Goal: Information Seeking & Learning: Understand process/instructions

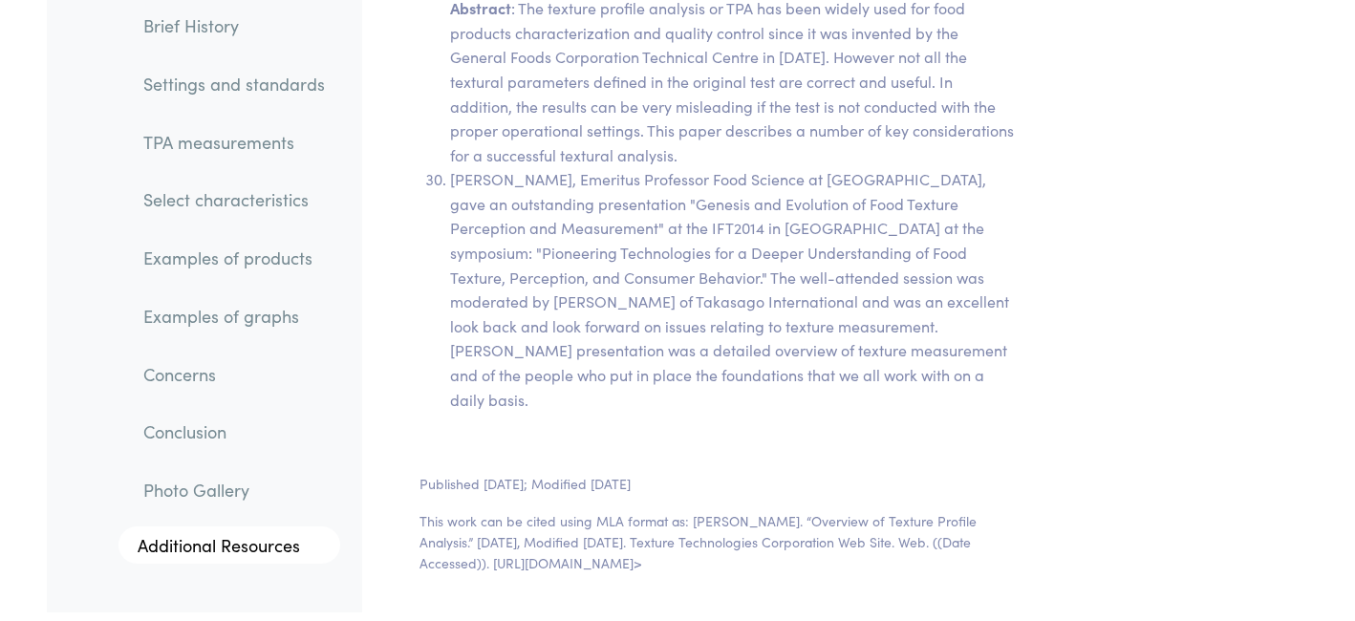
scroll to position [39892, 0]
click at [561, 511] on p "This work can be cited using MLA format as: [PERSON_NAME]. “Overview of Texture…" at bounding box center [716, 543] width 595 height 64
click at [649, 511] on p "This work can be cited using MLA format as: [PERSON_NAME]. “Overview of Texture…" at bounding box center [716, 543] width 595 height 64
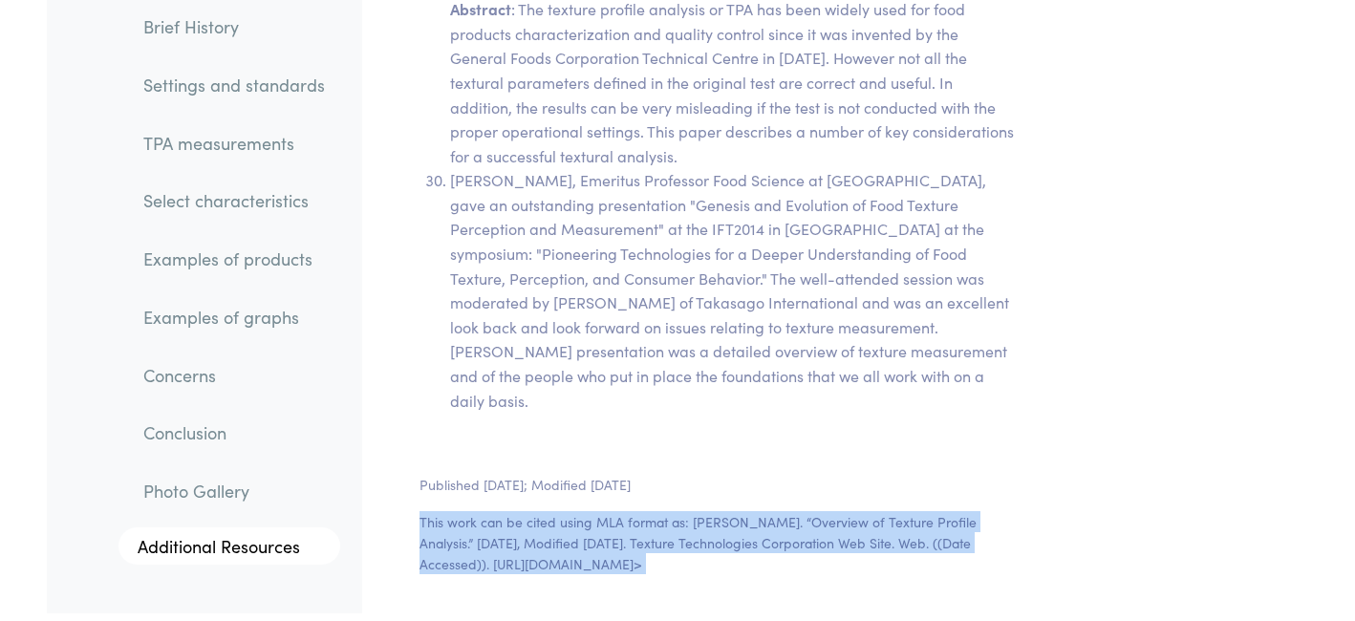
click at [610, 451] on section "Published [DATE]; Modified [DATE] This work can be cited using MLA format as: […" at bounding box center [717, 532] width 687 height 162
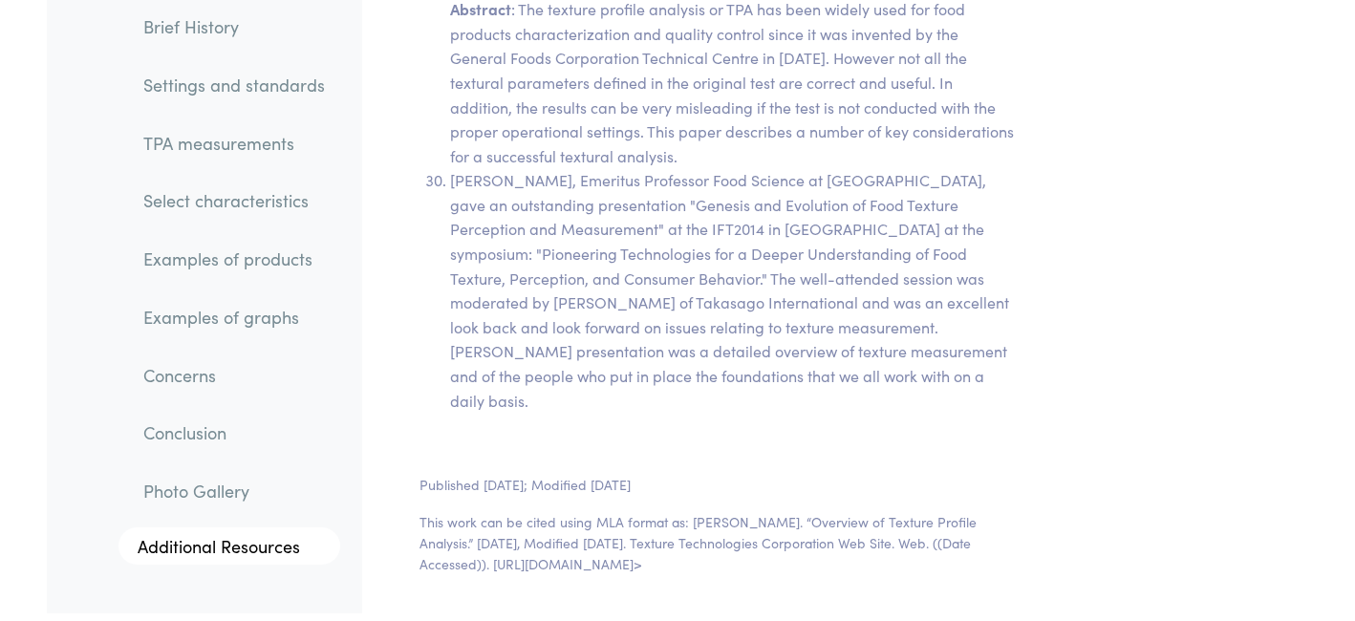
click at [595, 511] on p "This work can be cited using MLA format as: [PERSON_NAME]. “Overview of Texture…" at bounding box center [716, 543] width 595 height 64
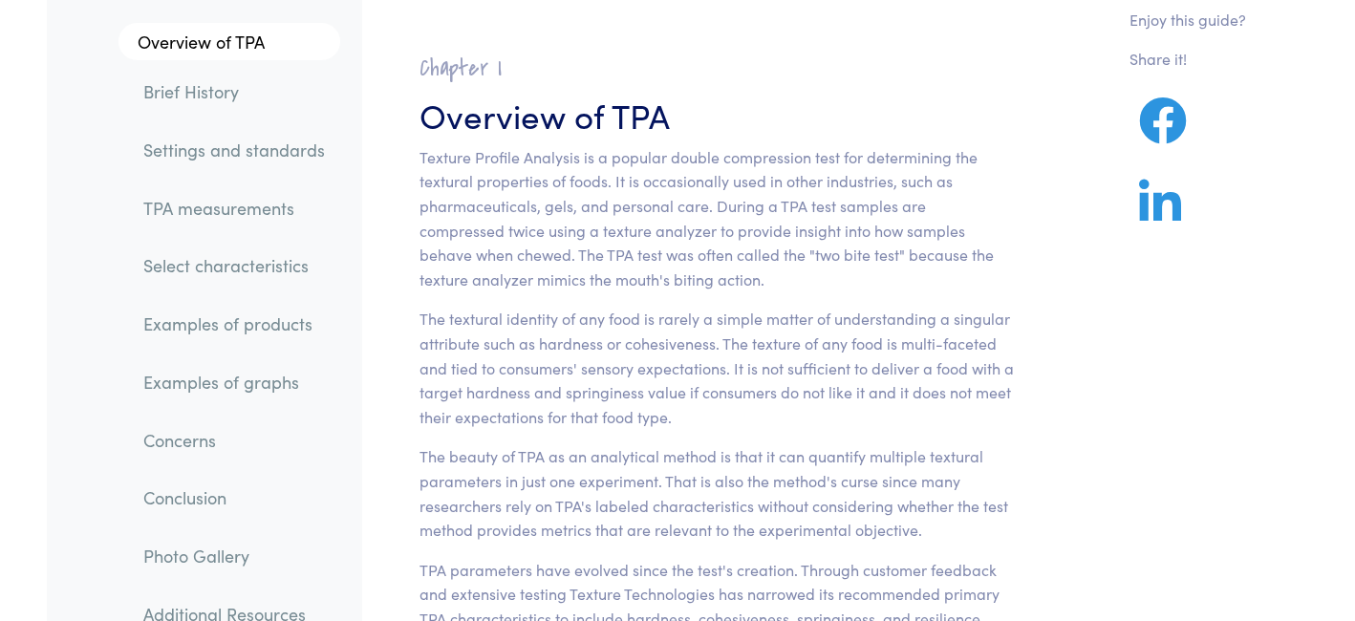
scroll to position [101, 0]
click at [655, 179] on p "Texture Profile Analysis is a popular double compression test for determining t…" at bounding box center [716, 217] width 595 height 147
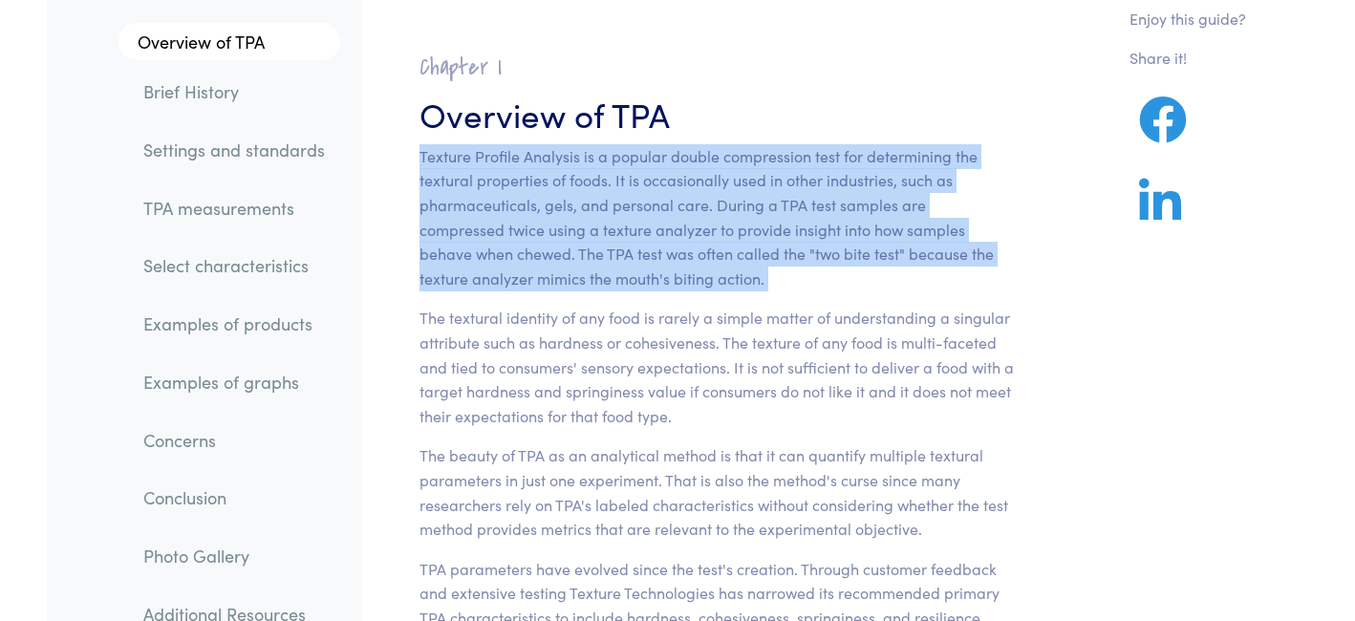
click at [631, 321] on p "The textural identity of any food is rarely a simple matter of understanding a …" at bounding box center [716, 367] width 595 height 122
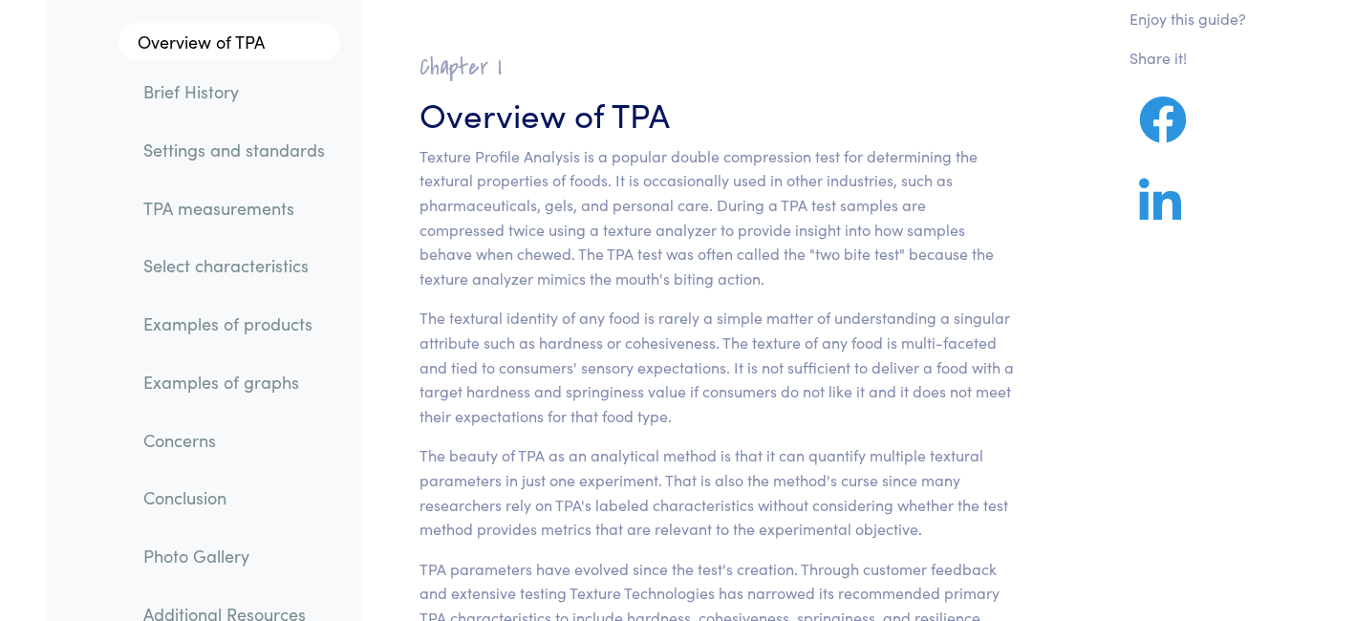
click at [631, 321] on p "The textural identity of any food is rarely a simple matter of understanding a …" at bounding box center [716, 367] width 595 height 122
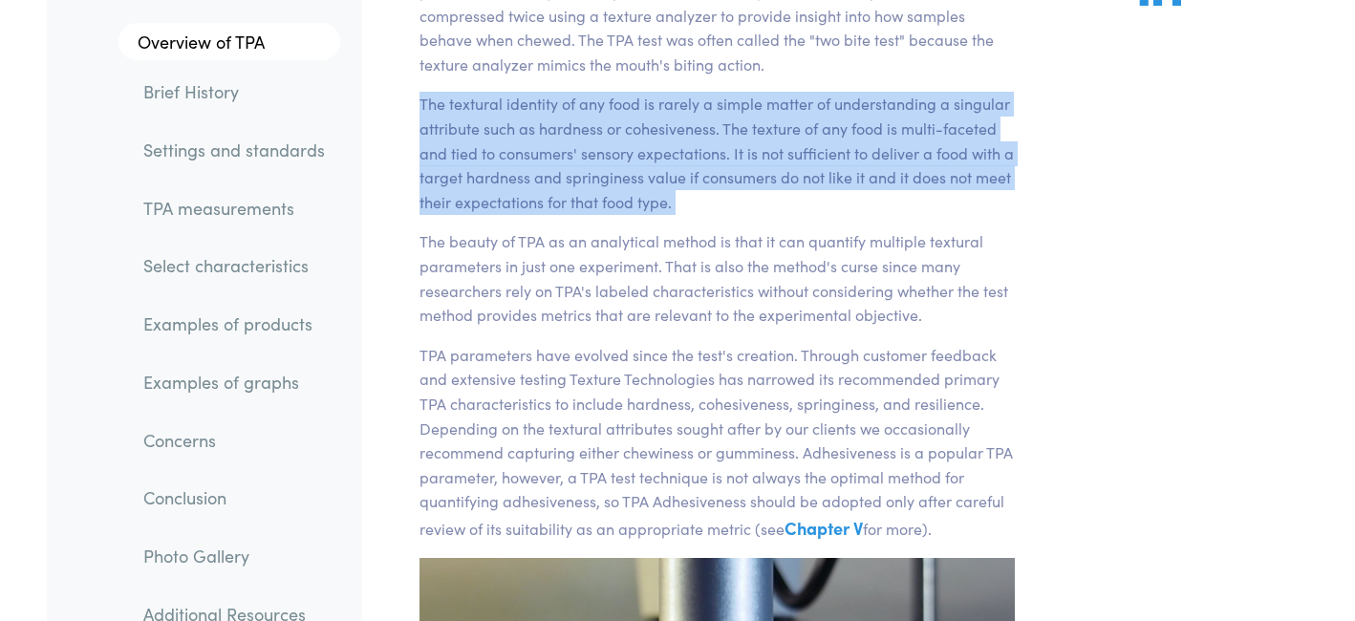
scroll to position [318, 0]
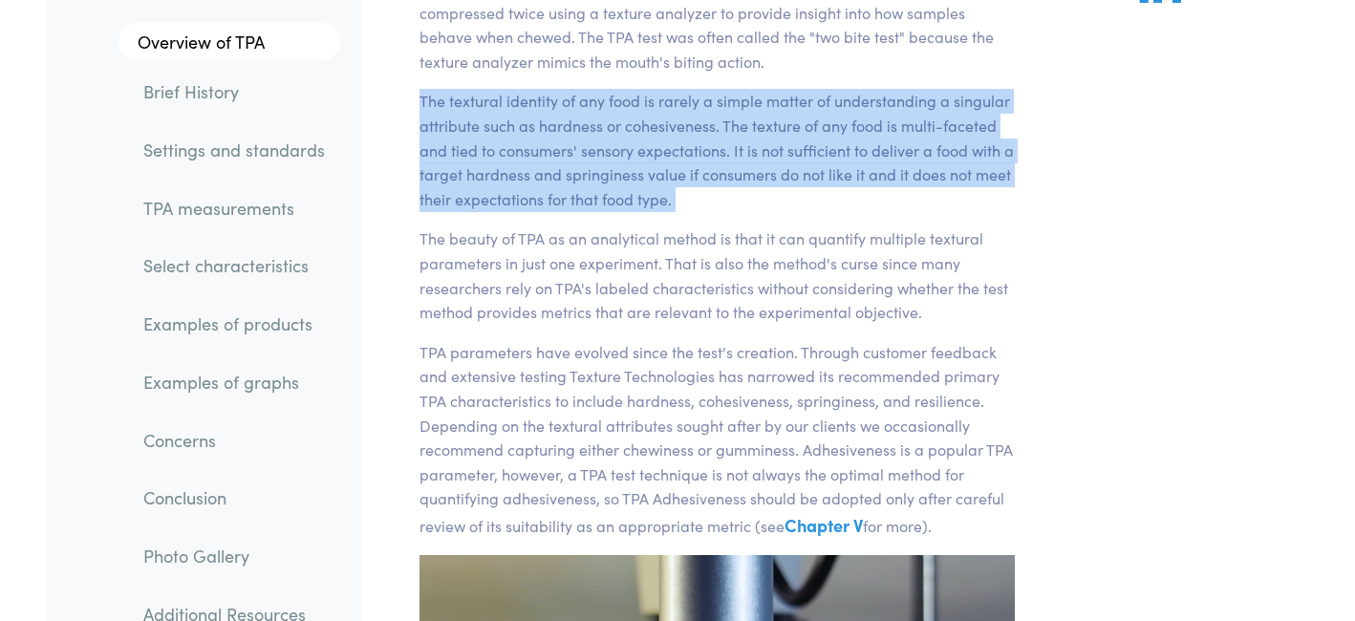
click at [591, 273] on p "The beauty of TPA as an analytical method is that it can quantify multiple text…" at bounding box center [716, 274] width 595 height 97
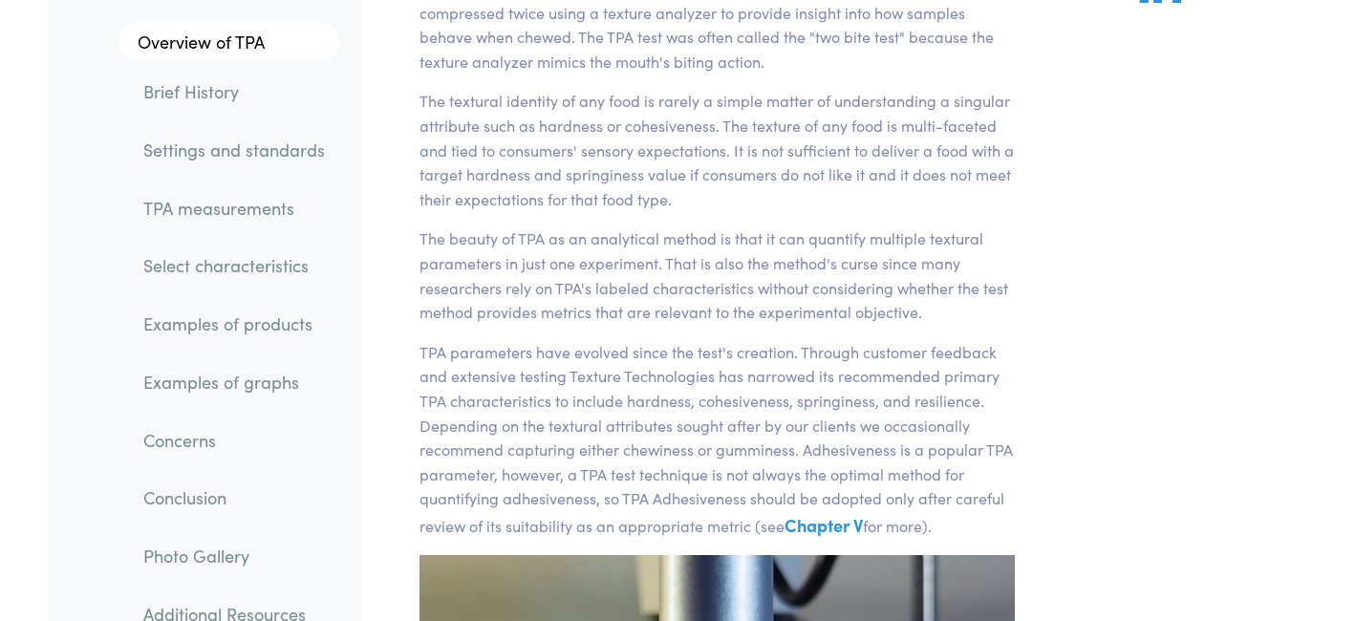
click at [591, 273] on p "The beauty of TPA as an analytical method is that it can quantify multiple text…" at bounding box center [716, 274] width 595 height 97
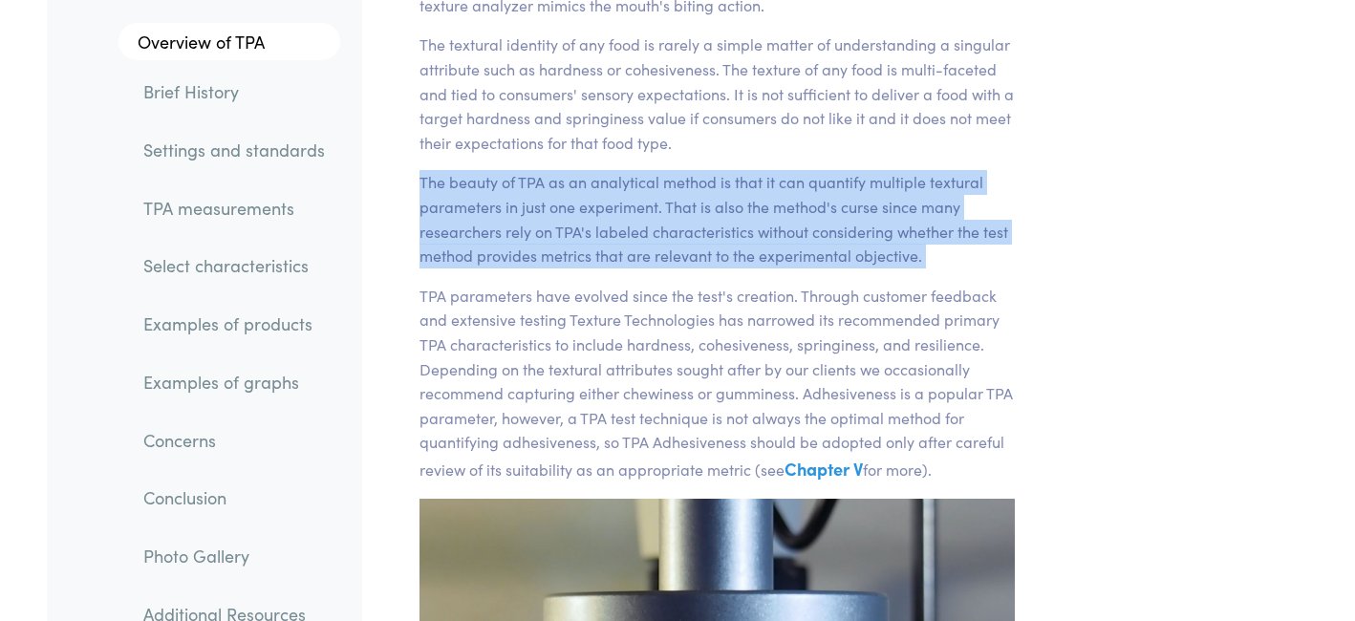
scroll to position [378, 0]
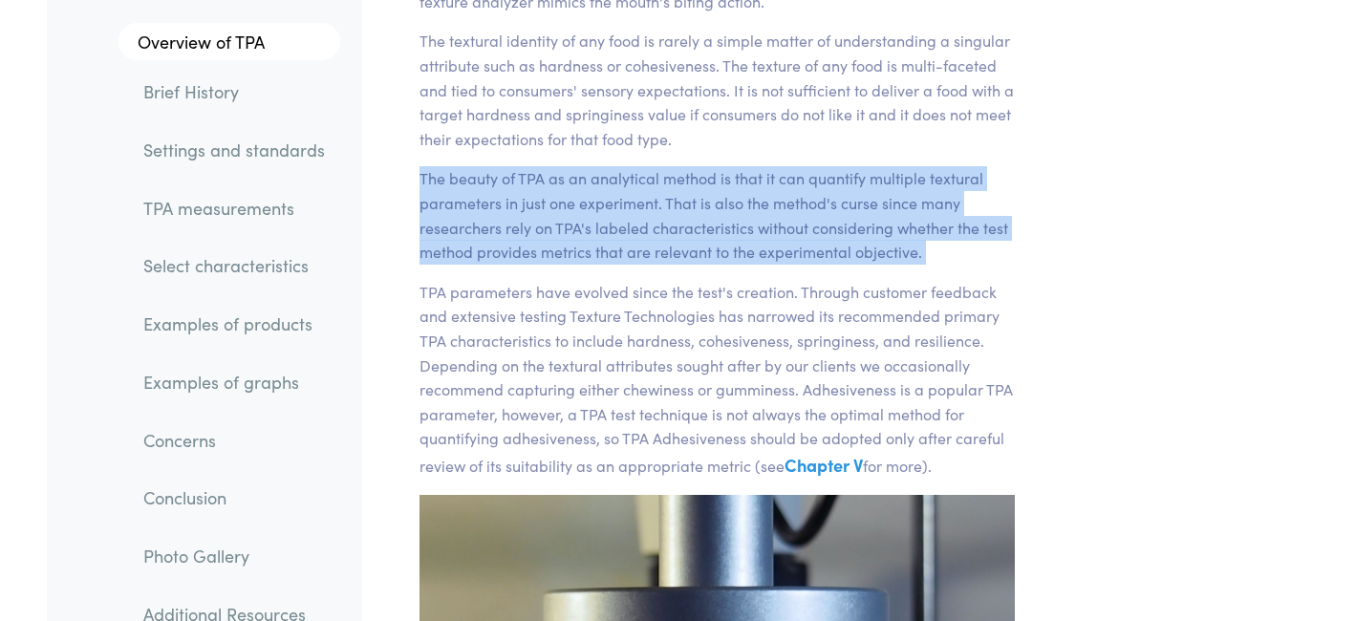
click at [574, 293] on p "TPA parameters have evolved since the test's creation. Through customer feedbac…" at bounding box center [716, 380] width 595 height 200
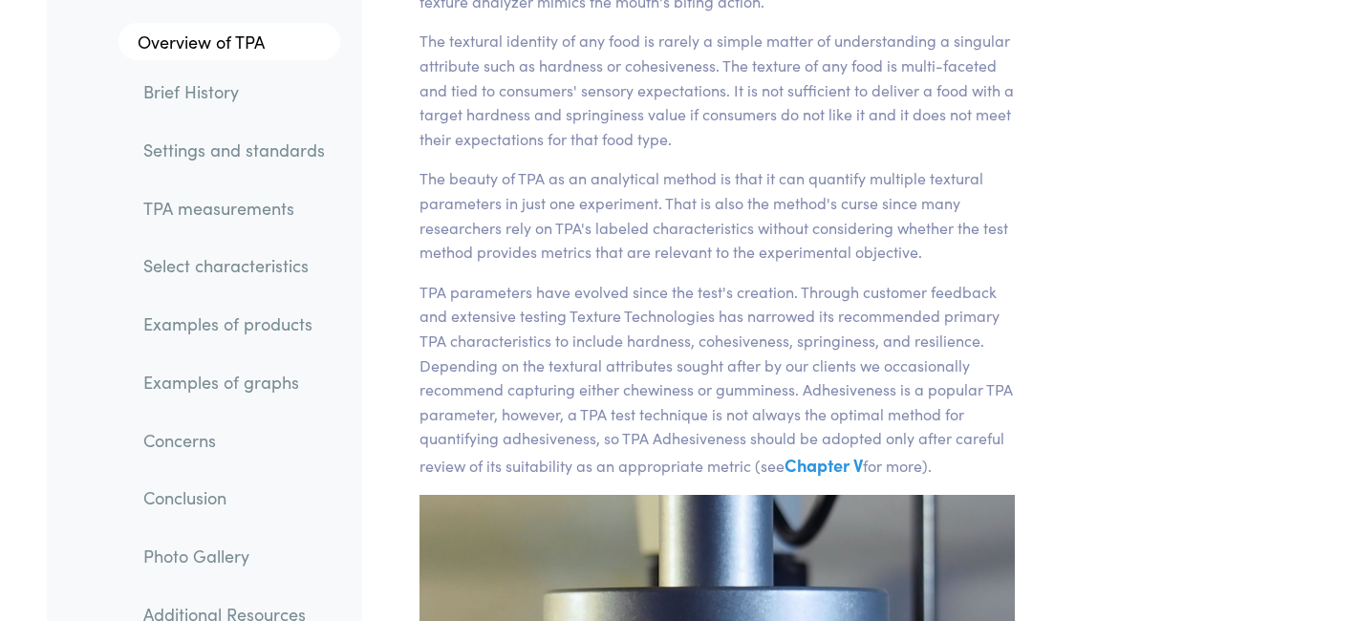
click at [574, 293] on p "TPA parameters have evolved since the test's creation. Through customer feedbac…" at bounding box center [716, 380] width 595 height 200
click at [569, 315] on p "TPA parameters have evolved since the test's creation. Through customer feedbac…" at bounding box center [716, 380] width 595 height 200
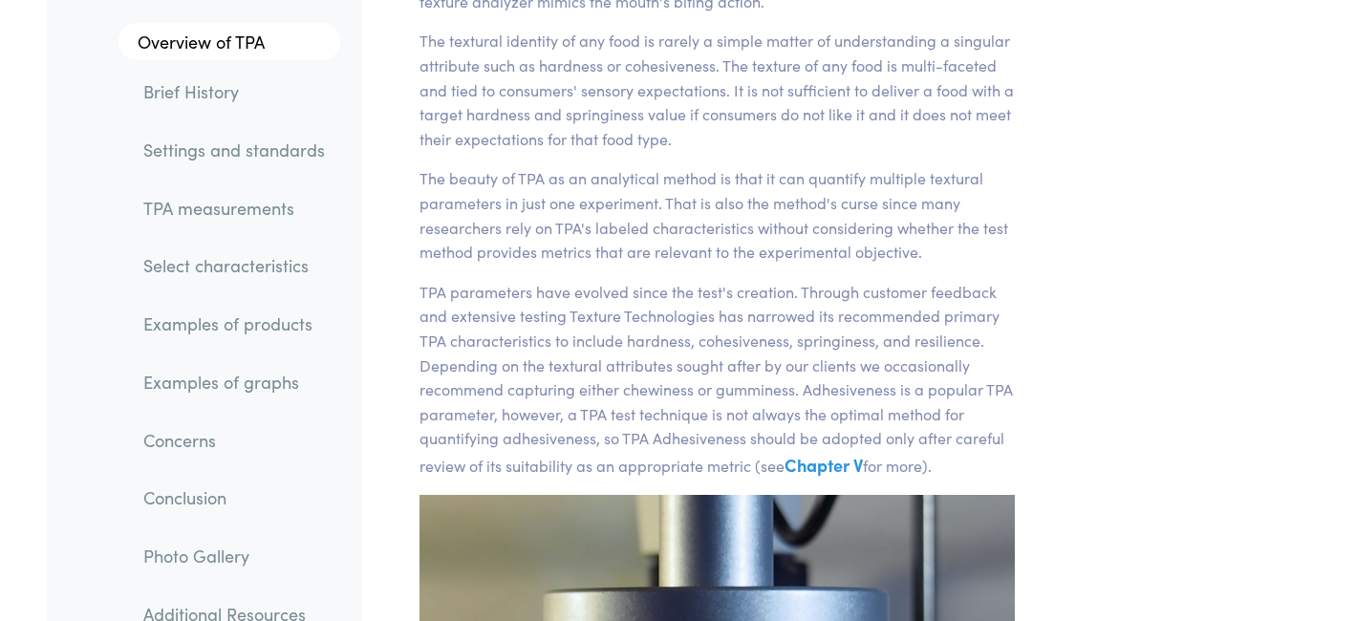
click at [566, 339] on p "TPA parameters have evolved since the test's creation. Through customer feedbac…" at bounding box center [716, 380] width 595 height 200
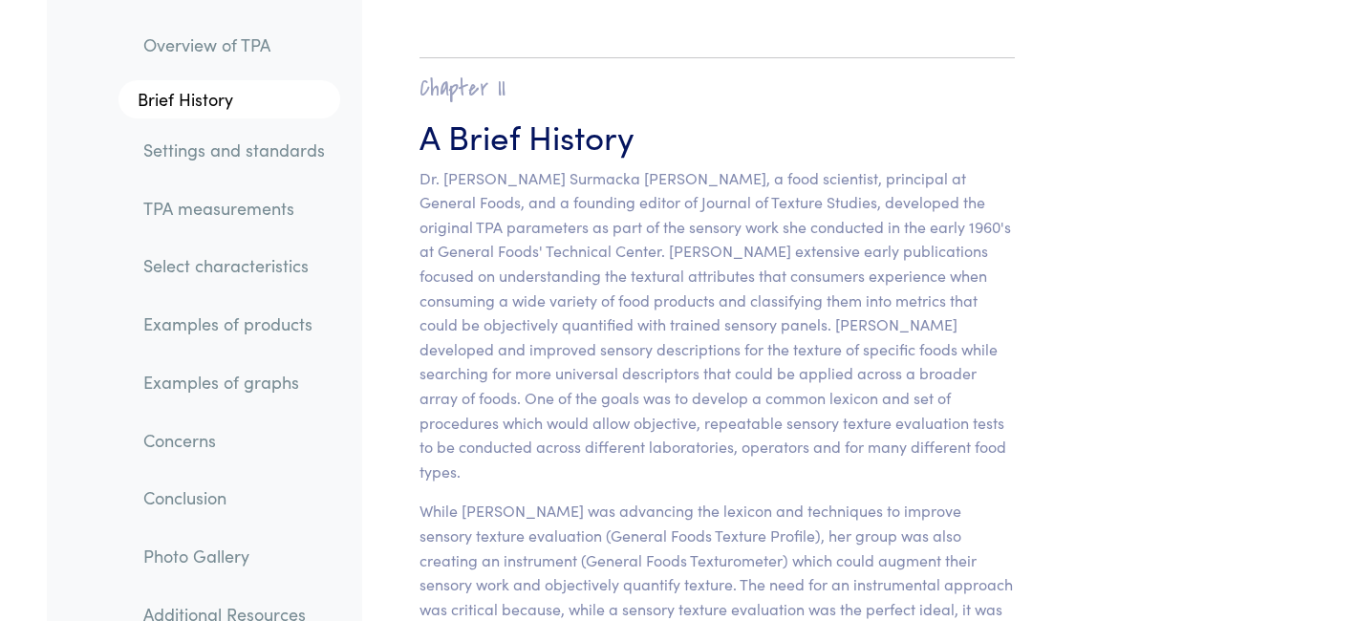
scroll to position [1156, 0]
click at [262, 222] on link "TPA measurements" at bounding box center [234, 208] width 212 height 44
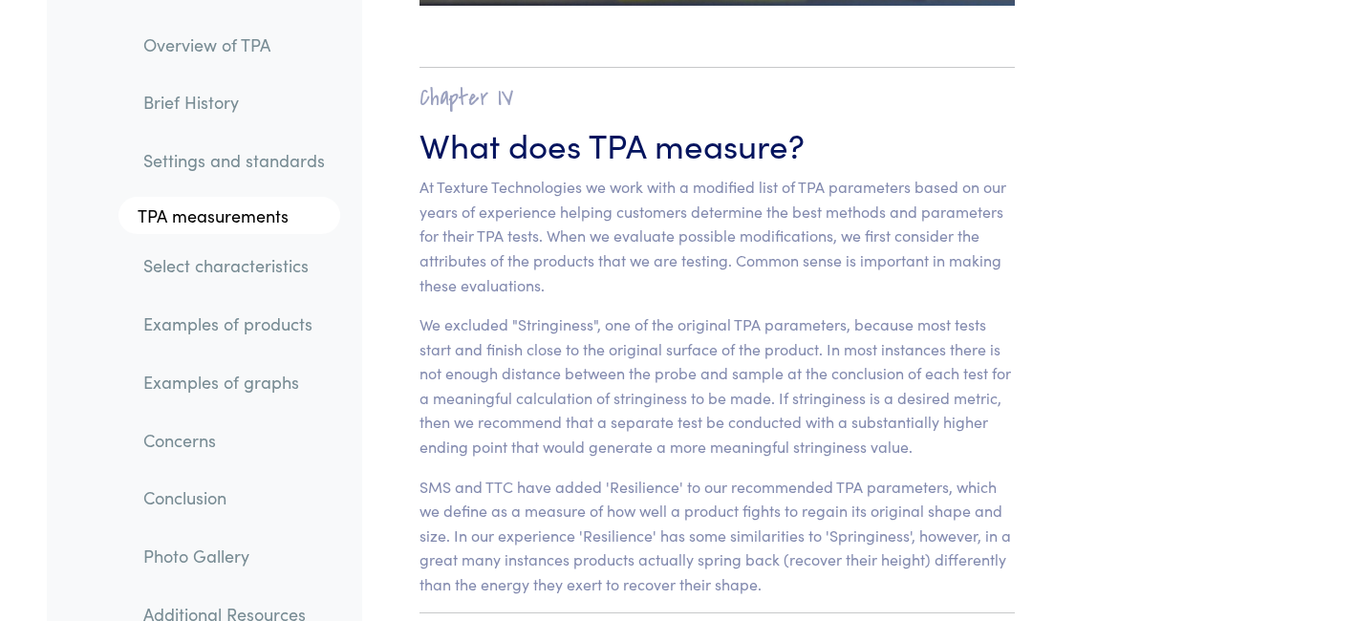
scroll to position [11975, 0]
click at [731, 311] on p "We excluded "Stringiness", one of the original TPA parameters, because most tes…" at bounding box center [716, 384] width 595 height 147
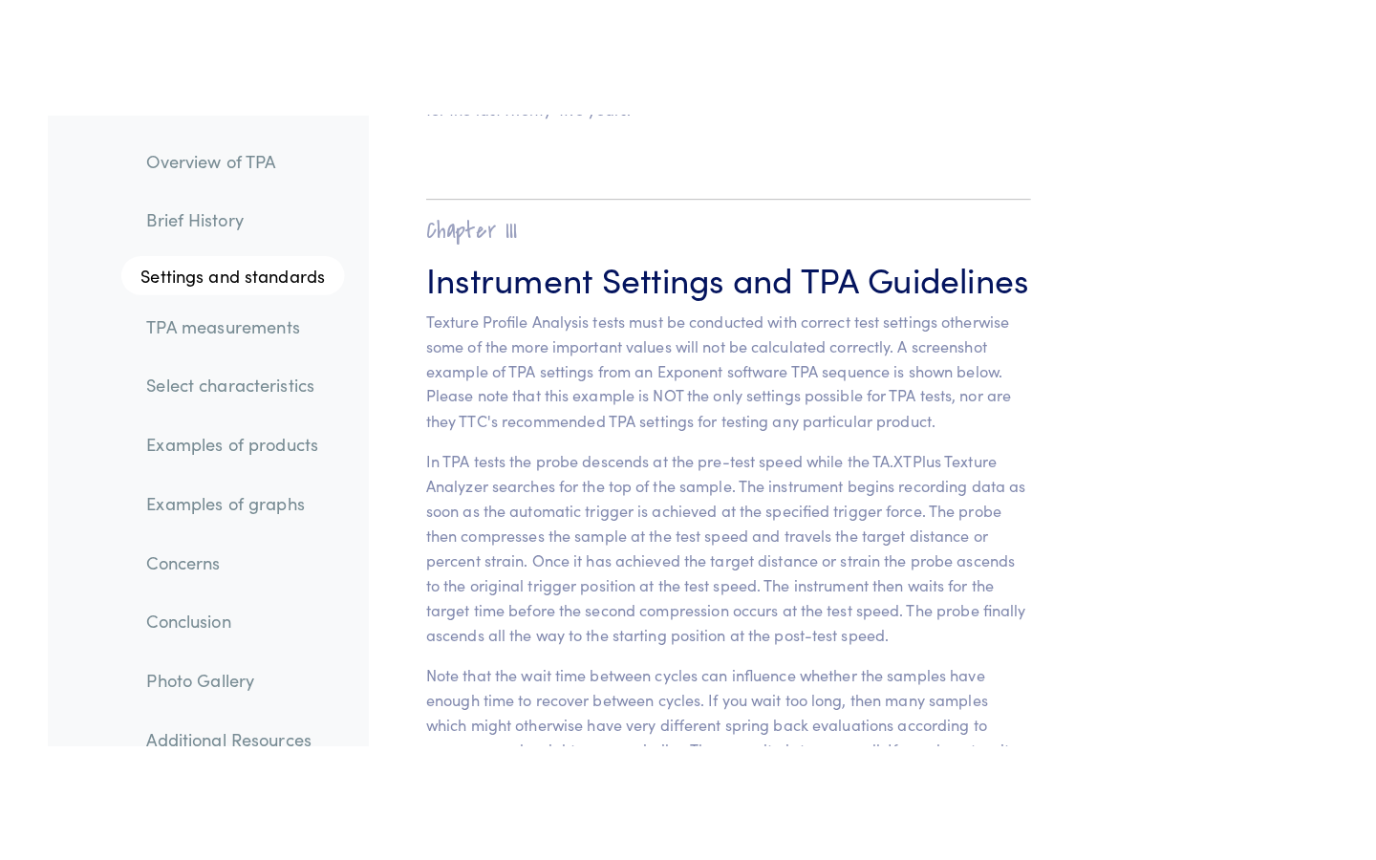
scroll to position [7320, 0]
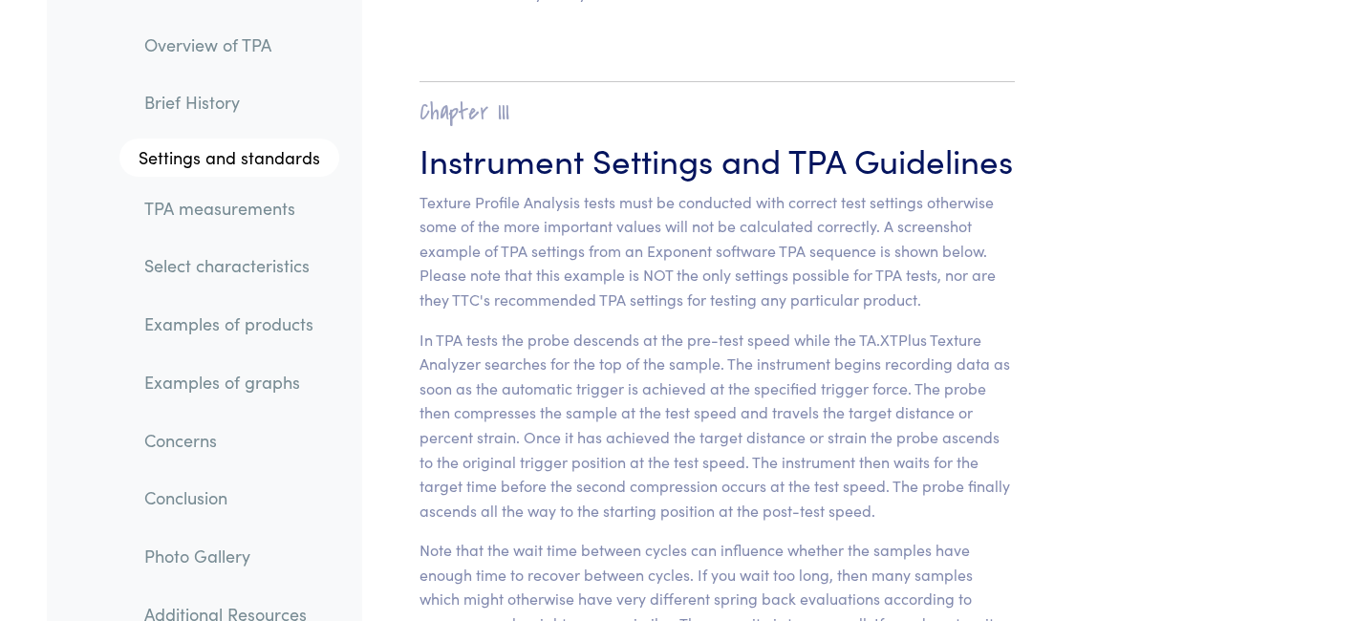
click at [580, 328] on p "In TPA tests the probe descends at the pre-test speed while the TA.XTPlus Textu…" at bounding box center [716, 426] width 595 height 196
click at [581, 328] on p "In TPA tests the probe descends at the pre-test speed while the TA.XTPlus Textu…" at bounding box center [716, 426] width 595 height 196
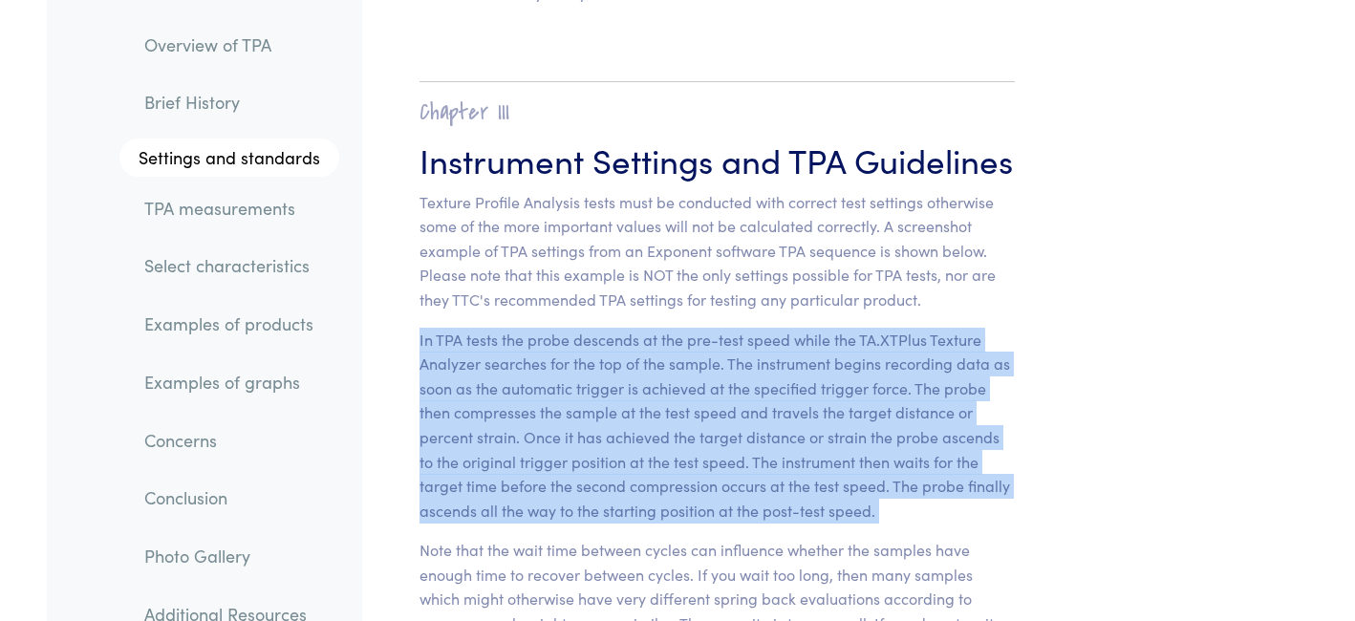
click at [581, 328] on p "In TPA tests the probe descends at the pre-test speed while the TA.XTPlus Textu…" at bounding box center [716, 426] width 595 height 196
click at [846, 357] on p "In TPA tests the probe descends at the pre-test speed while the TA.XTPlus Textu…" at bounding box center [716, 426] width 595 height 196
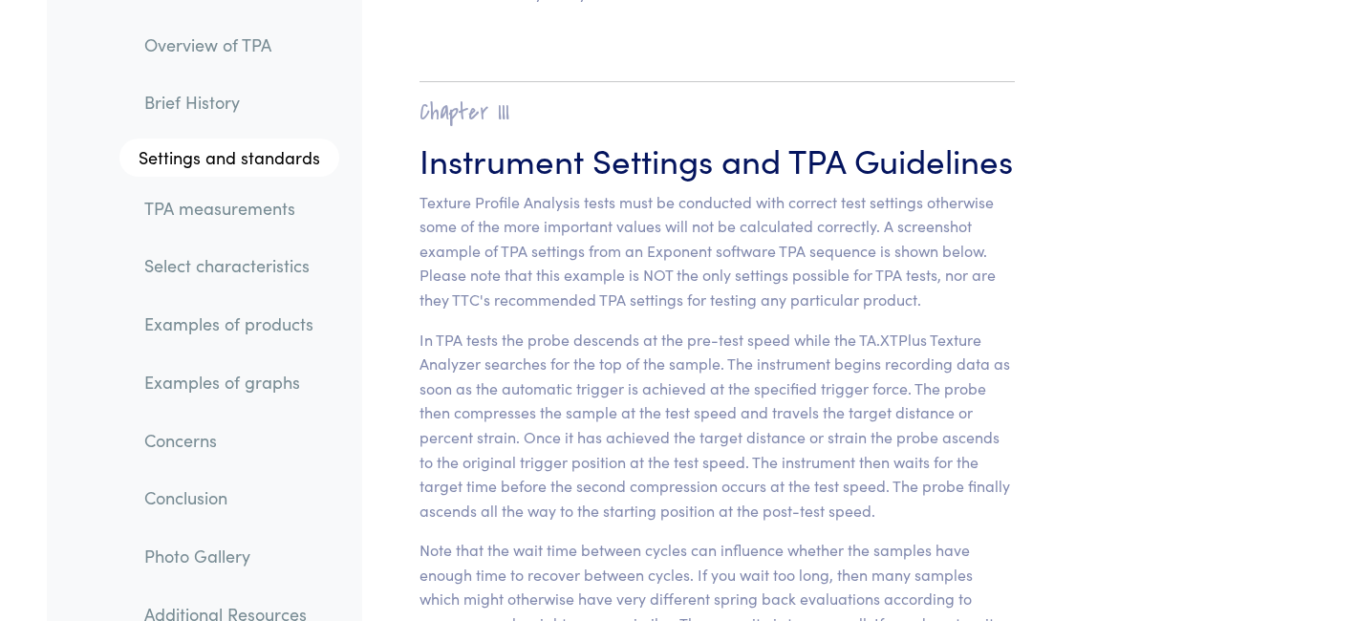
click at [846, 357] on p "In TPA tests the probe descends at the pre-test speed while the TA.XTPlus Textu…" at bounding box center [716, 426] width 595 height 196
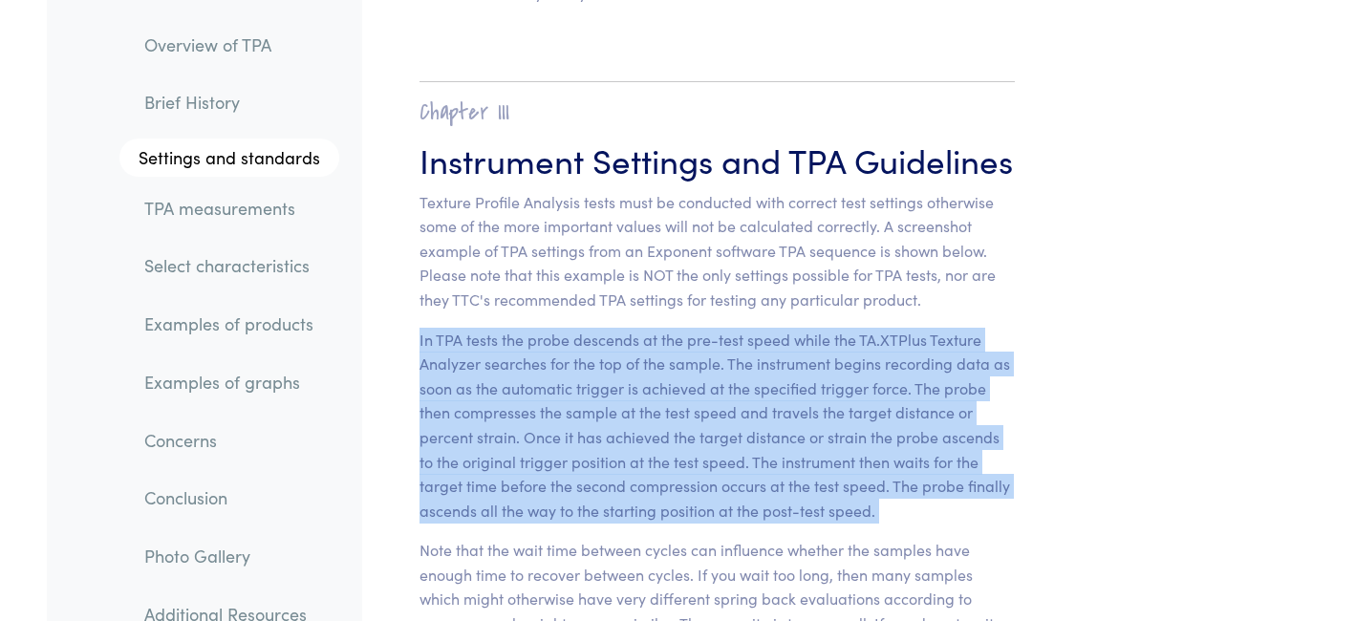
click at [759, 255] on p "Texture Profile Analysis tests must be conducted with correct test settings oth…" at bounding box center [716, 251] width 595 height 122
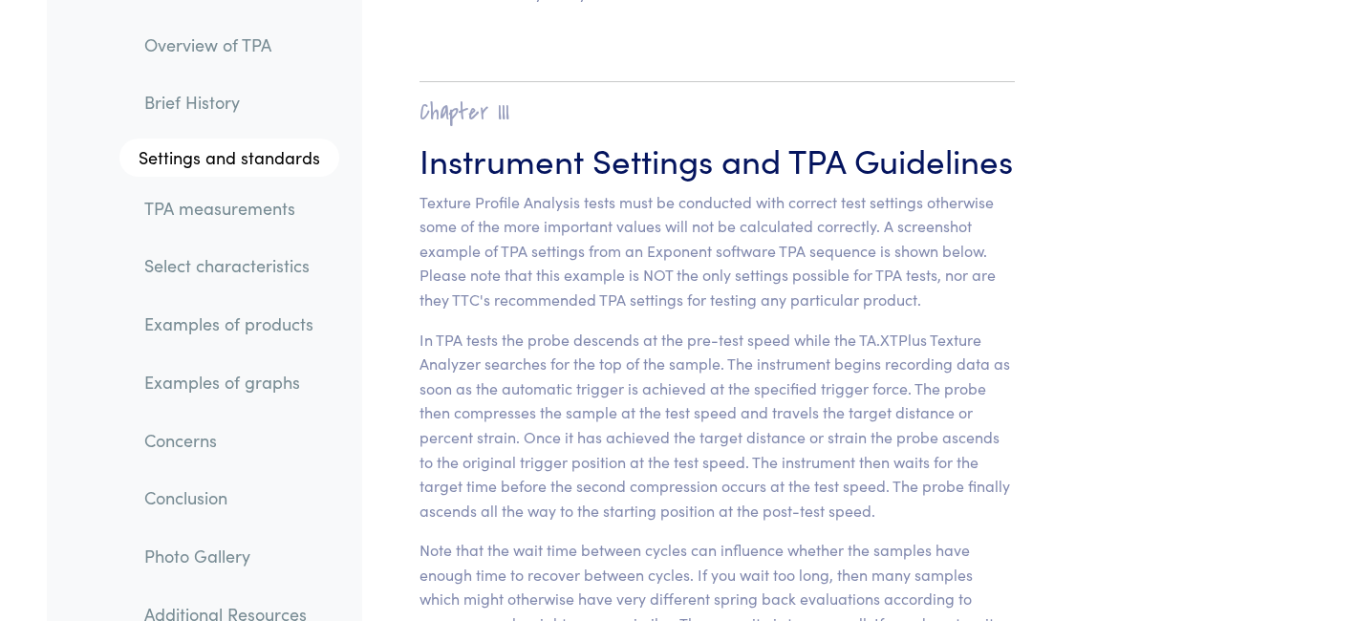
click at [759, 255] on p "Texture Profile Analysis tests must be conducted with correct test settings oth…" at bounding box center [716, 251] width 595 height 122
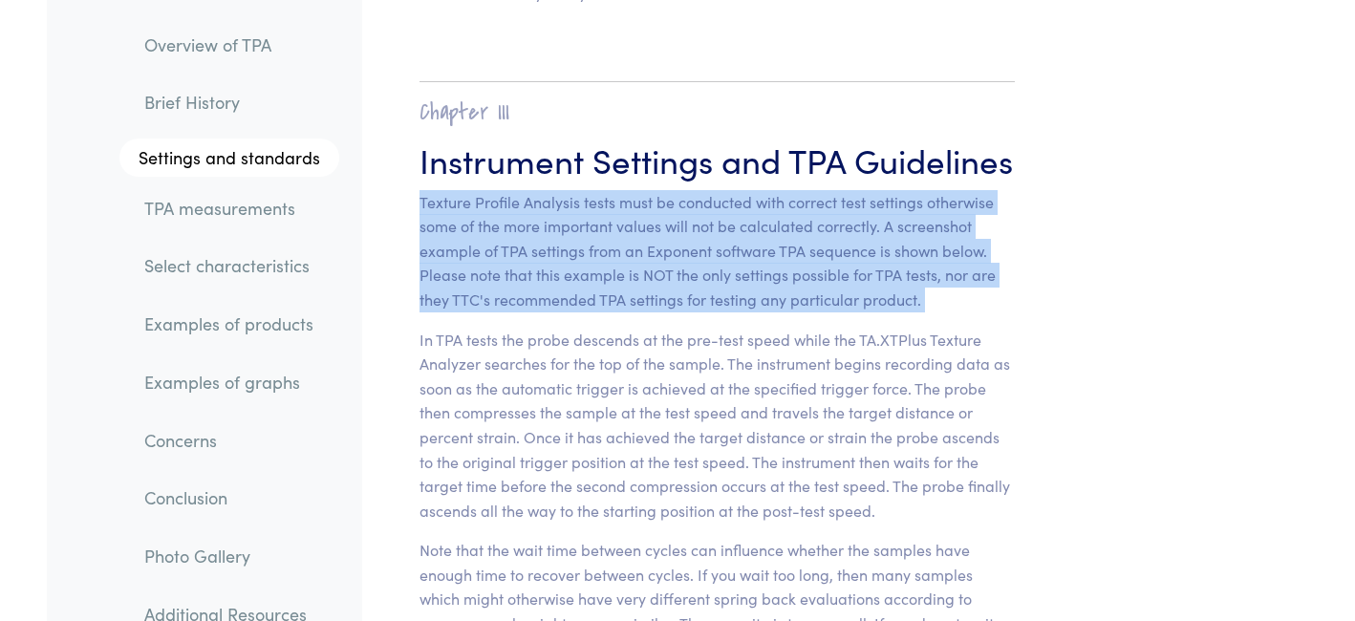
click at [707, 359] on p "In TPA tests the probe descends at the pre-test speed while the TA.XTPlus Textu…" at bounding box center [716, 426] width 595 height 196
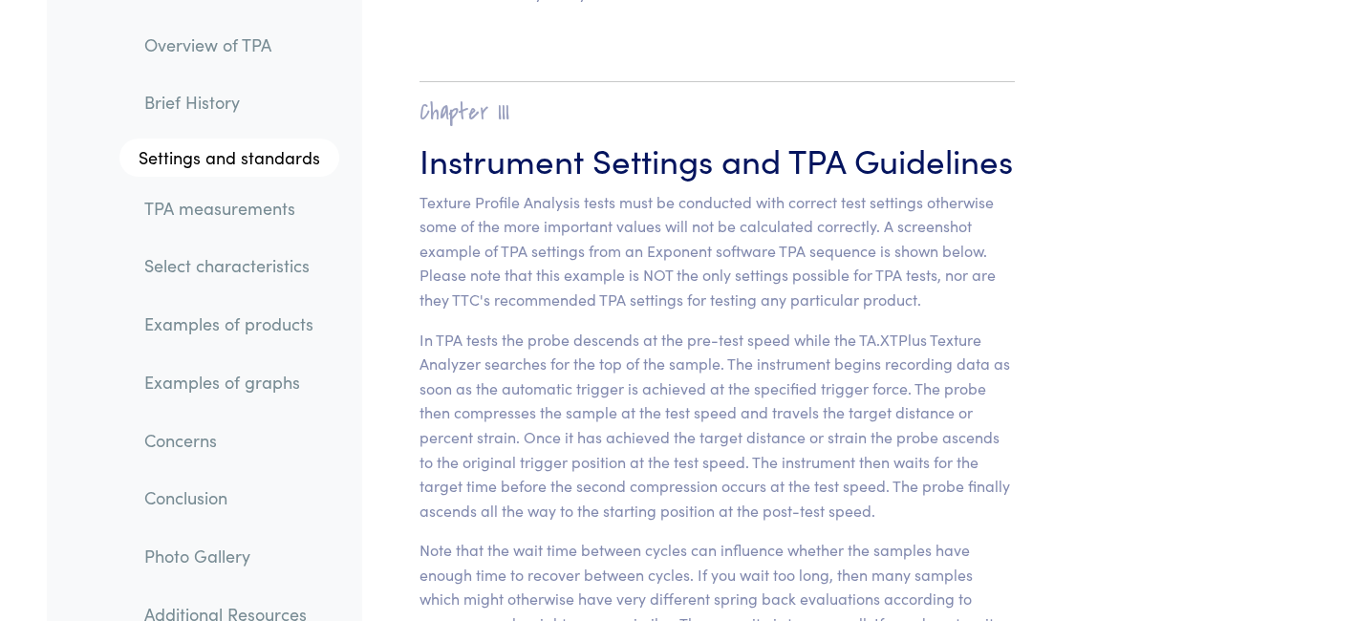
click at [707, 359] on p "In TPA tests the probe descends at the pre-test speed while the TA.XTPlus Textu…" at bounding box center [716, 426] width 595 height 196
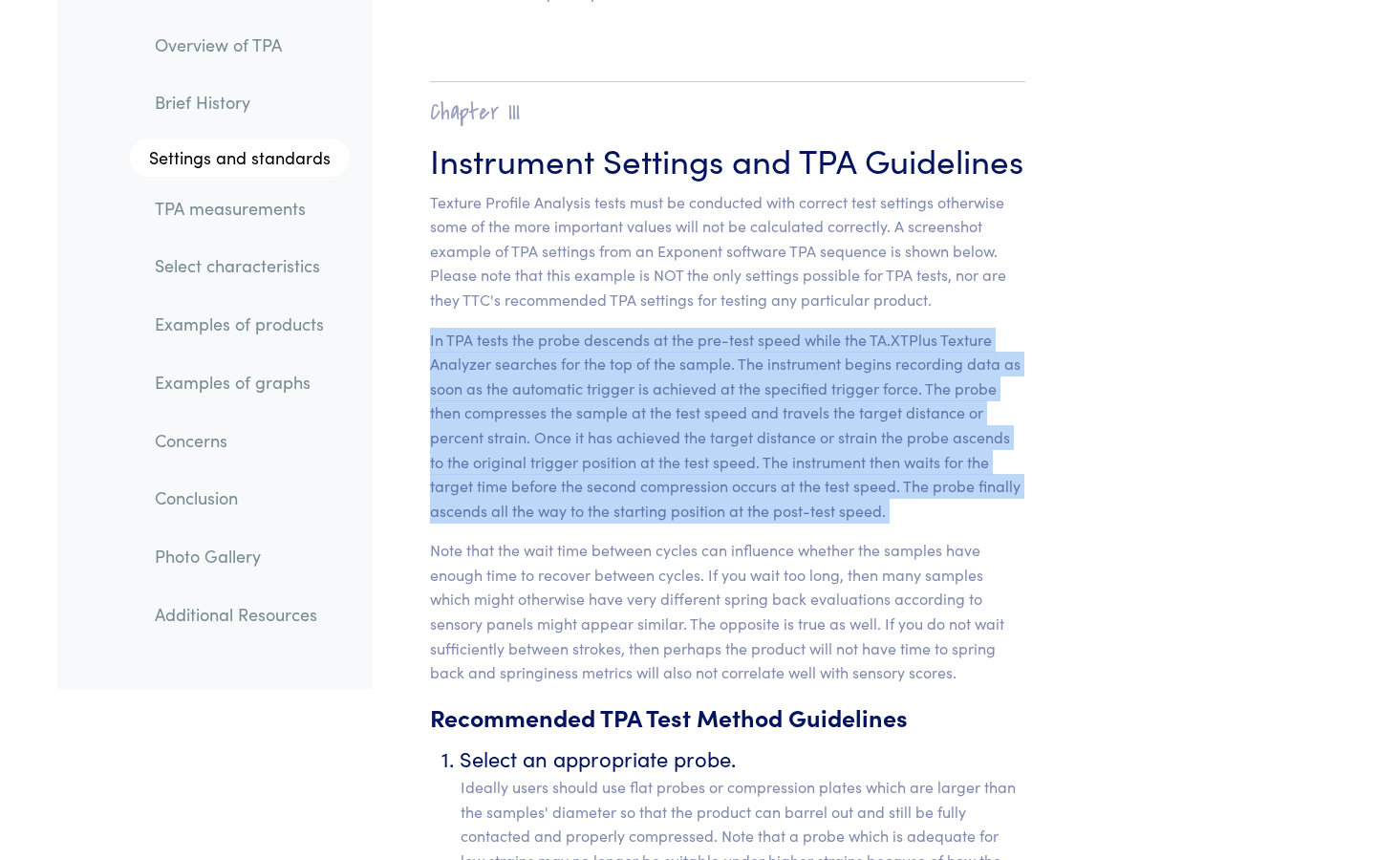
click at [698, 620] on p "Note that the wait time between cycles can influence whether the samples have e…" at bounding box center [727, 611] width 595 height 147
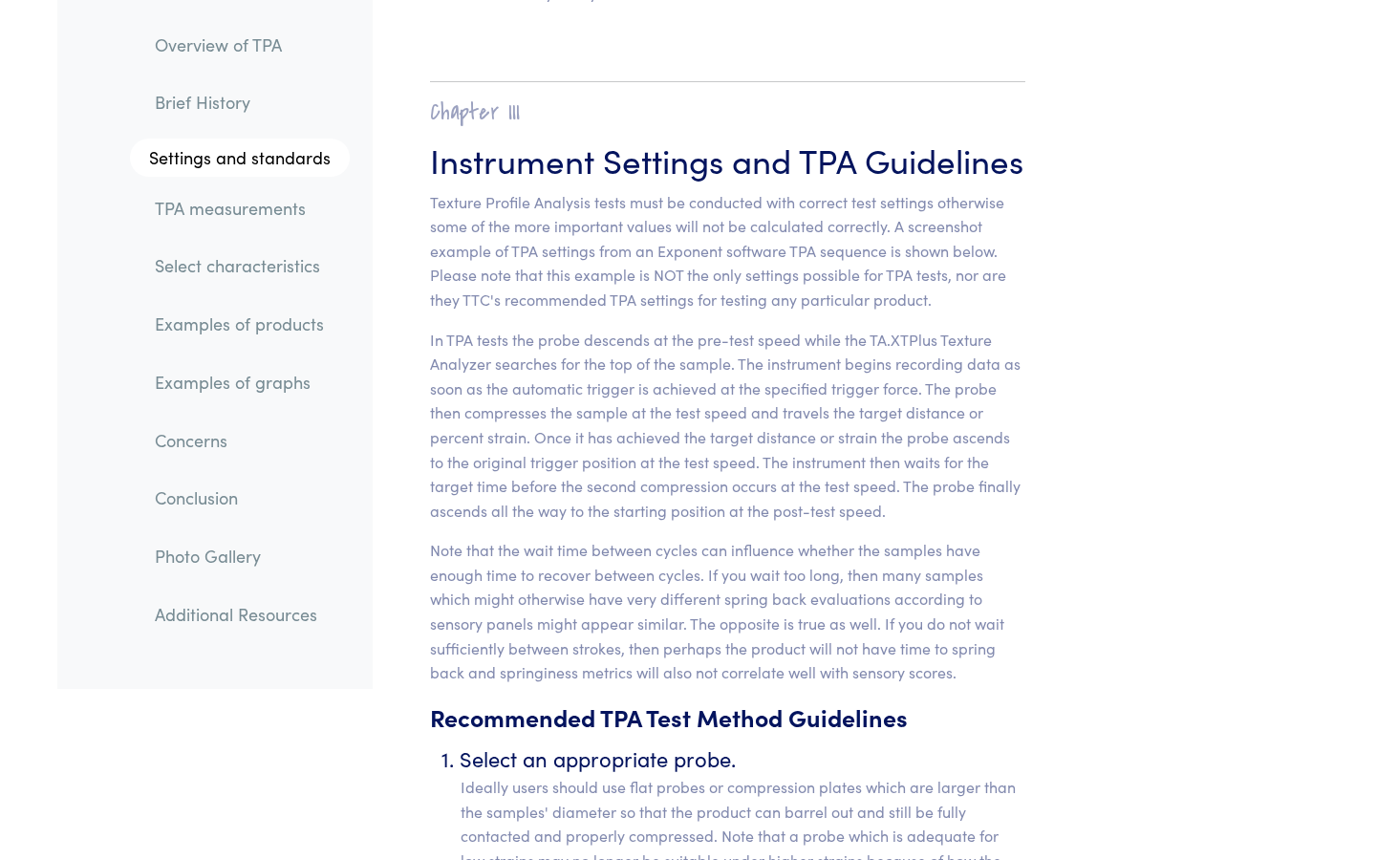
click at [698, 620] on p "Note that the wait time between cycles can influence whether the samples have e…" at bounding box center [727, 611] width 595 height 147
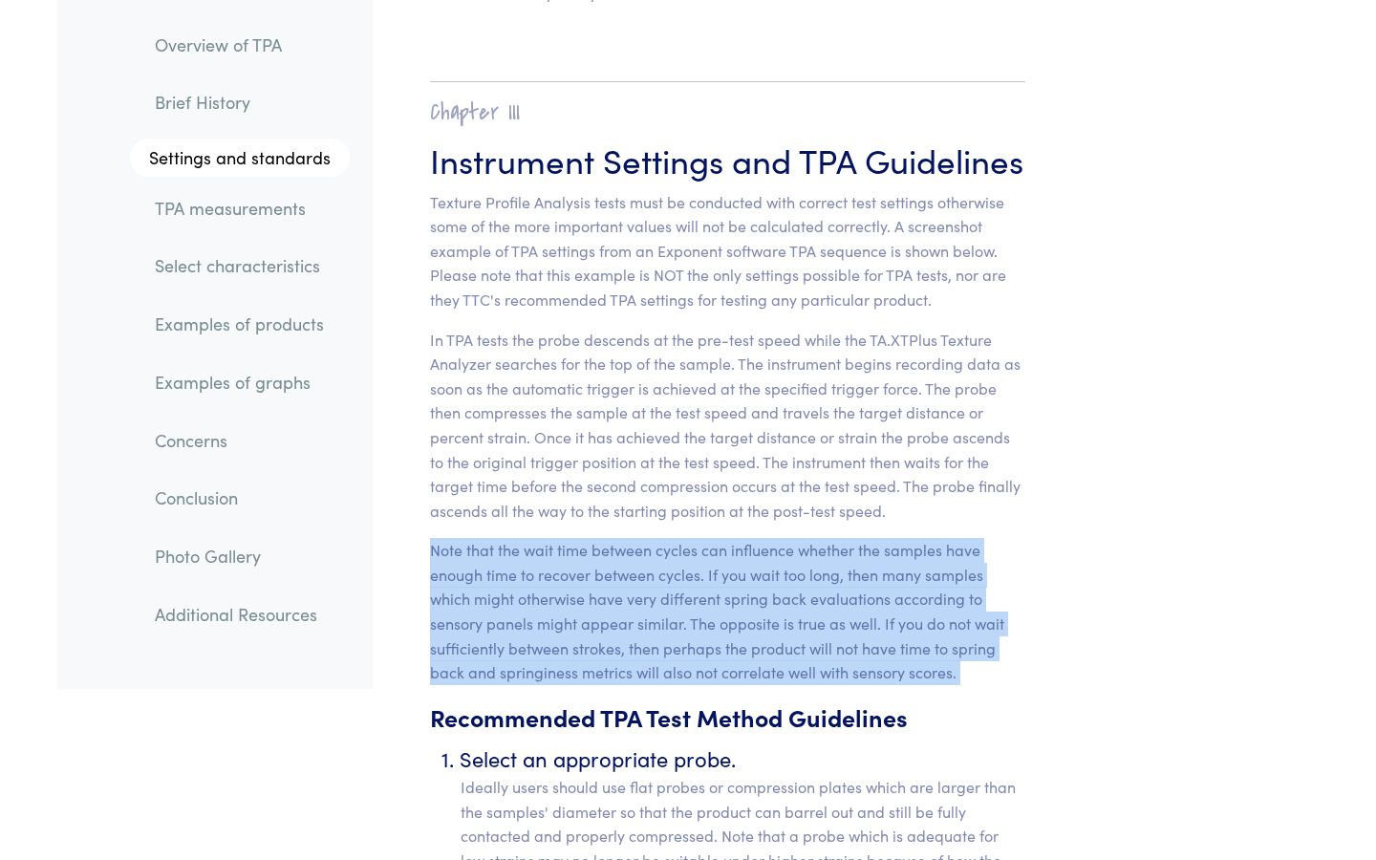
click at [698, 620] on p "Note that the wait time between cycles can influence whether the samples have e…" at bounding box center [727, 611] width 595 height 147
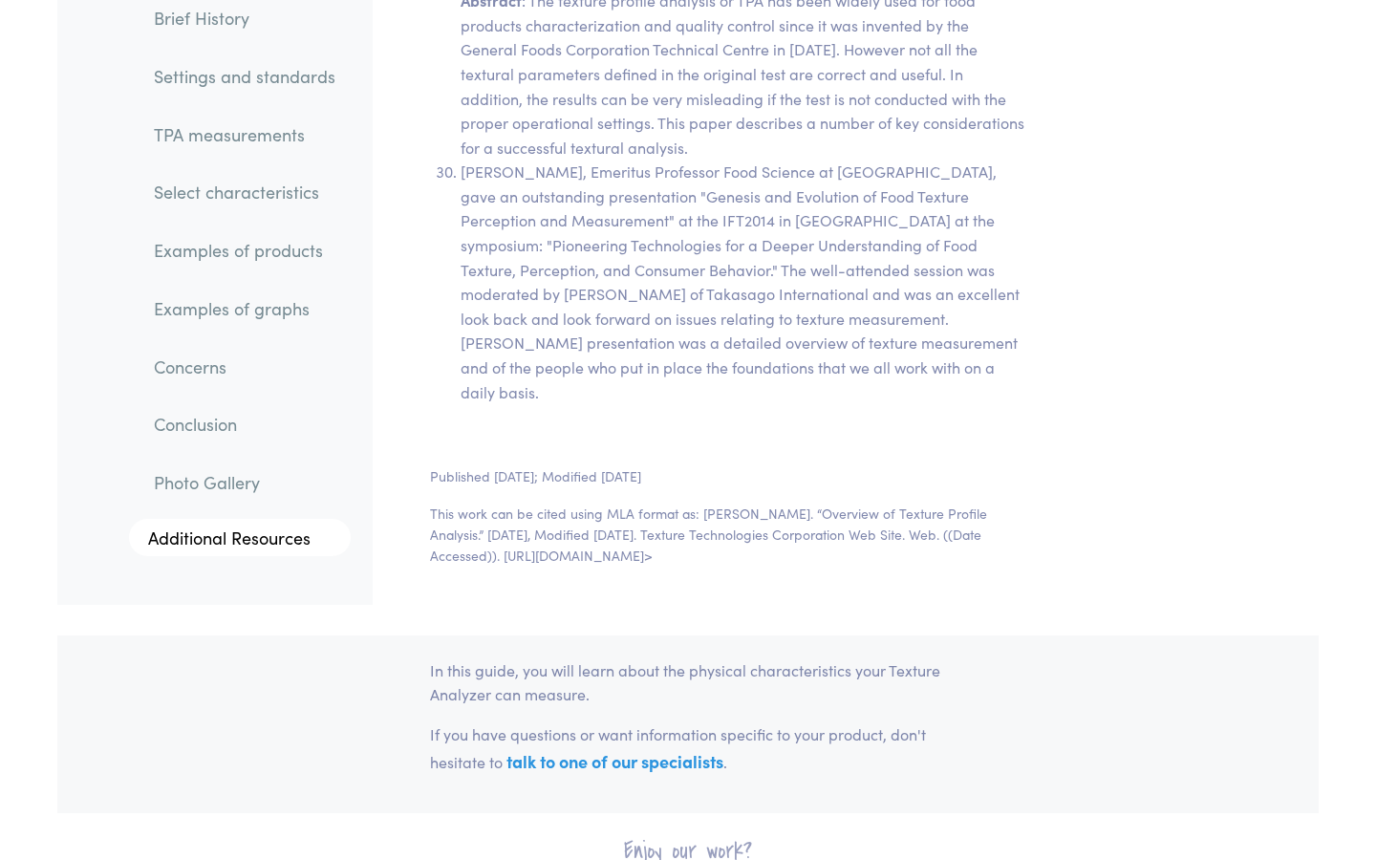
scroll to position [39670, 0]
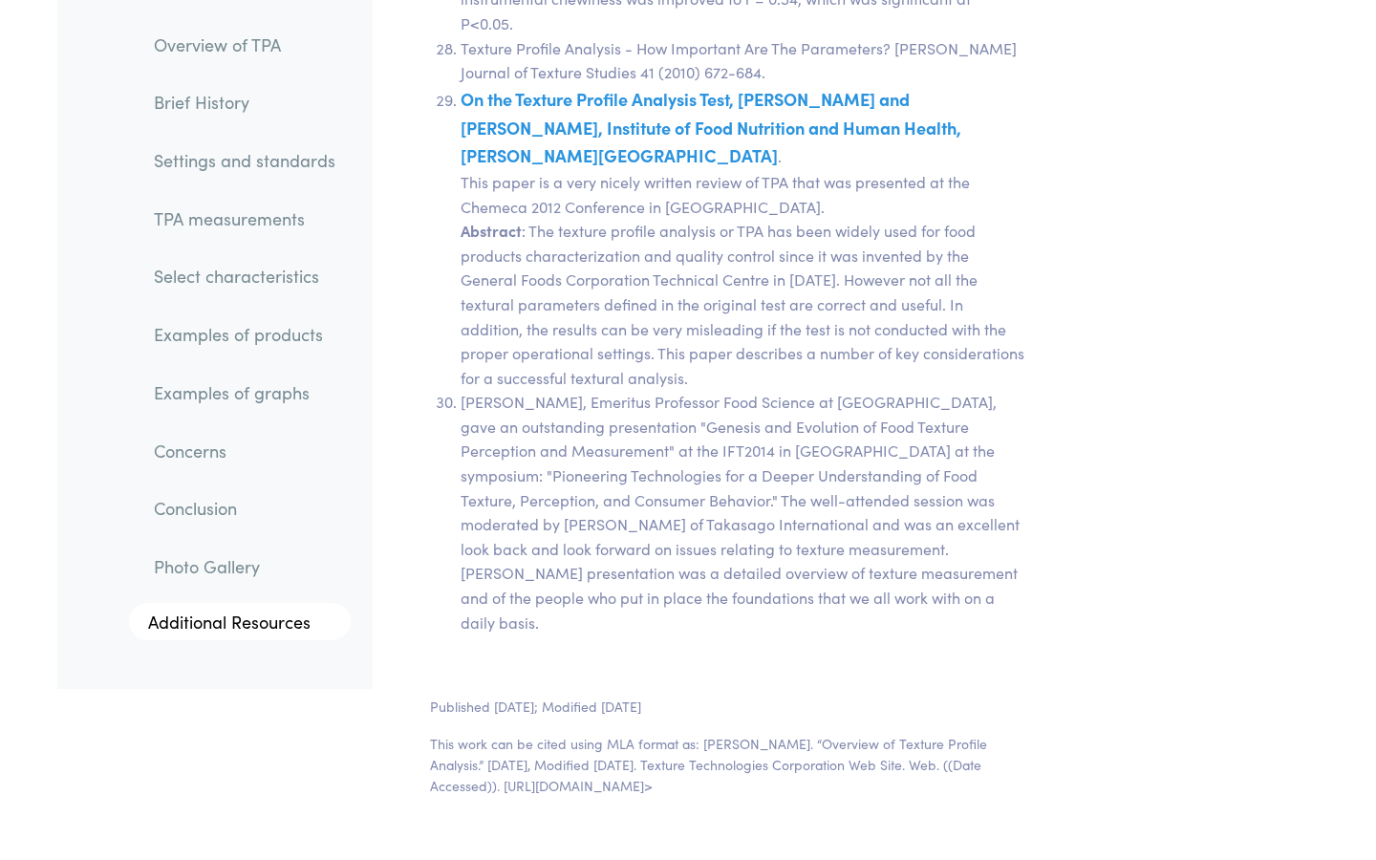
click at [759, 620] on p "This work can be cited using MLA format as: [PERSON_NAME]. “Overview of Texture…" at bounding box center [727, 765] width 595 height 64
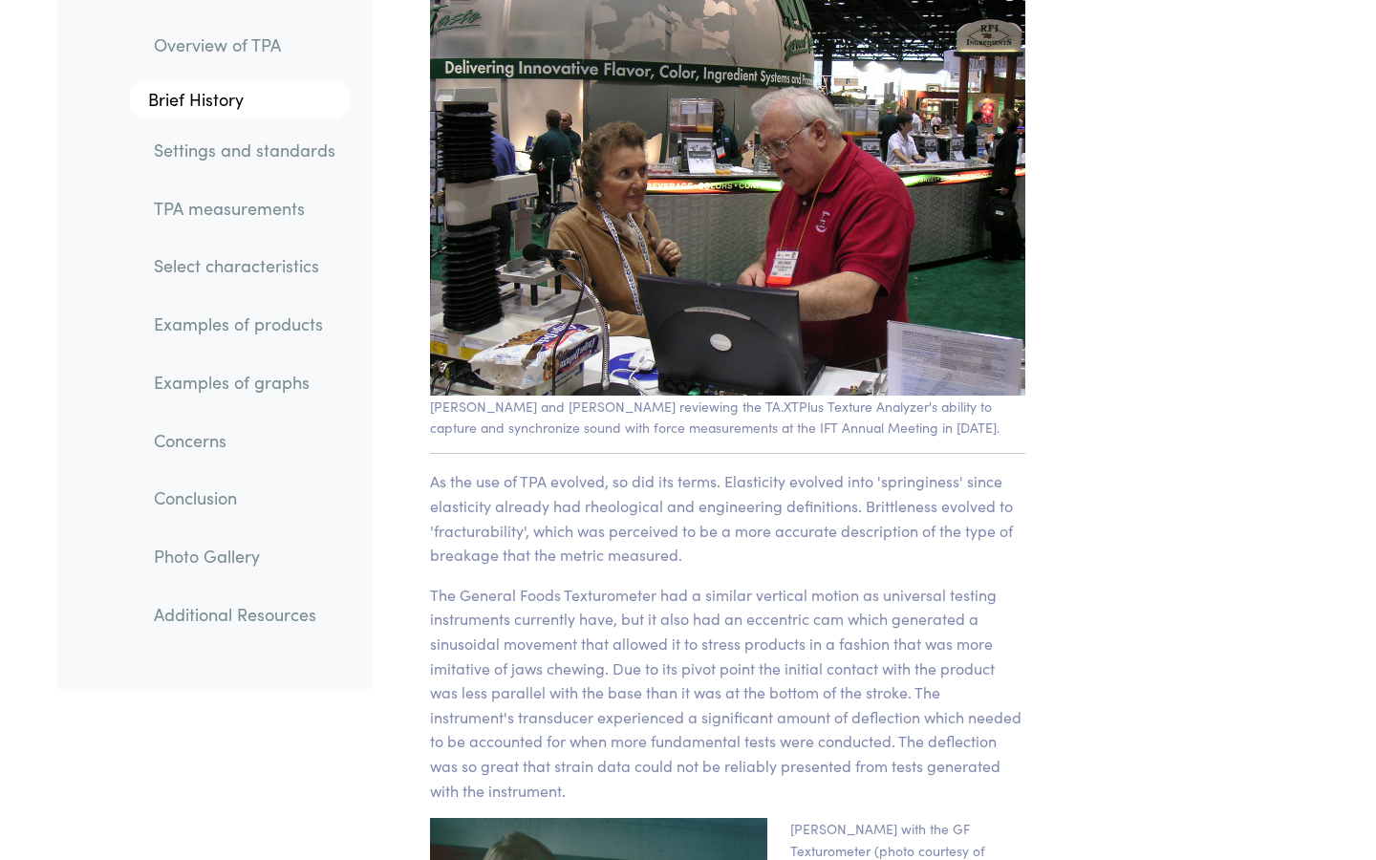
scroll to position [2514, 0]
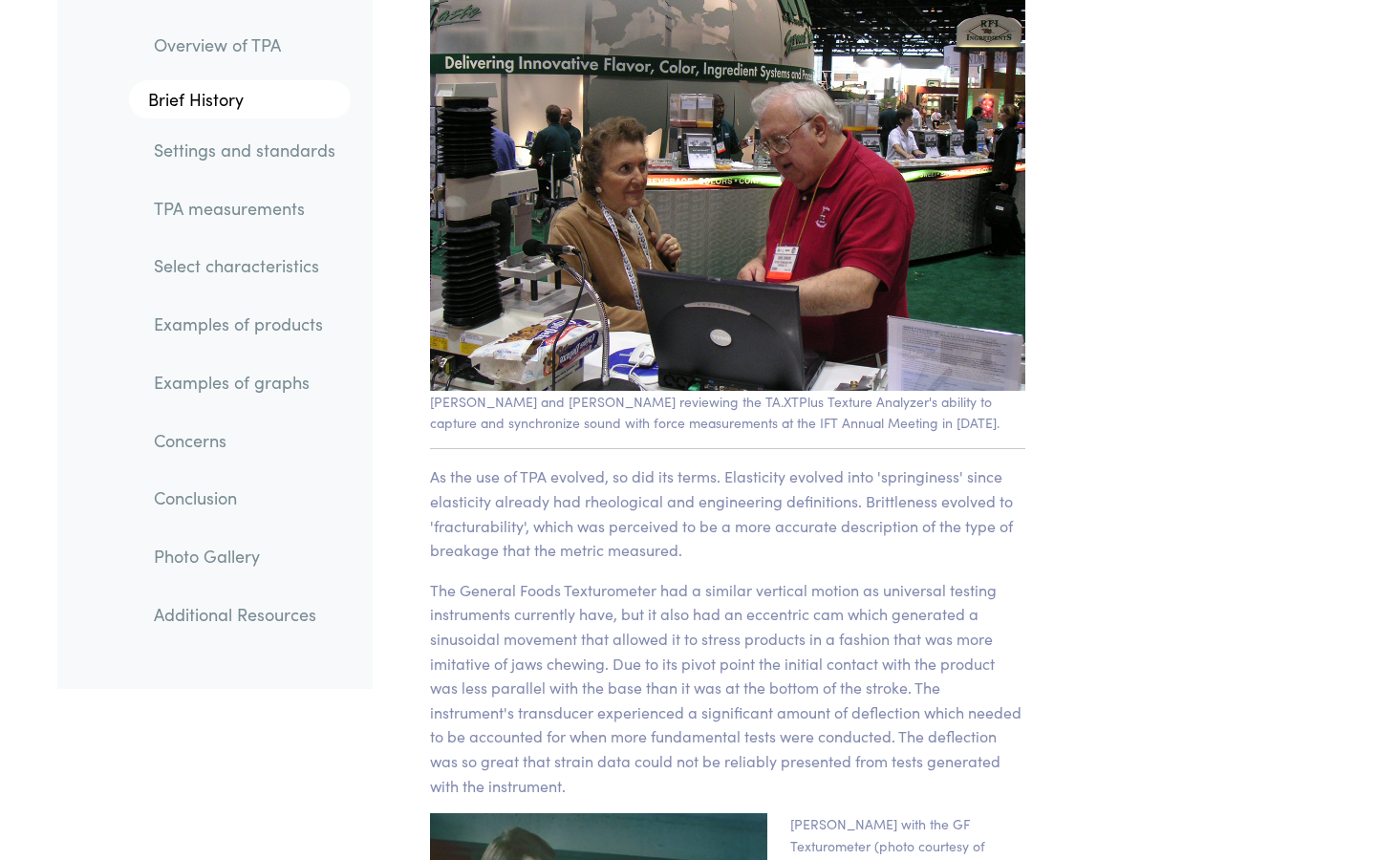
click at [209, 153] on link "Settings and standards" at bounding box center [245, 150] width 212 height 44
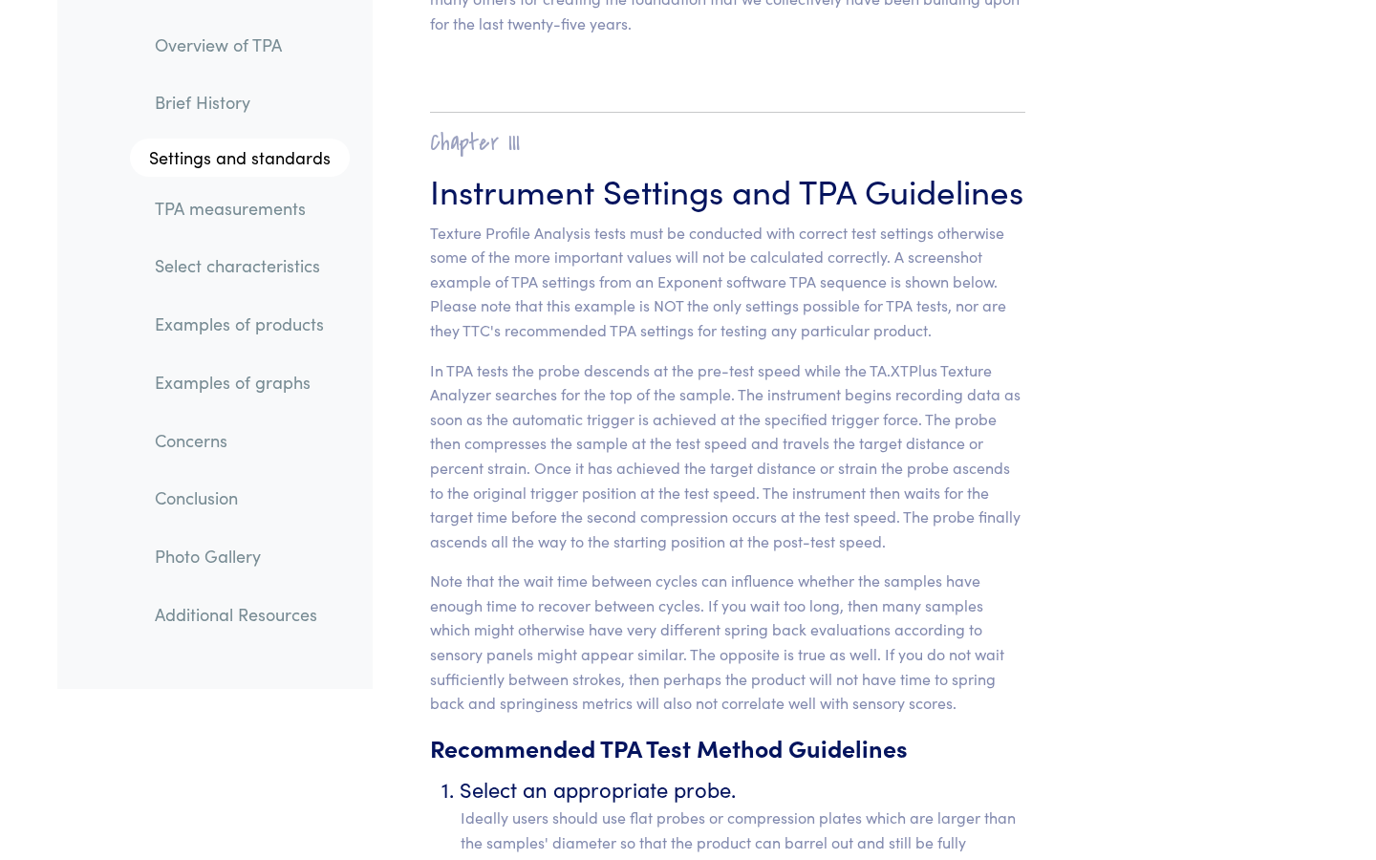
scroll to position [7291, 0]
click at [621, 220] on p "Texture Profile Analysis tests must be conducted with correct test settings oth…" at bounding box center [727, 281] width 595 height 122
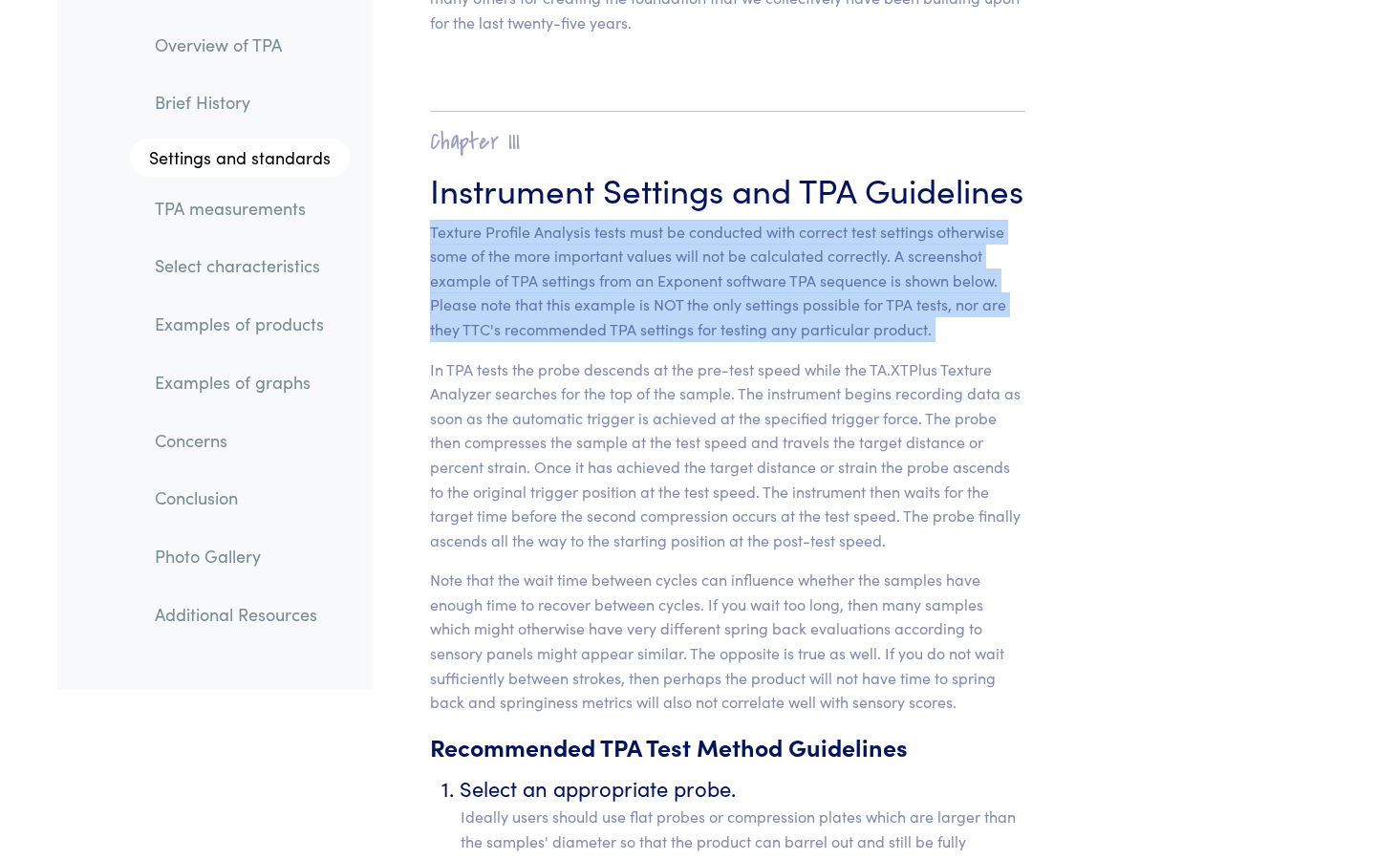
click at [605, 357] on p "In TPA tests the probe descends at the pre-test speed while the TA.XTPlus Textu…" at bounding box center [727, 455] width 595 height 196
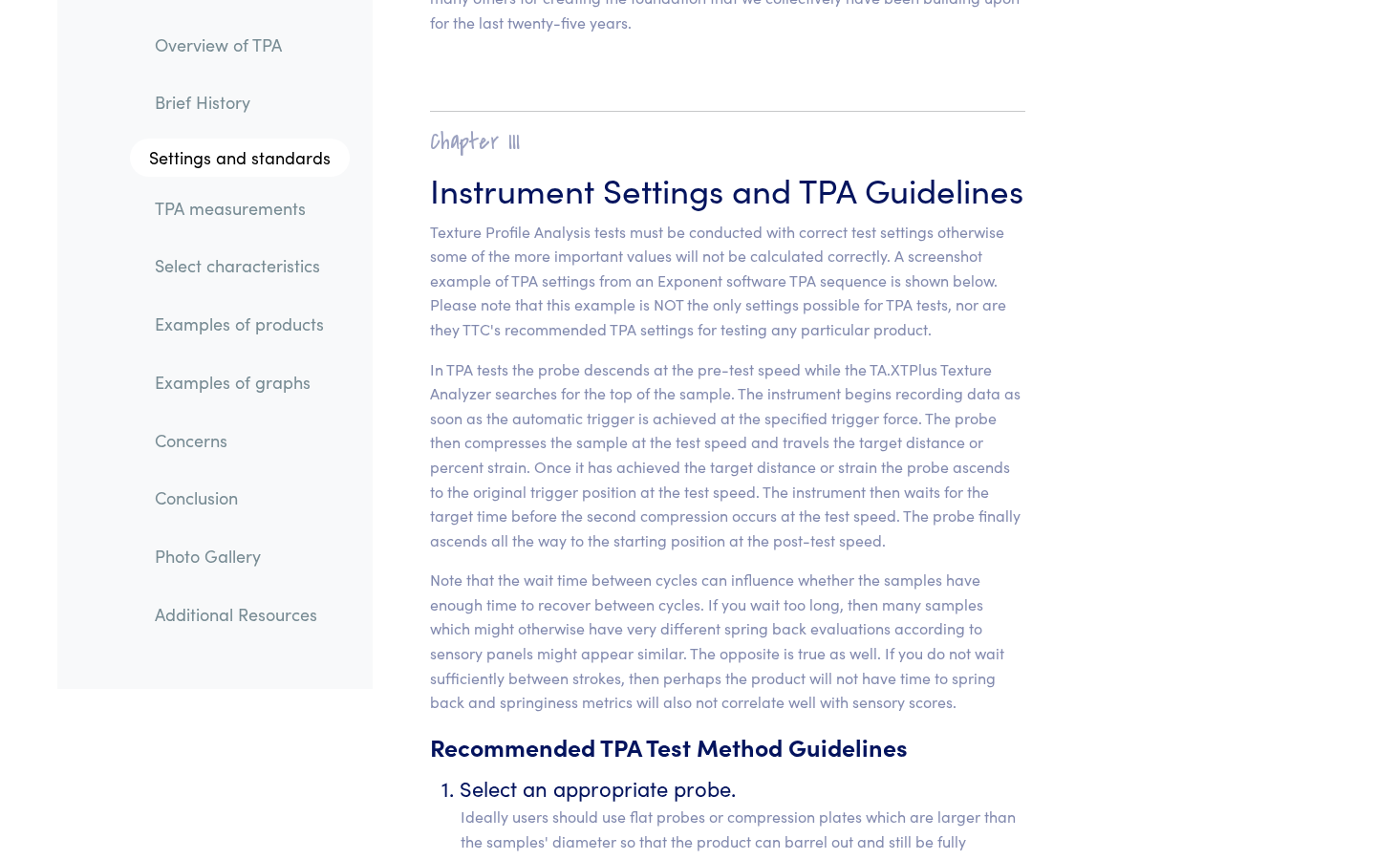
click at [605, 357] on p "In TPA tests the probe descends at the pre-test speed while the TA.XTPlus Textu…" at bounding box center [727, 455] width 595 height 196
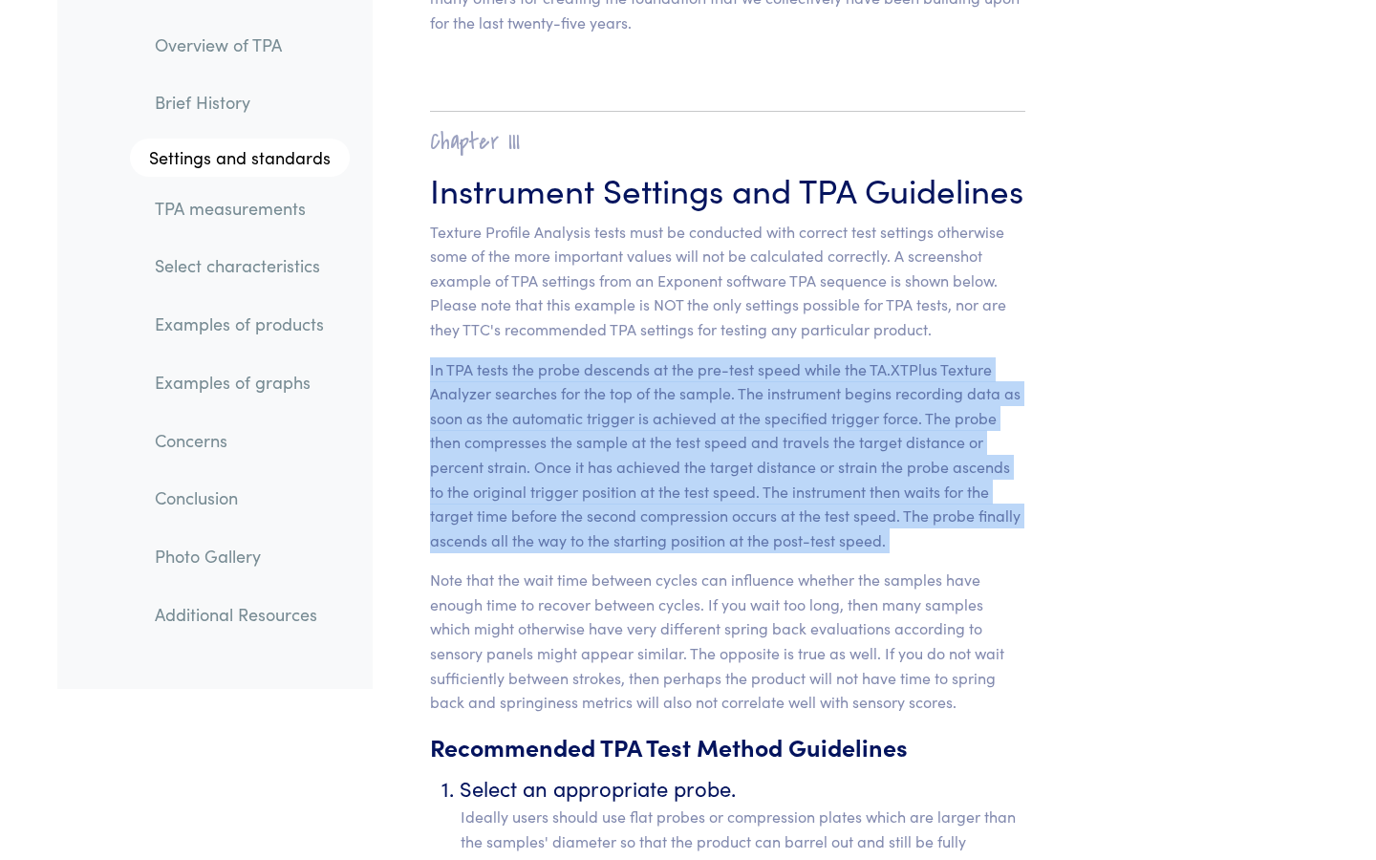
click at [605, 357] on p "In TPA tests the probe descends at the pre-test speed while the TA.XTPlus Textu…" at bounding box center [727, 455] width 595 height 196
click at [613, 568] on p "Note that the wait time between cycles can influence whether the samples have e…" at bounding box center [727, 641] width 595 height 147
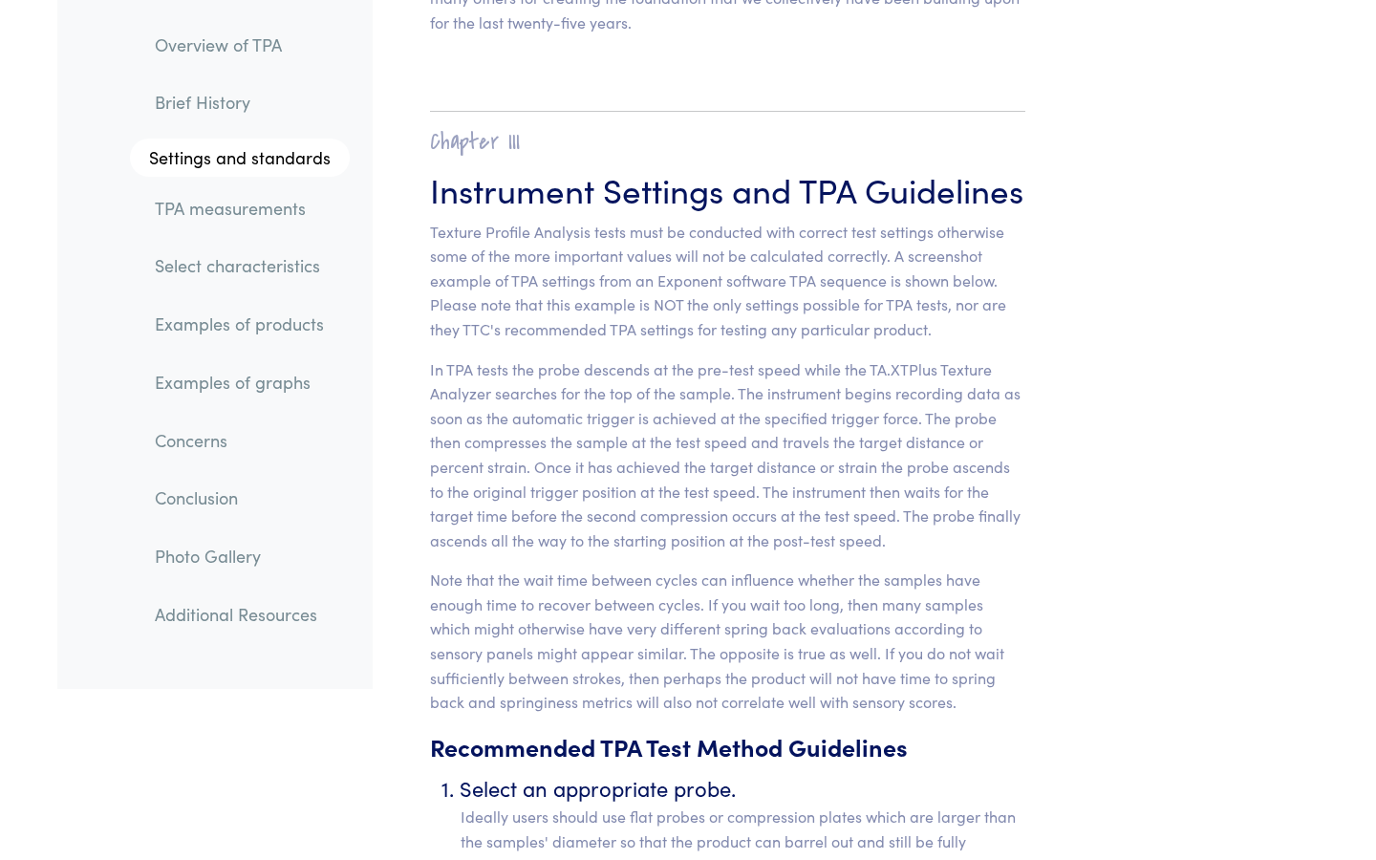
click at [613, 568] on p "Note that the wait time between cycles can influence whether the samples have e…" at bounding box center [727, 641] width 595 height 147
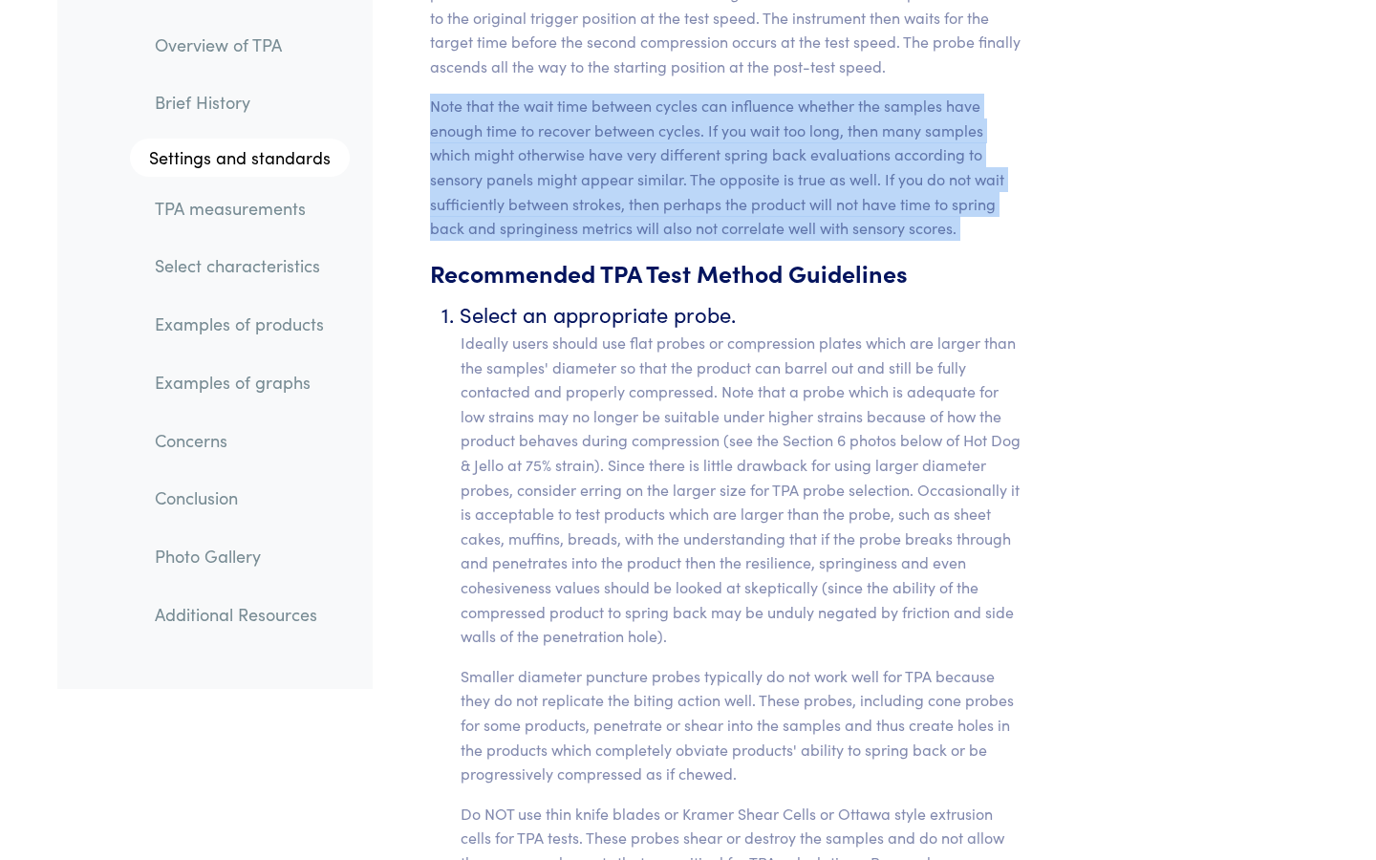
scroll to position [7764, 0]
click at [911, 377] on p "Ideally users should use flat probes or compression plates which are larger tha…" at bounding box center [743, 491] width 565 height 318
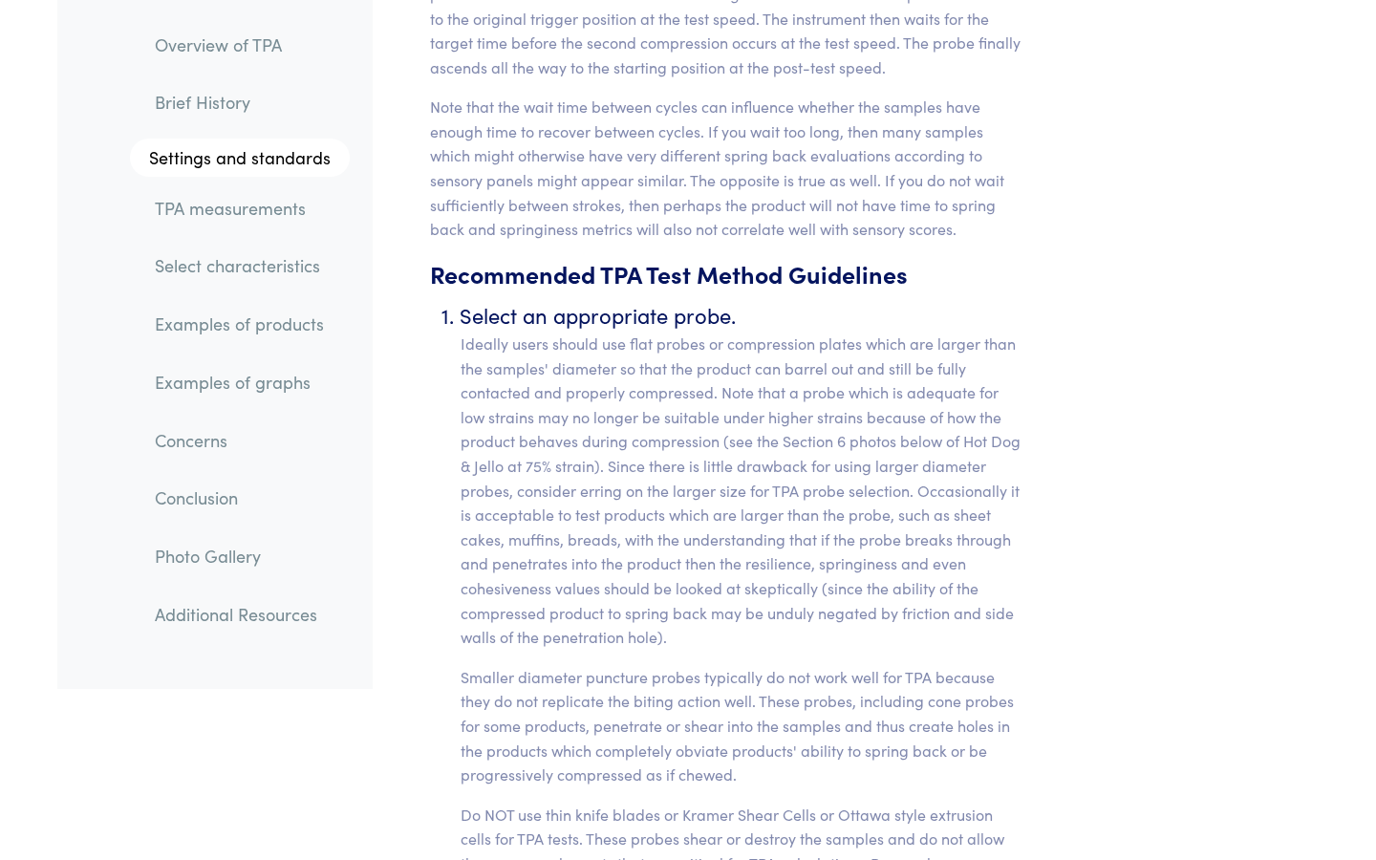
click at [911, 377] on p "Ideally users should use flat probes or compression plates which are larger tha…" at bounding box center [743, 491] width 565 height 318
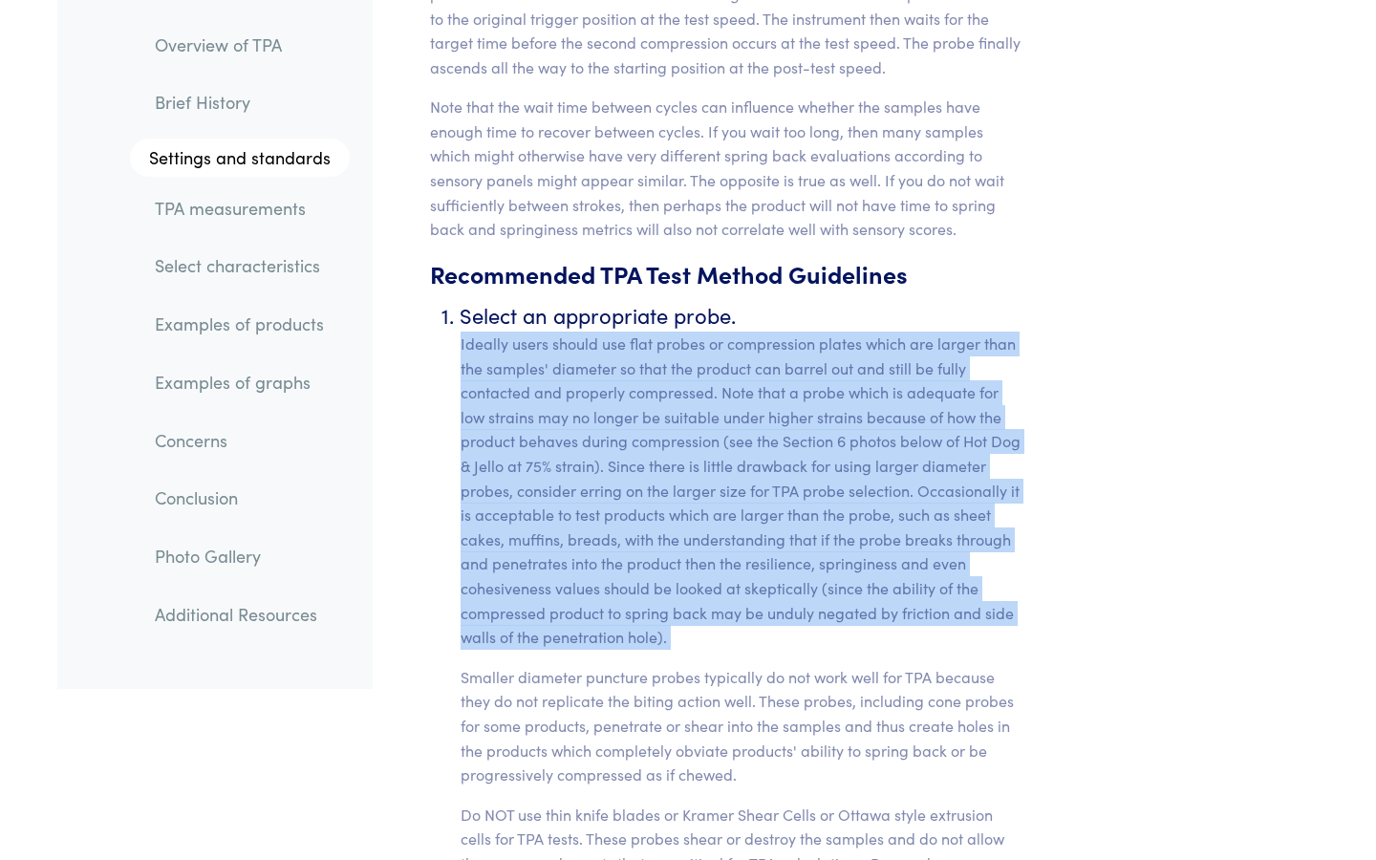
click at [898, 391] on p "Ideally users should use flat probes or compression plates which are larger tha…" at bounding box center [743, 491] width 565 height 318
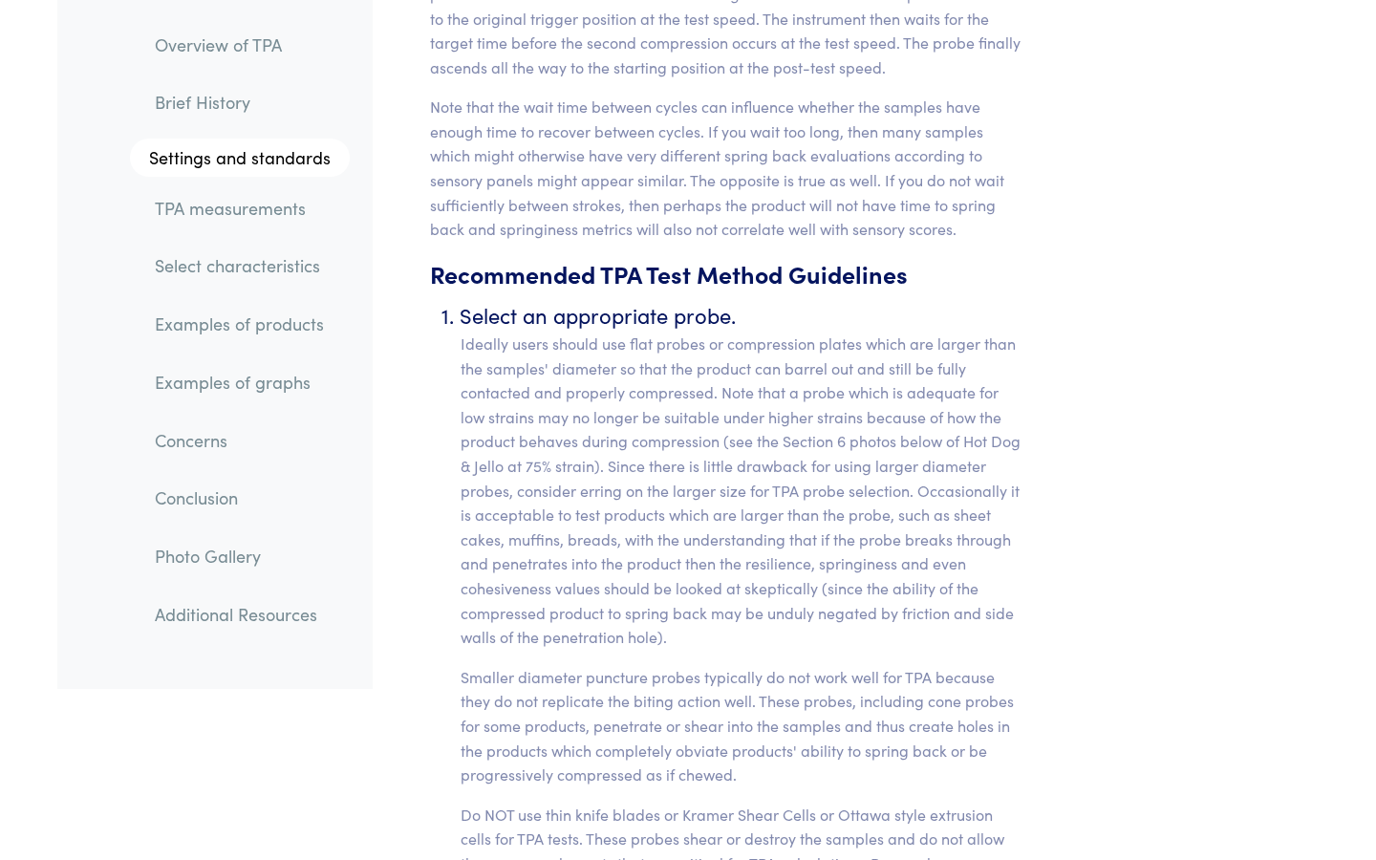
click at [898, 391] on p "Ideally users should use flat probes or compression plates which are larger tha…" at bounding box center [743, 491] width 565 height 318
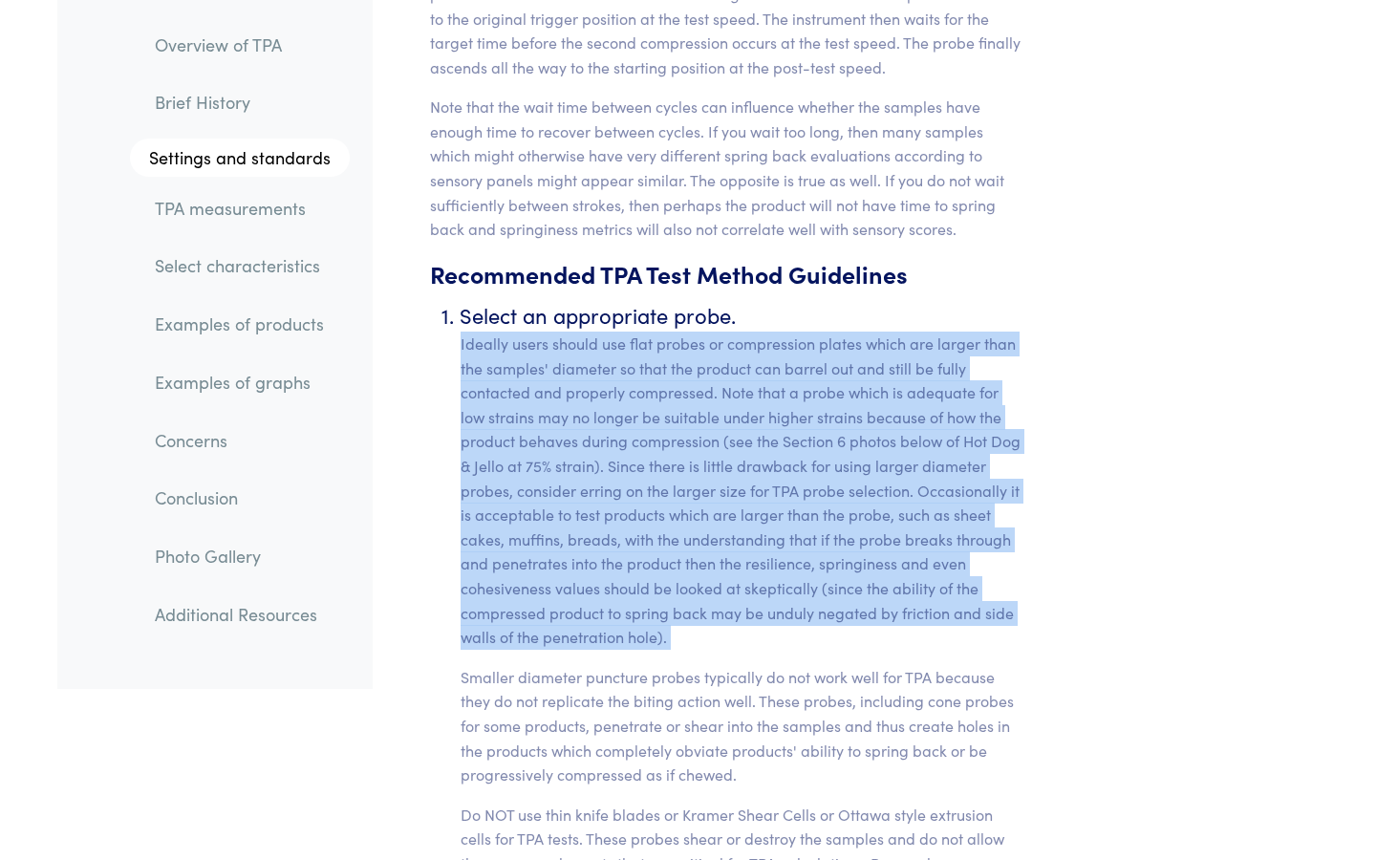
click at [898, 391] on p "Ideally users should use flat probes or compression plates which are larger tha…" at bounding box center [743, 491] width 565 height 318
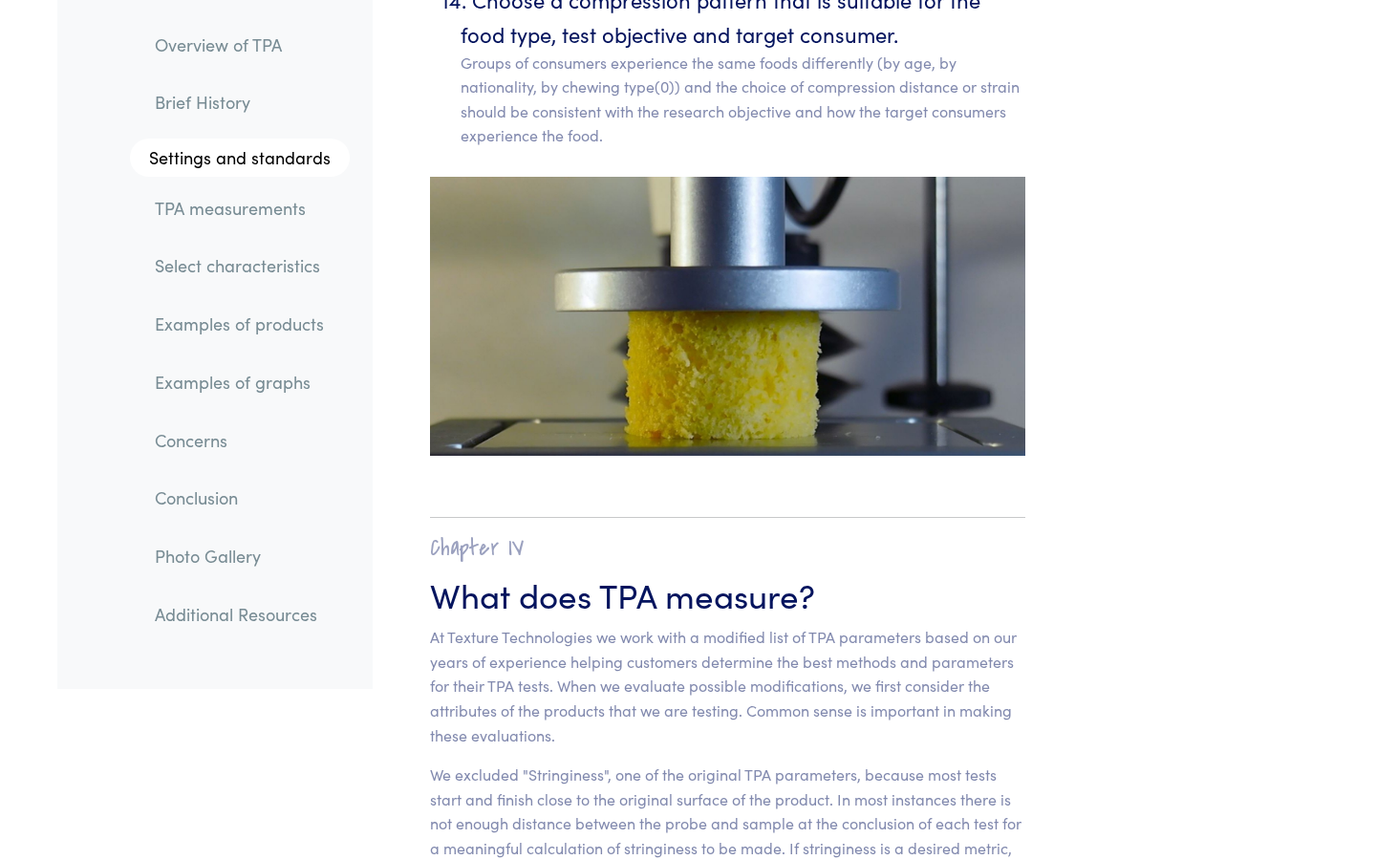
scroll to position [11529, 0]
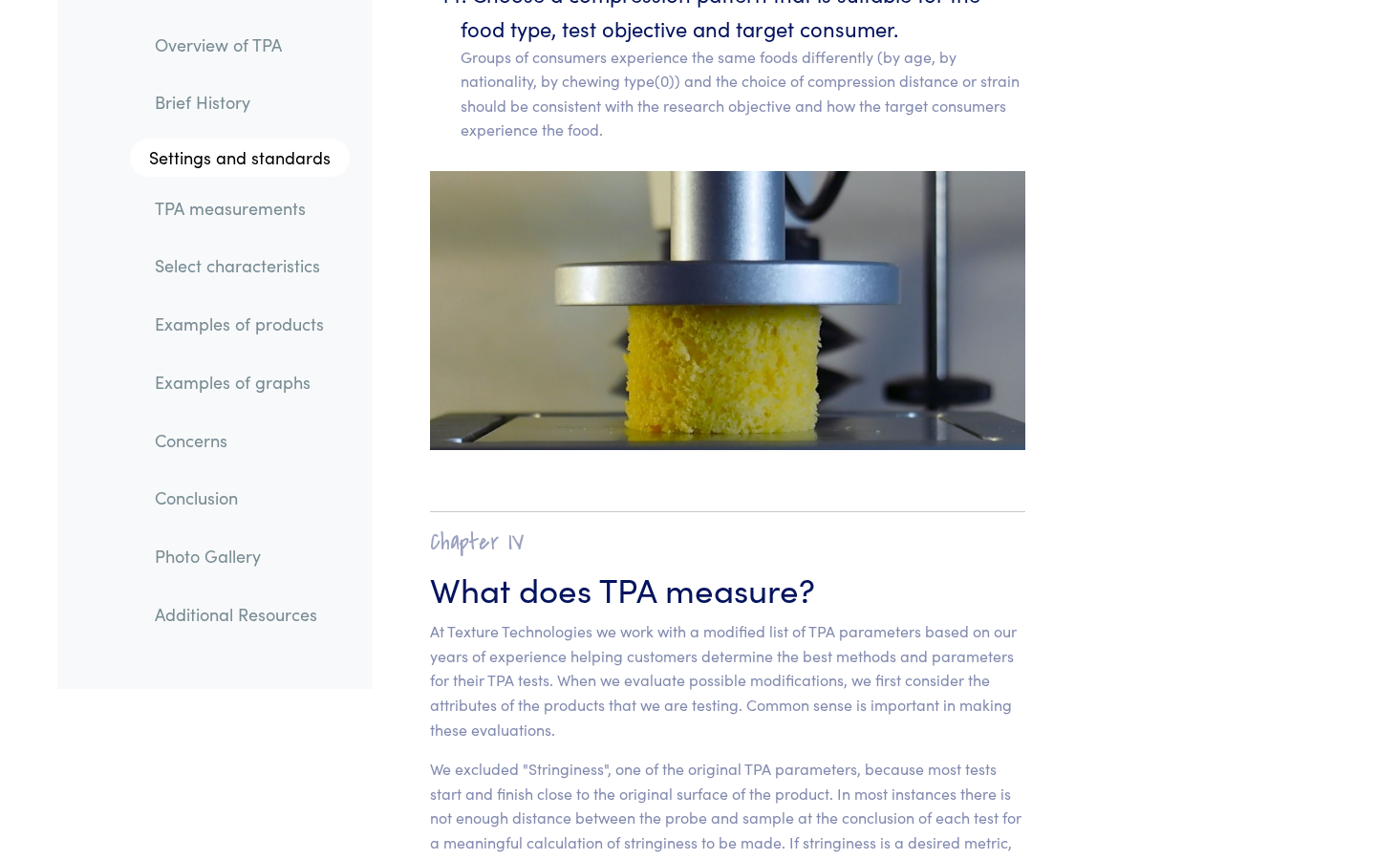
click at [804, 620] on p "At Texture Technologies we work with a modified list of TPA parameters based on…" at bounding box center [727, 680] width 595 height 122
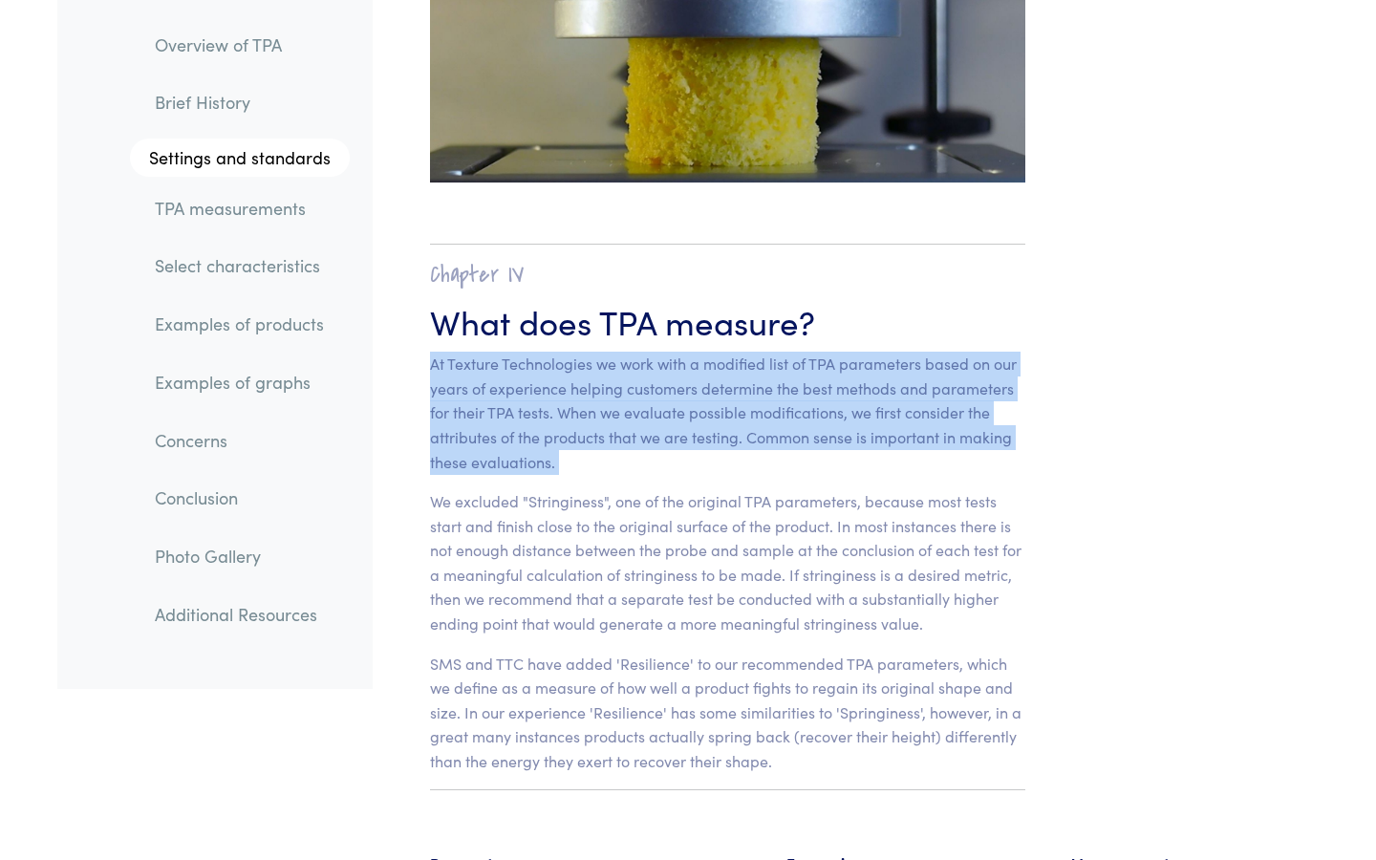
scroll to position [11800, 0]
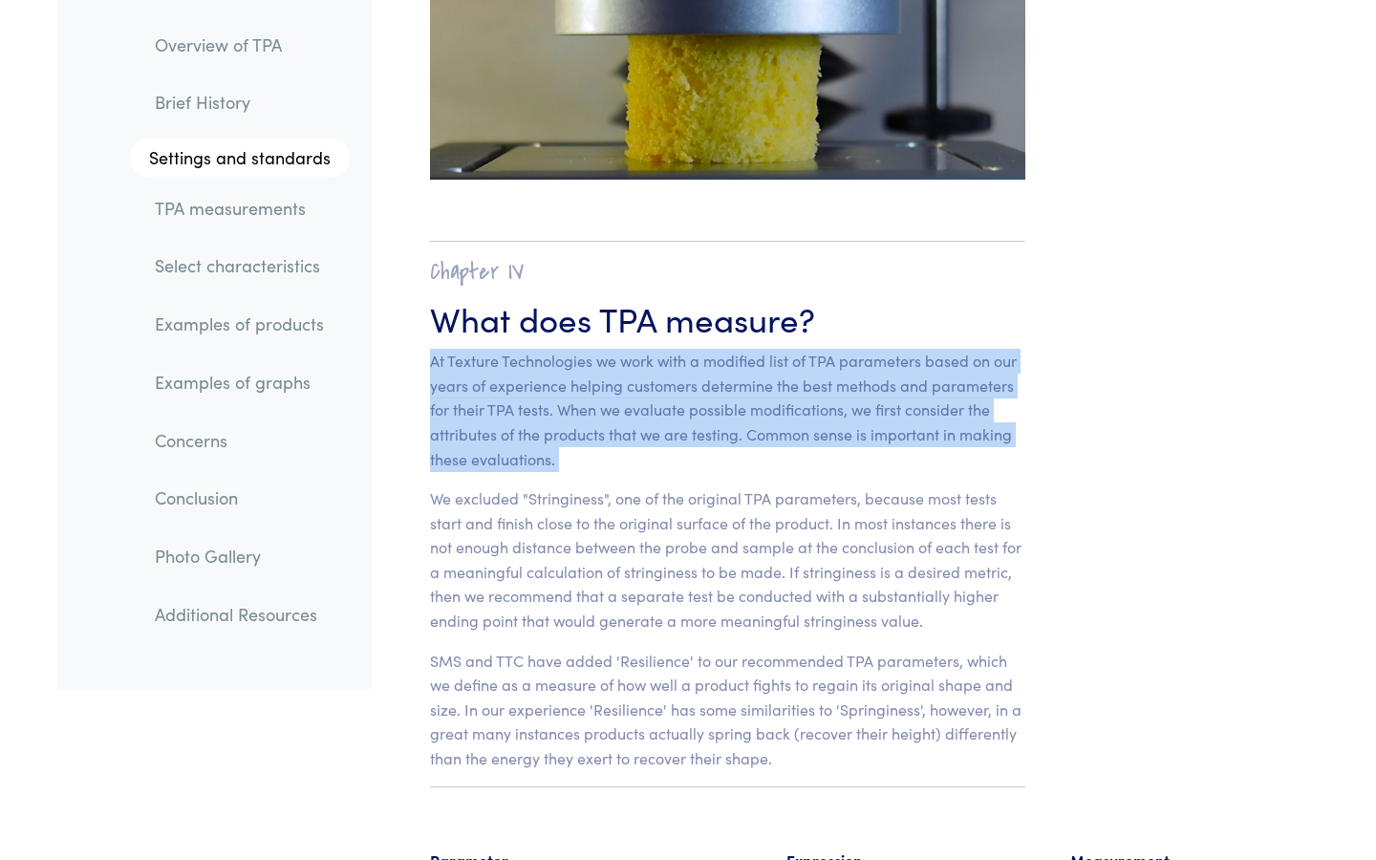
click at [636, 539] on p "We excluded "Stringiness", one of the original TPA parameters, because most tes…" at bounding box center [727, 559] width 595 height 147
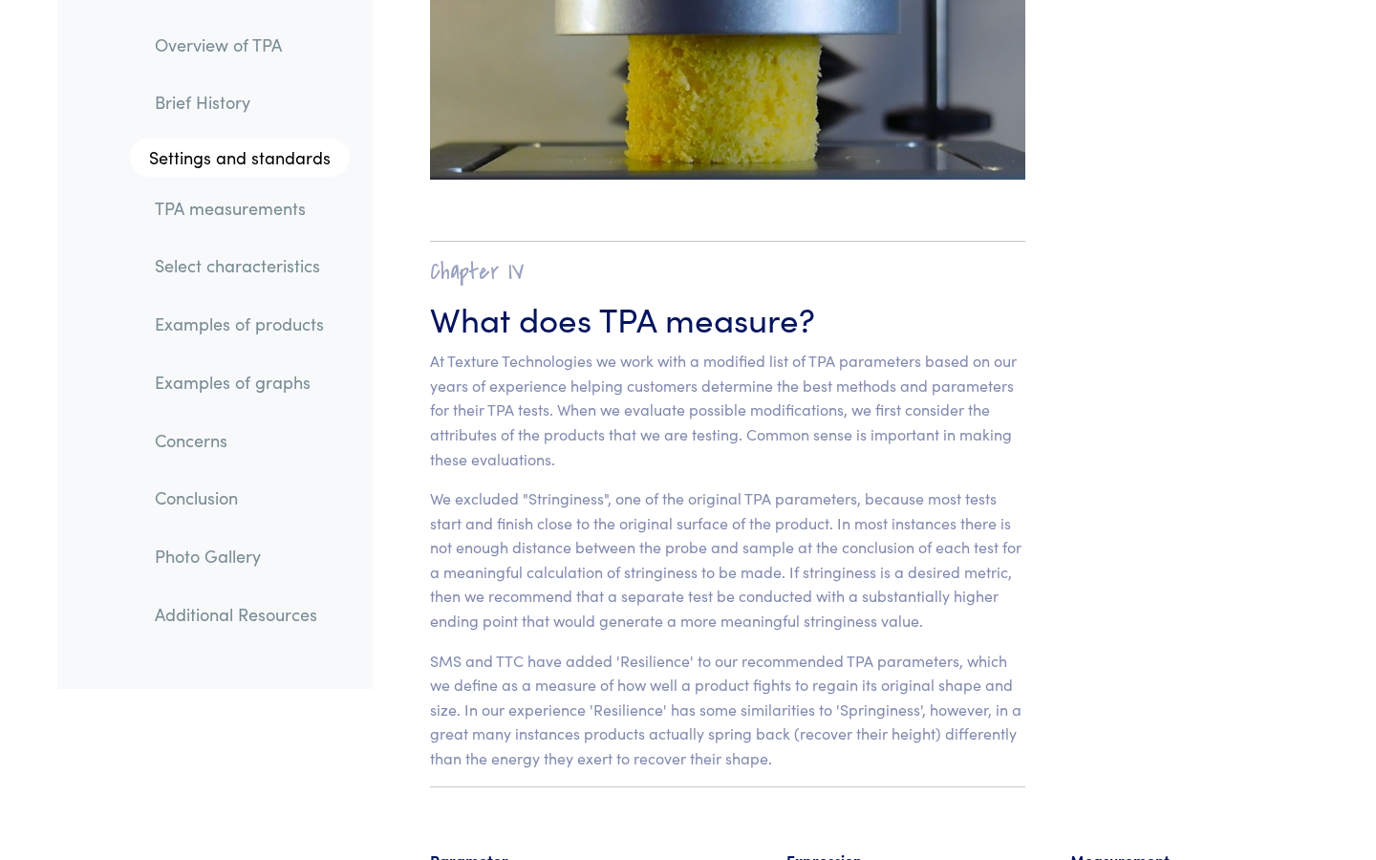
click at [636, 539] on p "We excluded "Stringiness", one of the original TPA parameters, because most tes…" at bounding box center [727, 559] width 595 height 147
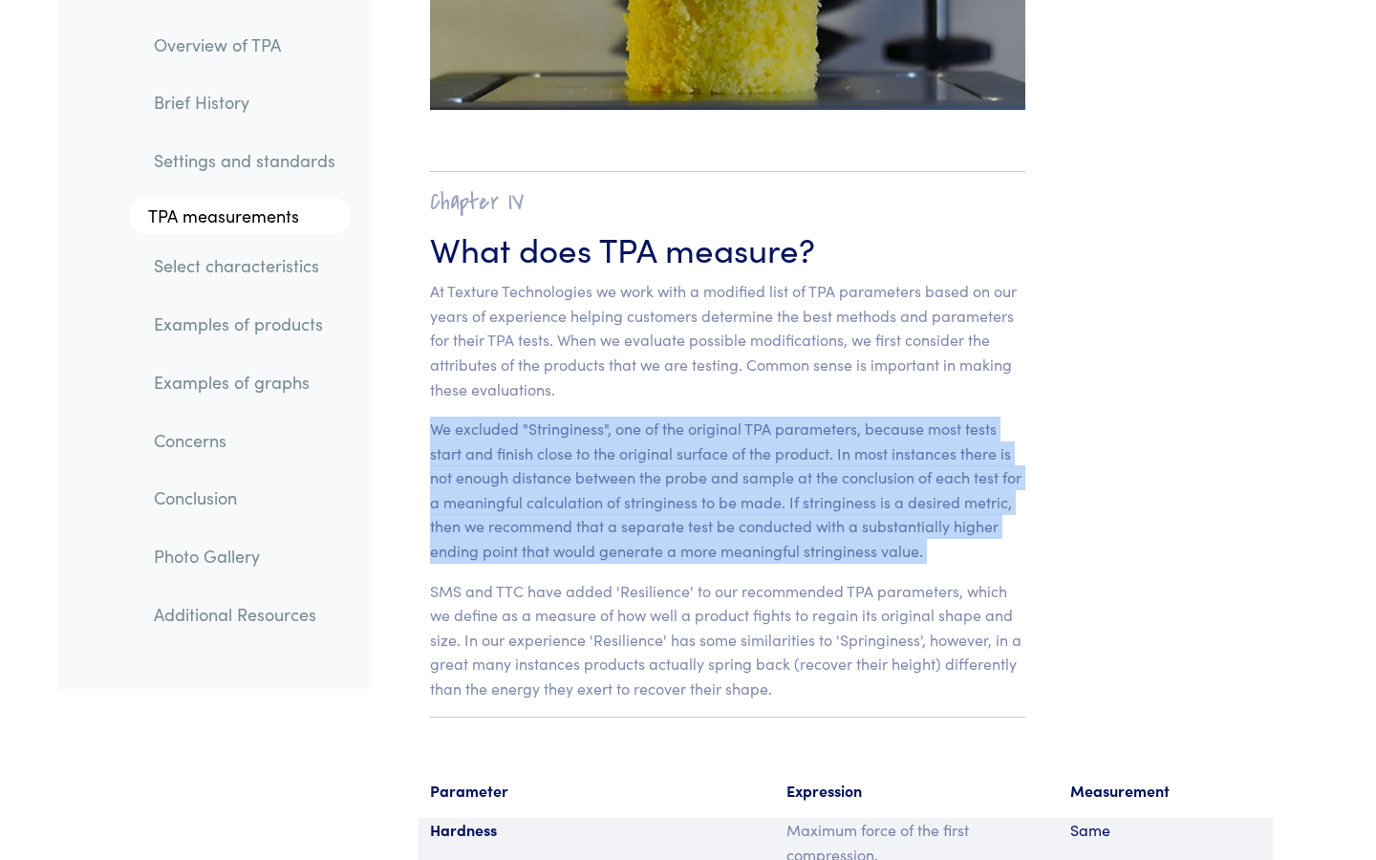
scroll to position [11873, 0]
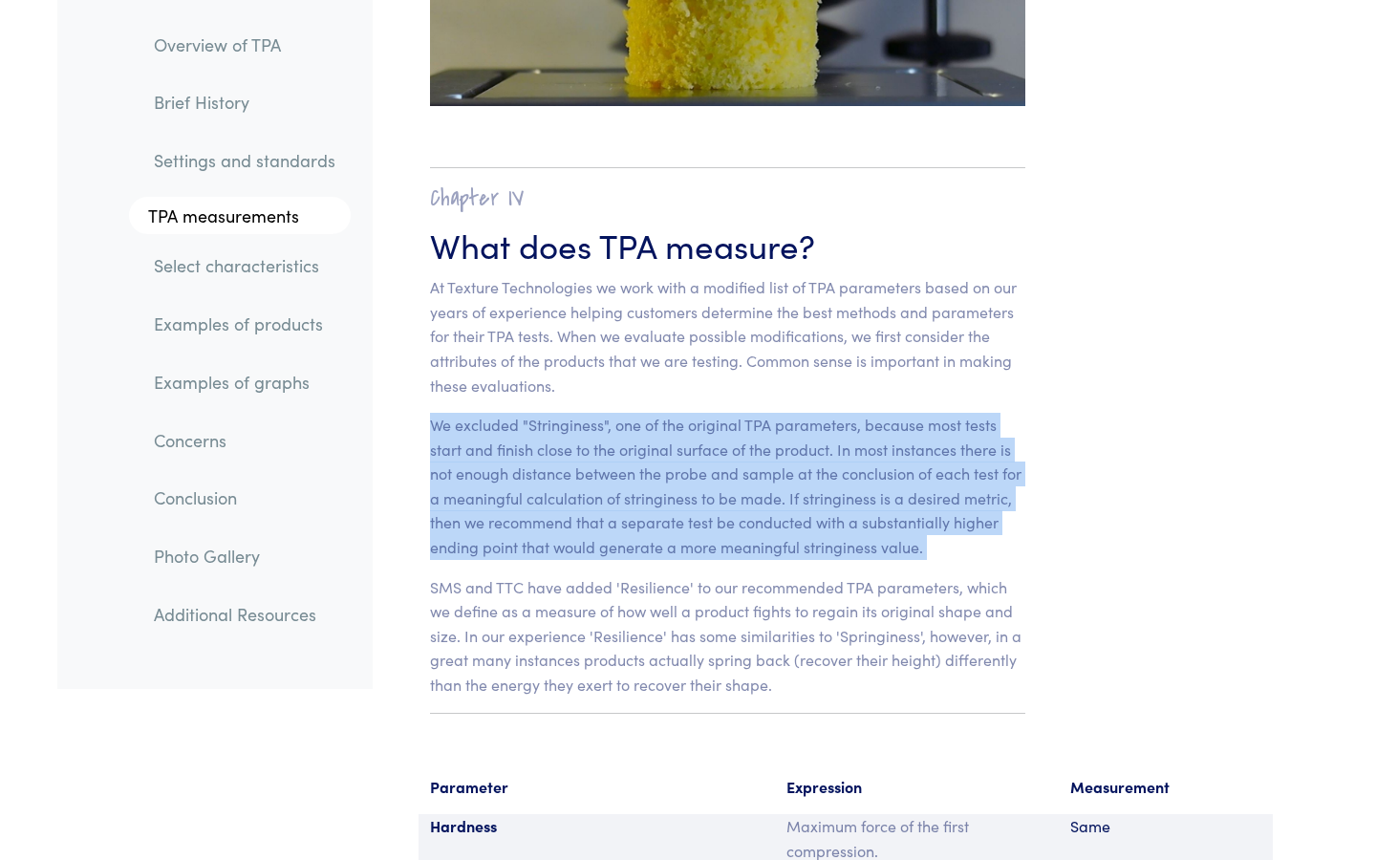
click at [623, 620] on p "SMS and TTC have added 'Resilience' to our recommended TPA parameters, which we…" at bounding box center [727, 636] width 595 height 122
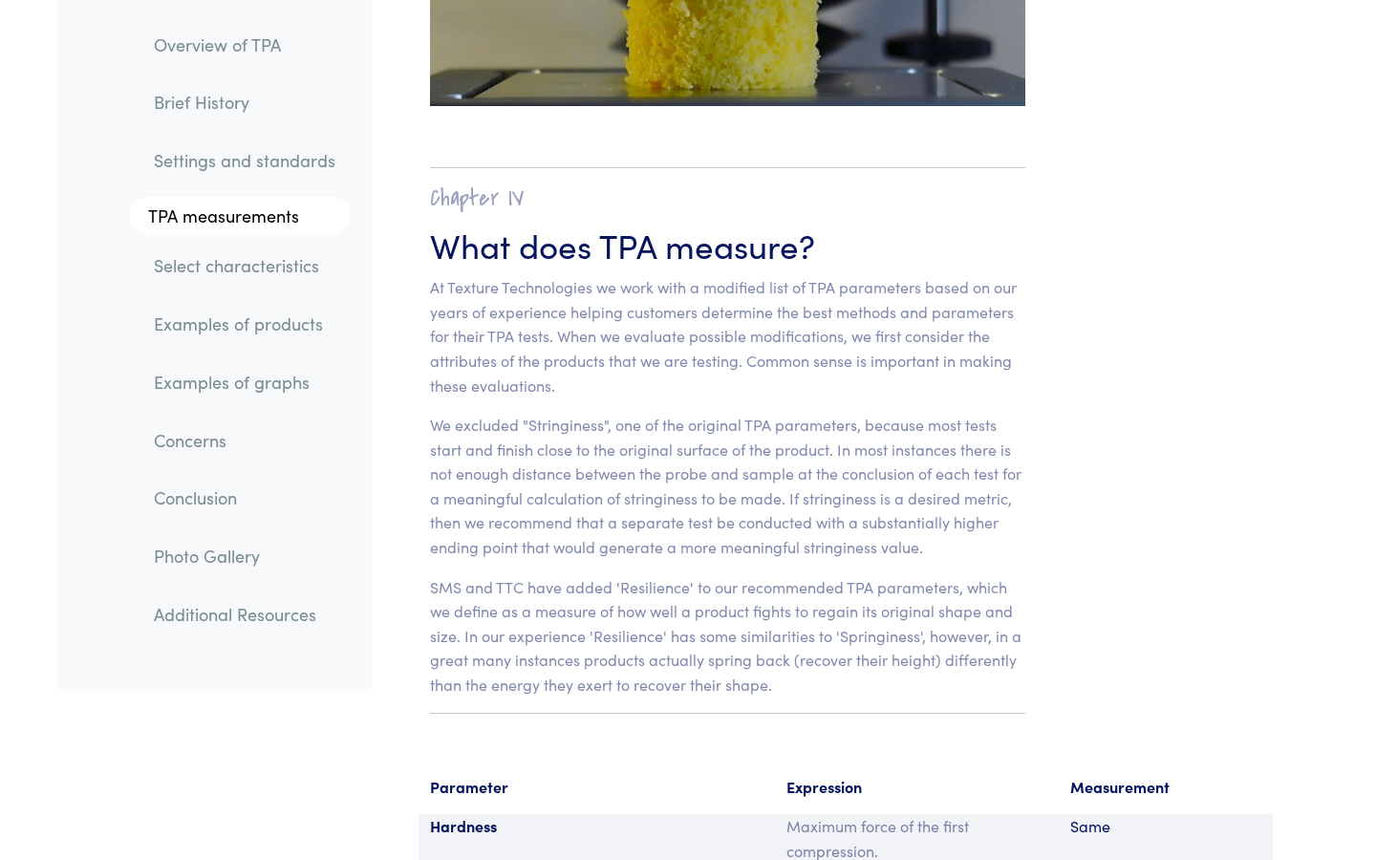
click at [623, 620] on p "SMS and TTC have added 'Resilience' to our recommended TPA parameters, which we…" at bounding box center [727, 636] width 595 height 122
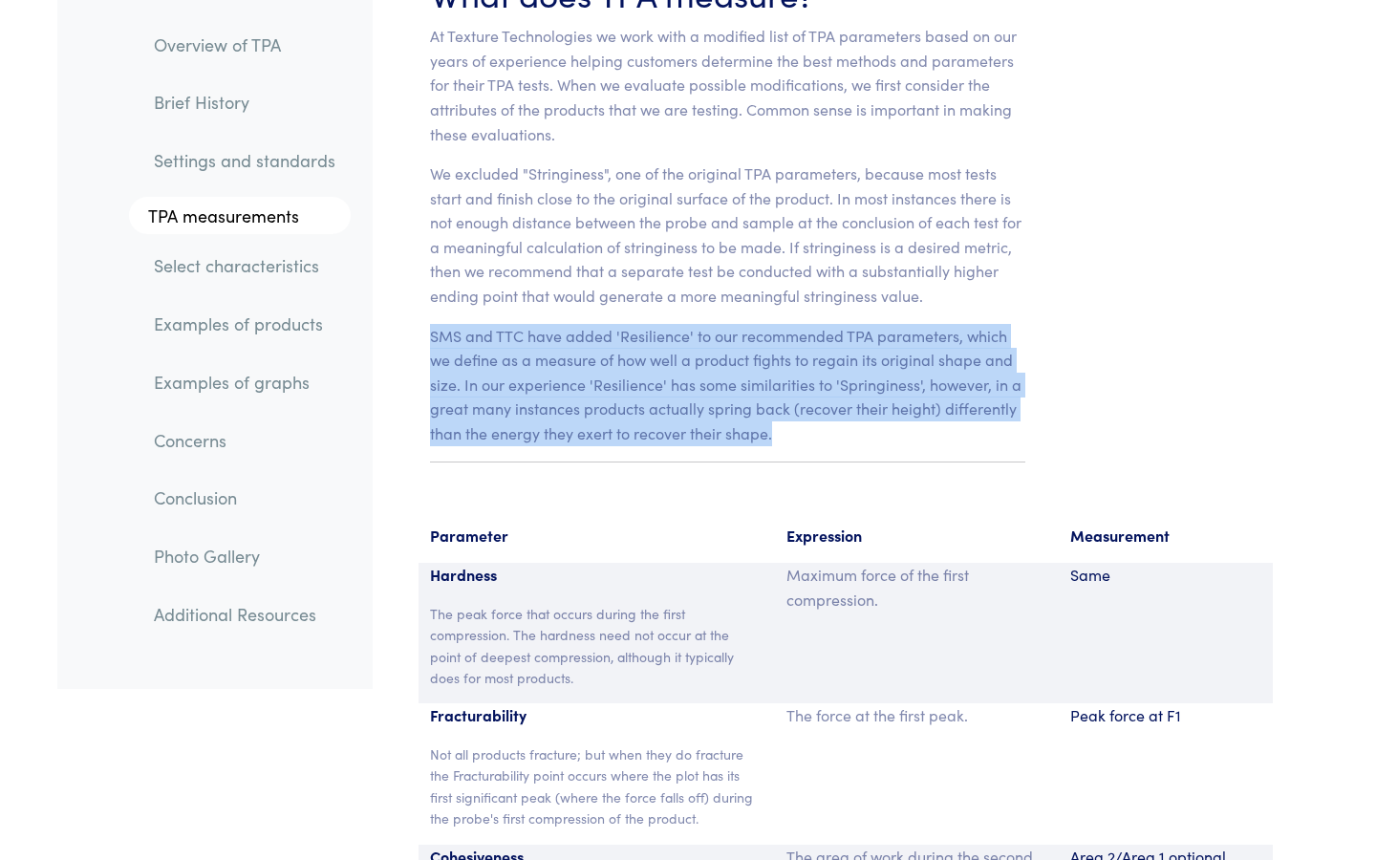
scroll to position [12122, 0]
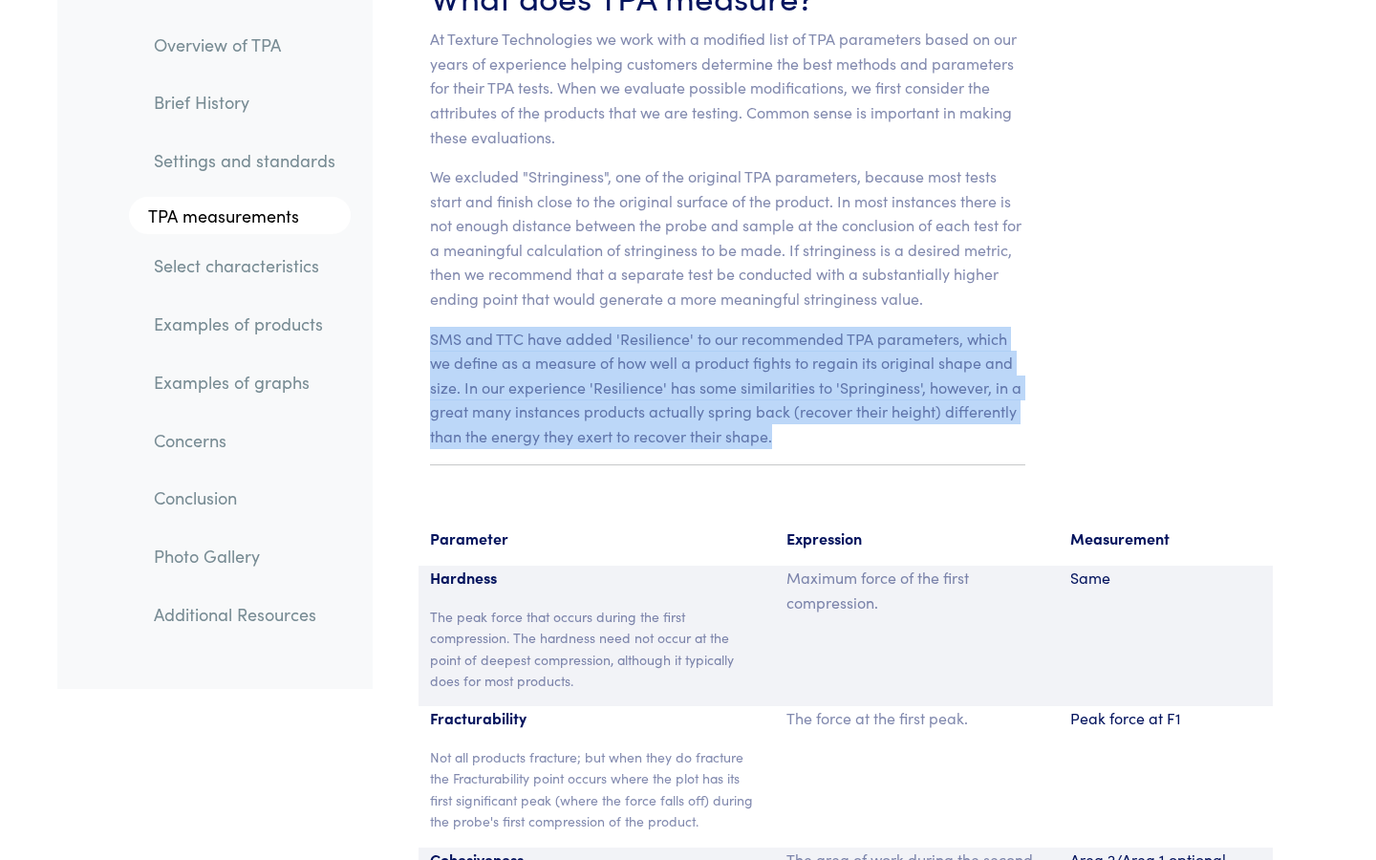
click at [779, 350] on p "SMS and TTC have added 'Resilience' to our recommended TPA parameters, which we…" at bounding box center [727, 388] width 595 height 122
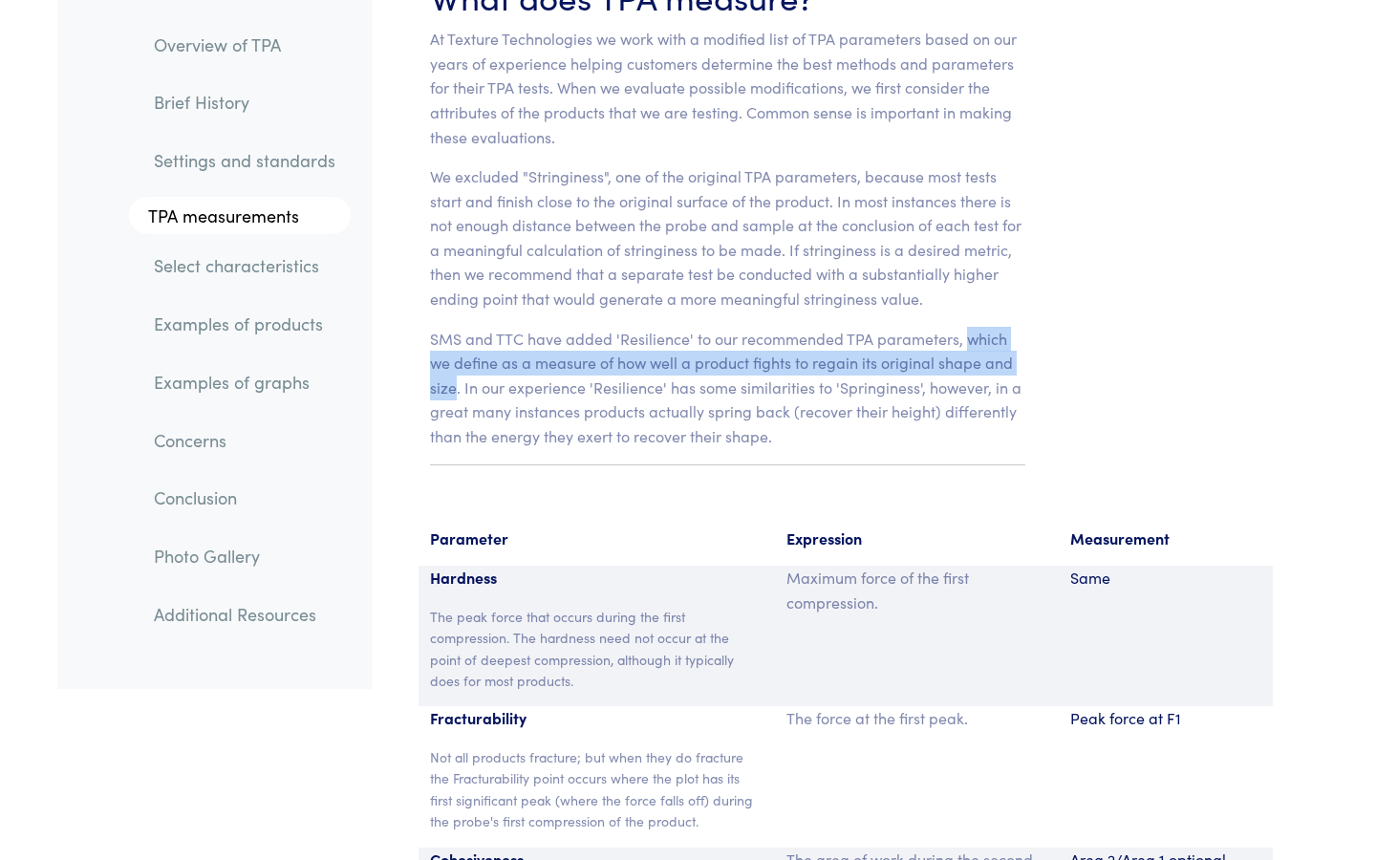
drag, startPoint x: 964, startPoint y: 311, endPoint x: 455, endPoint y: 369, distance: 512.6
click at [455, 369] on p "SMS and TTC have added 'Resilience' to our recommended TPA parameters, which we…" at bounding box center [727, 388] width 595 height 122
copy p "which we define as a measure of how well a product fights to regain its origina…"
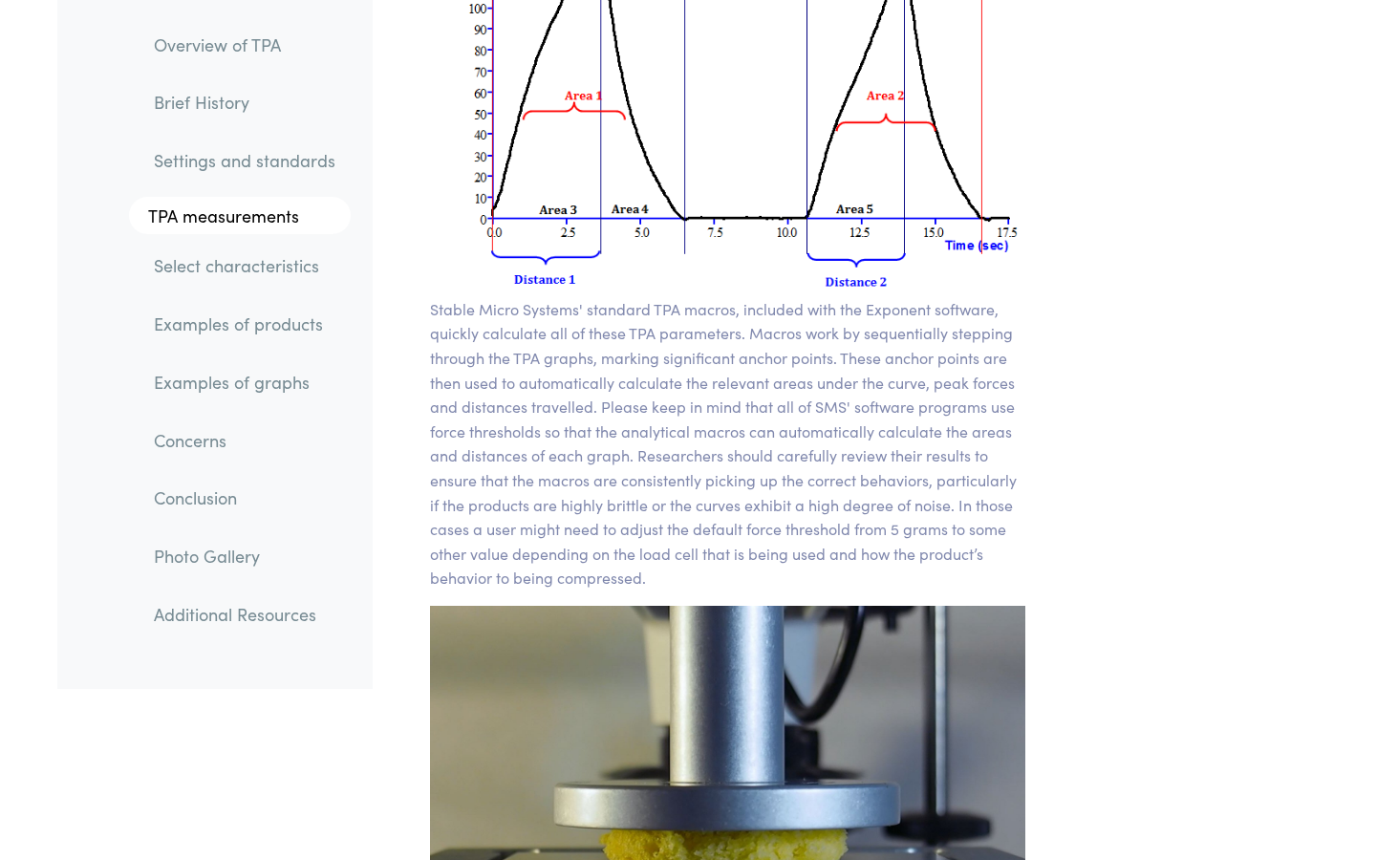
scroll to position [13997, 0]
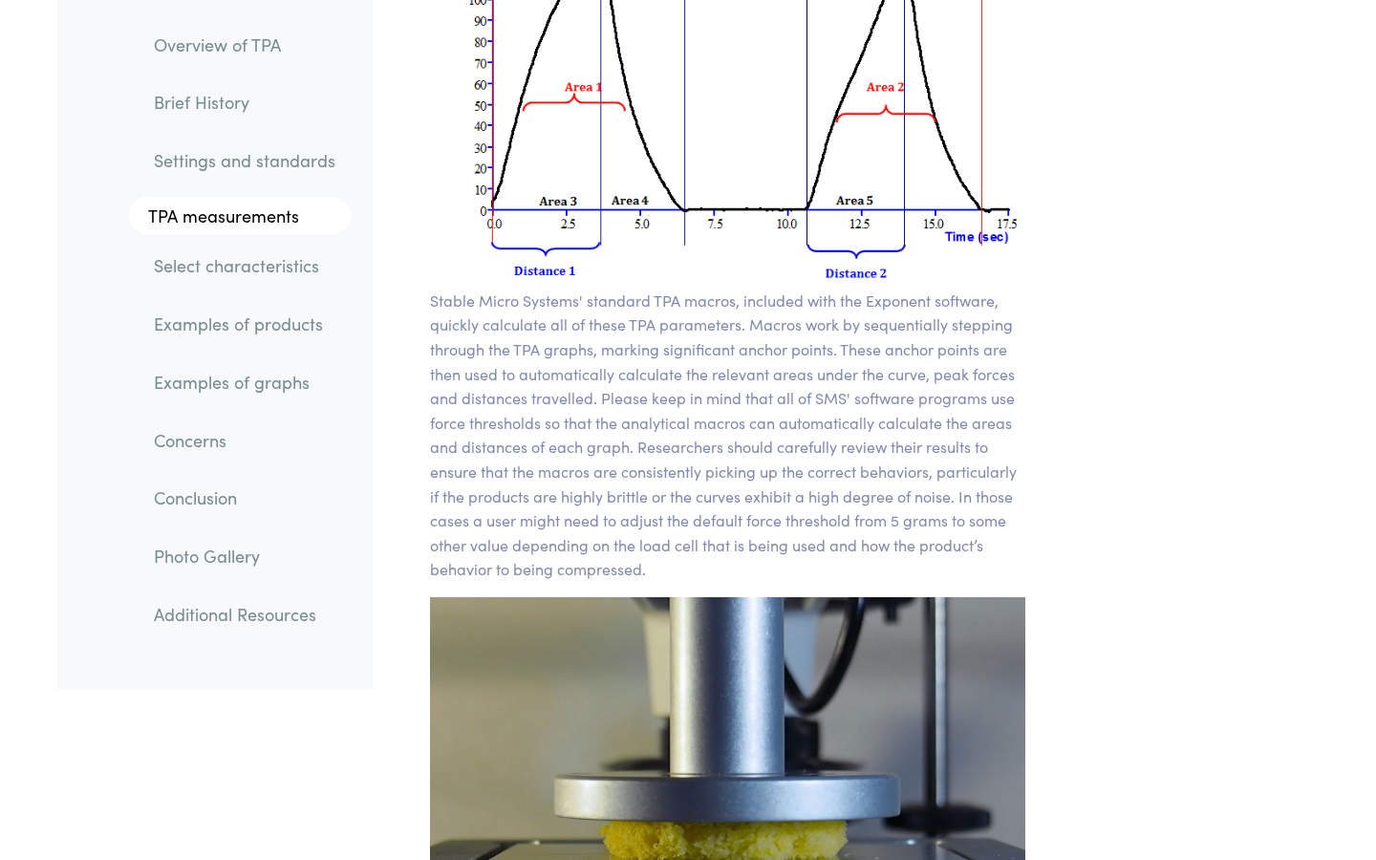
click at [688, 298] on p "Stable Micro Systems' standard TPA macros, included with the Exponent software,…" at bounding box center [727, 435] width 595 height 293
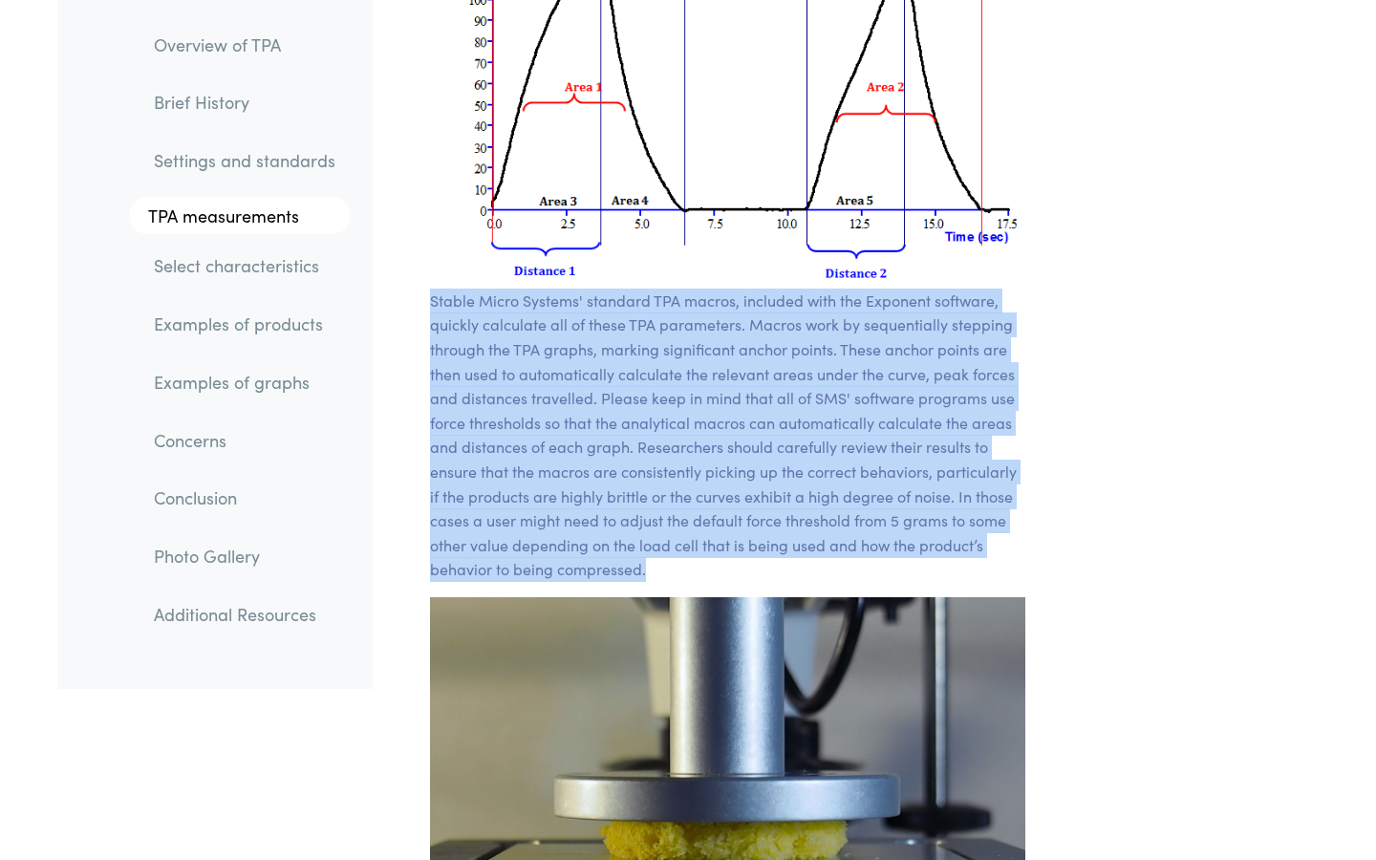
click at [629, 377] on p "Stable Micro Systems' standard TPA macros, included with the Exponent software,…" at bounding box center [727, 435] width 595 height 293
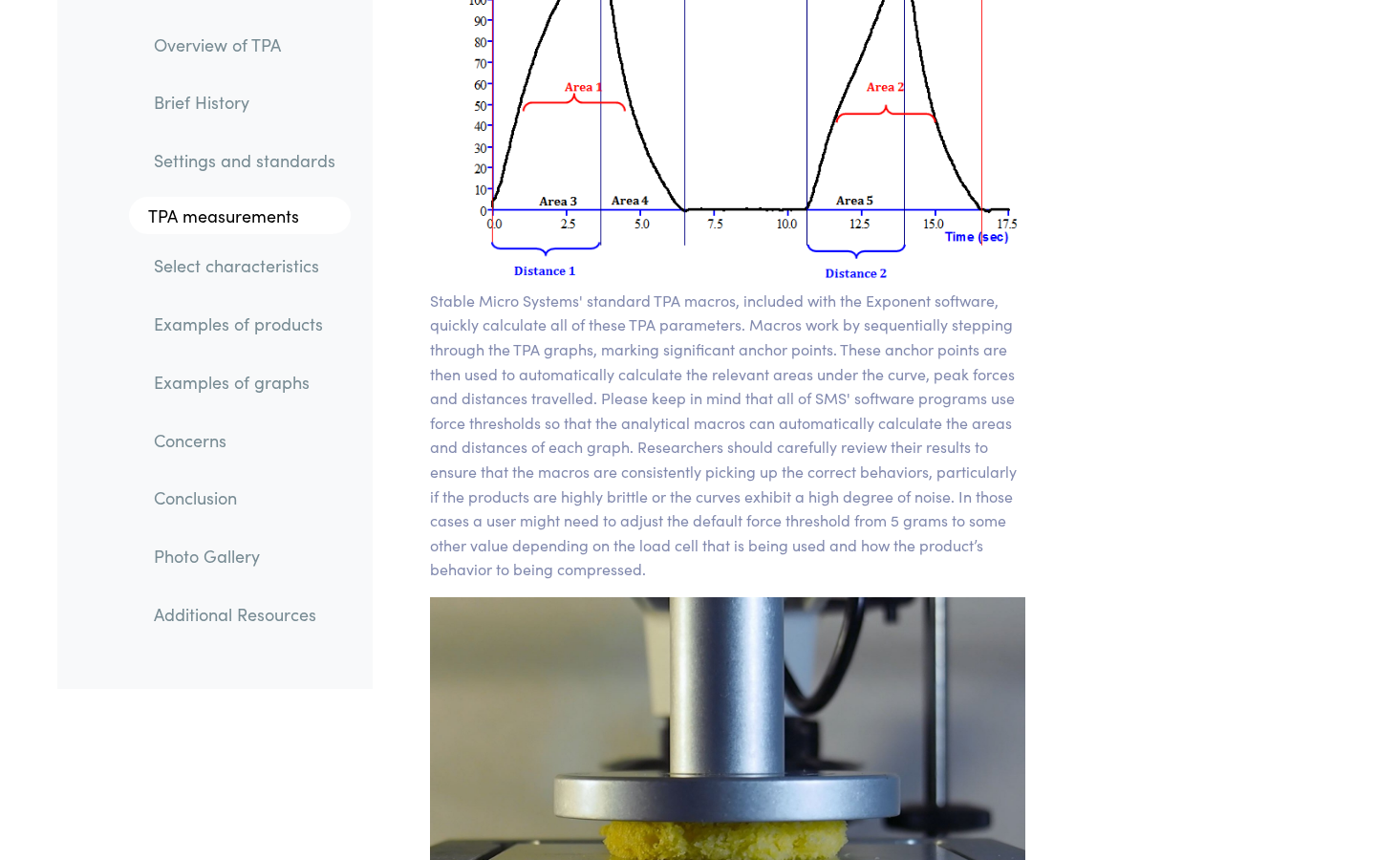
click at [629, 377] on p "Stable Micro Systems' standard TPA macros, included with the Exponent software,…" at bounding box center [727, 435] width 595 height 293
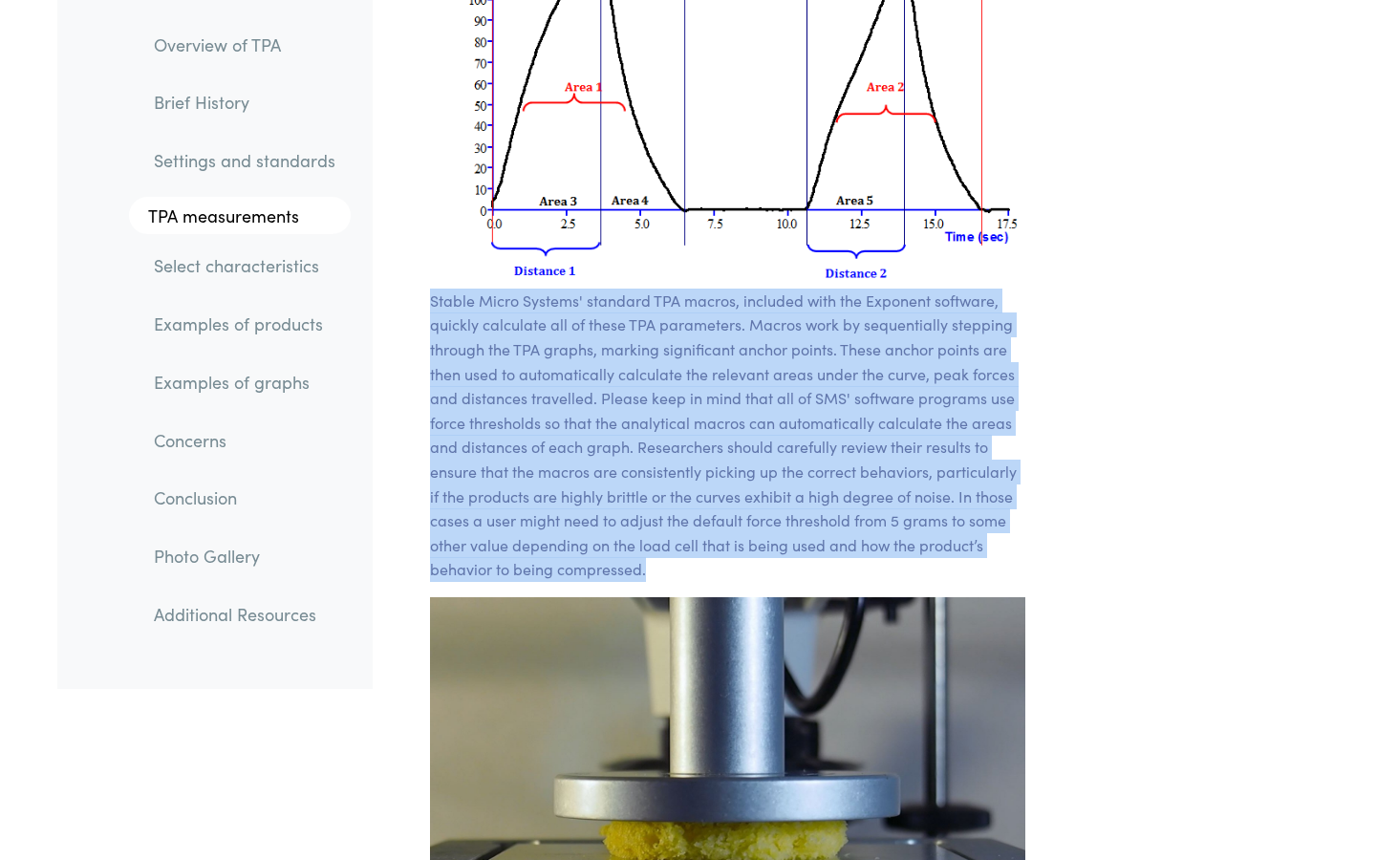
click at [606, 354] on p "Stable Micro Systems' standard TPA macros, included with the Exponent software,…" at bounding box center [727, 435] width 595 height 293
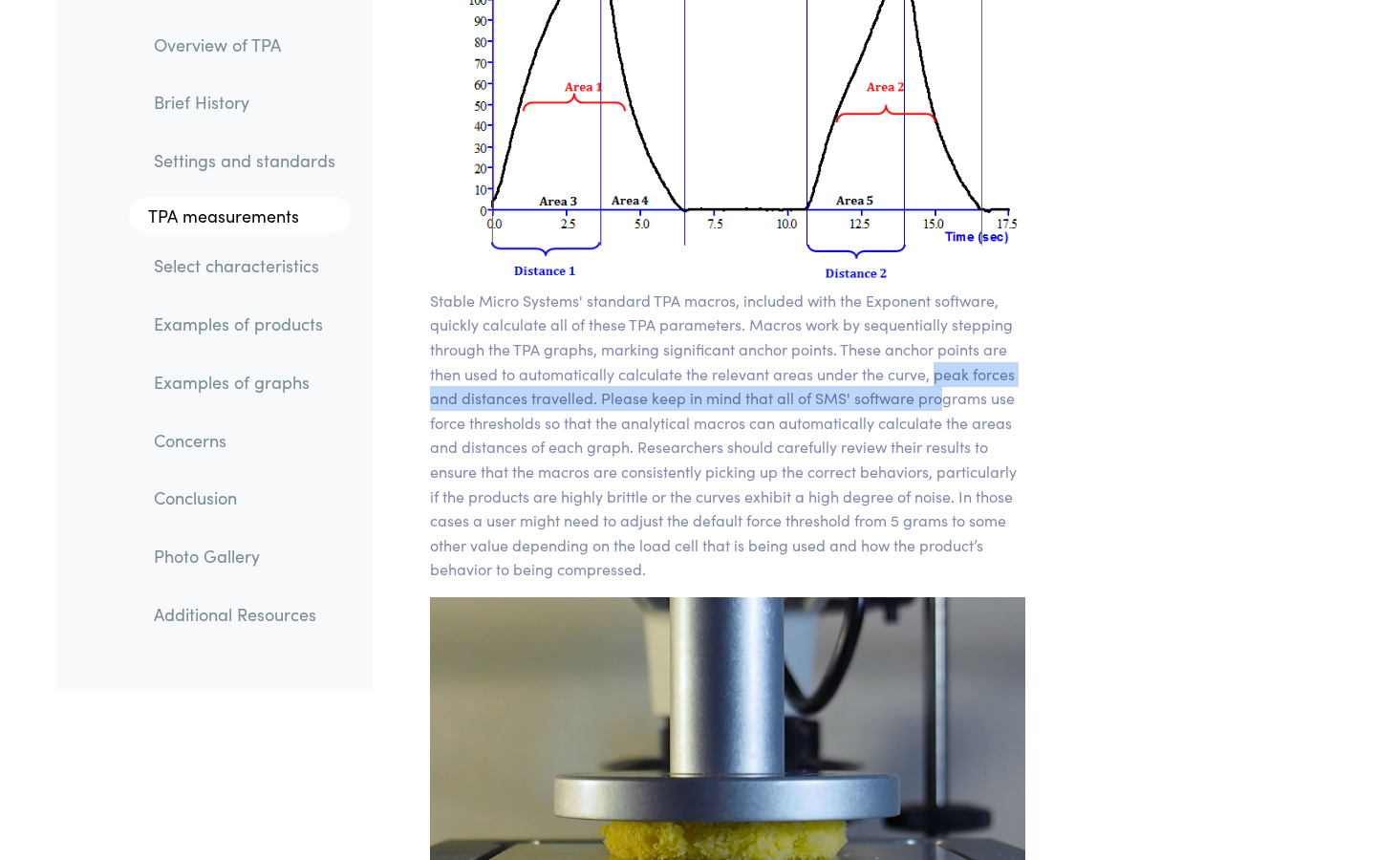
drag, startPoint x: 934, startPoint y: 346, endPoint x: 937, endPoint y: 368, distance: 22.2
click at [937, 368] on p "Stable Micro Systems' standard TPA macros, included with the Exponent software,…" at bounding box center [727, 435] width 595 height 293
click at [799, 395] on p "Stable Micro Systems' standard TPA macros, included with the Exponent software,…" at bounding box center [727, 435] width 595 height 293
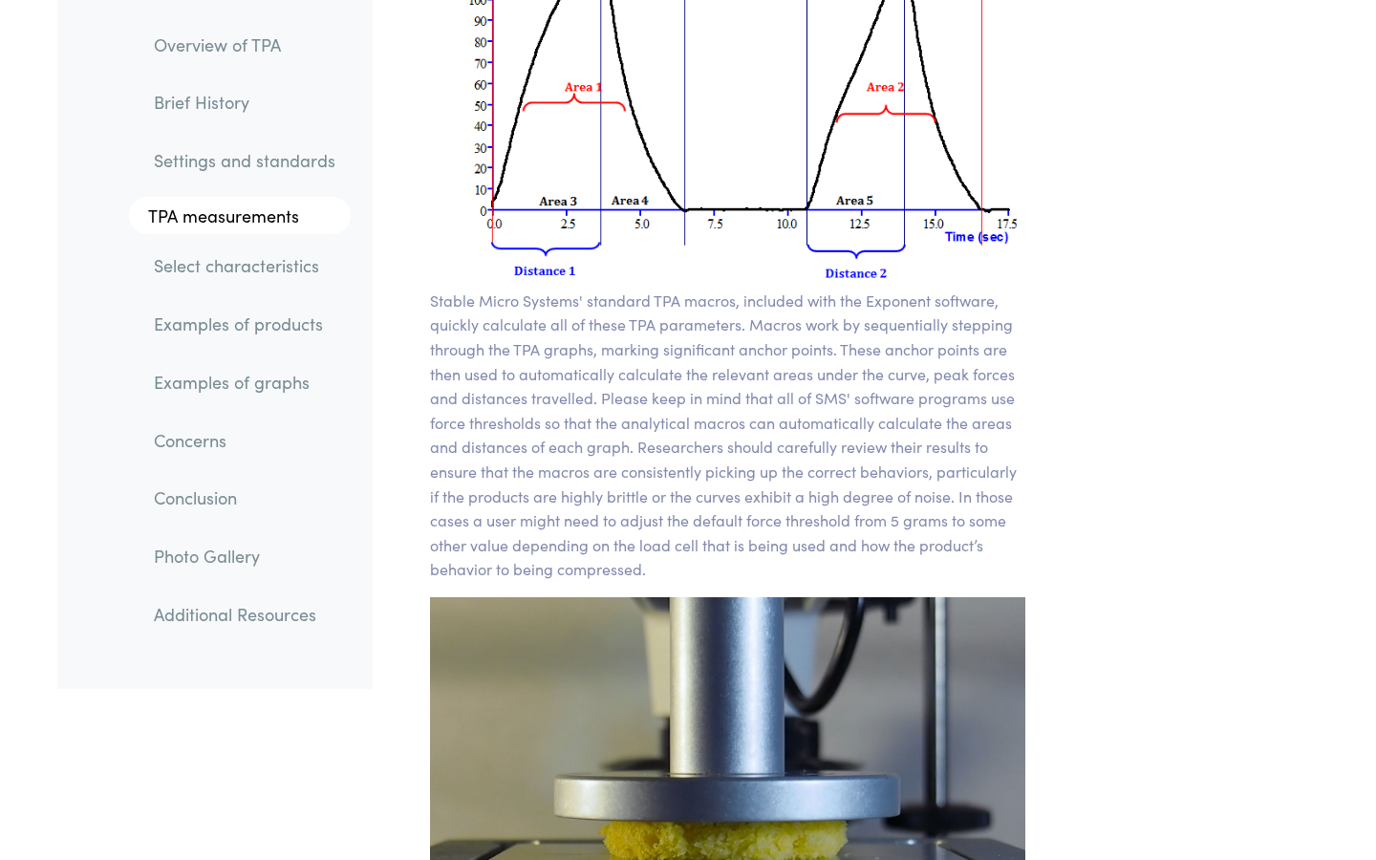
click at [799, 395] on p "Stable Micro Systems' standard TPA macros, included with the Exponent software,…" at bounding box center [727, 435] width 595 height 293
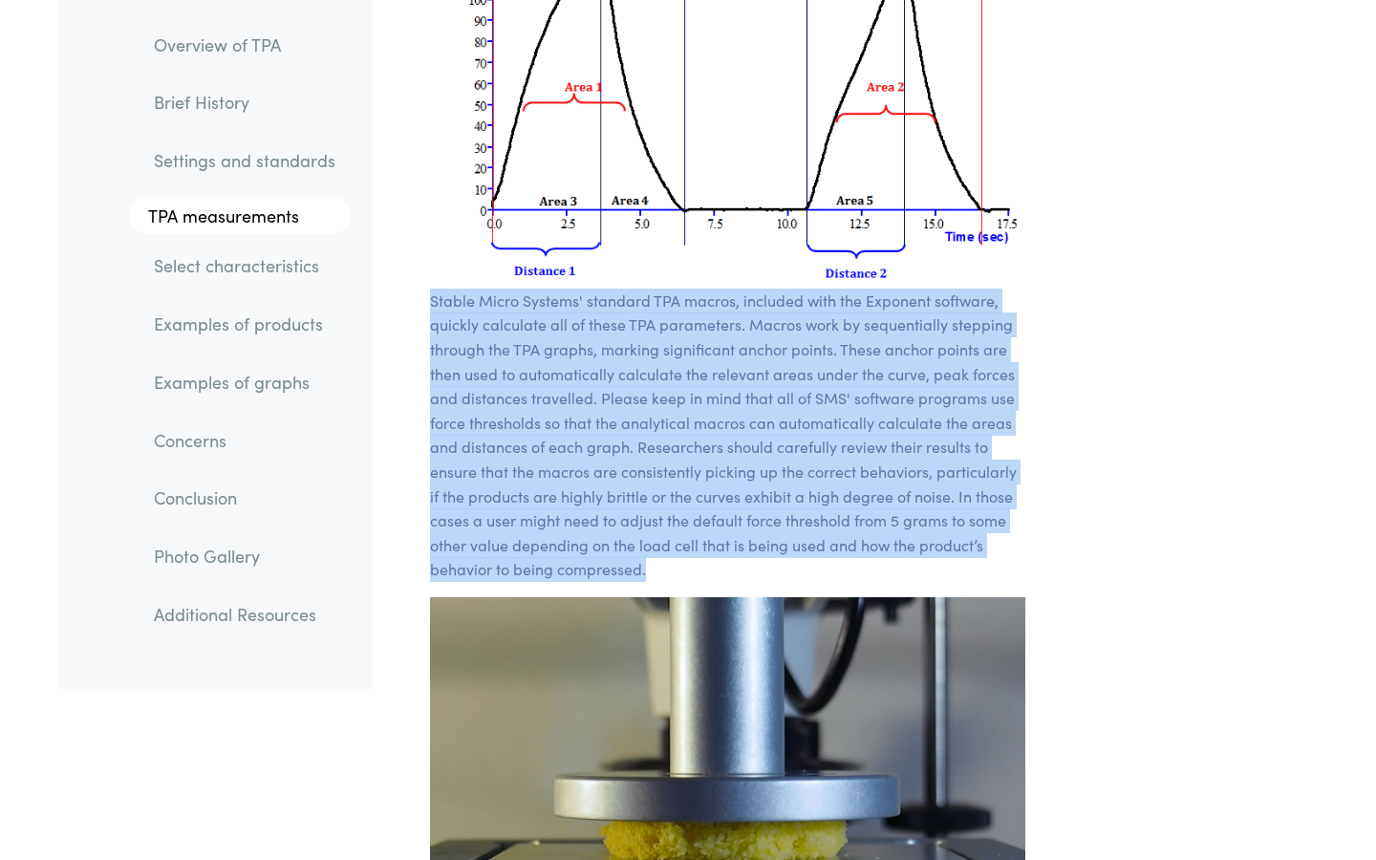
click at [775, 425] on p "Stable Micro Systems' standard TPA macros, included with the Exponent software,…" at bounding box center [727, 435] width 595 height 293
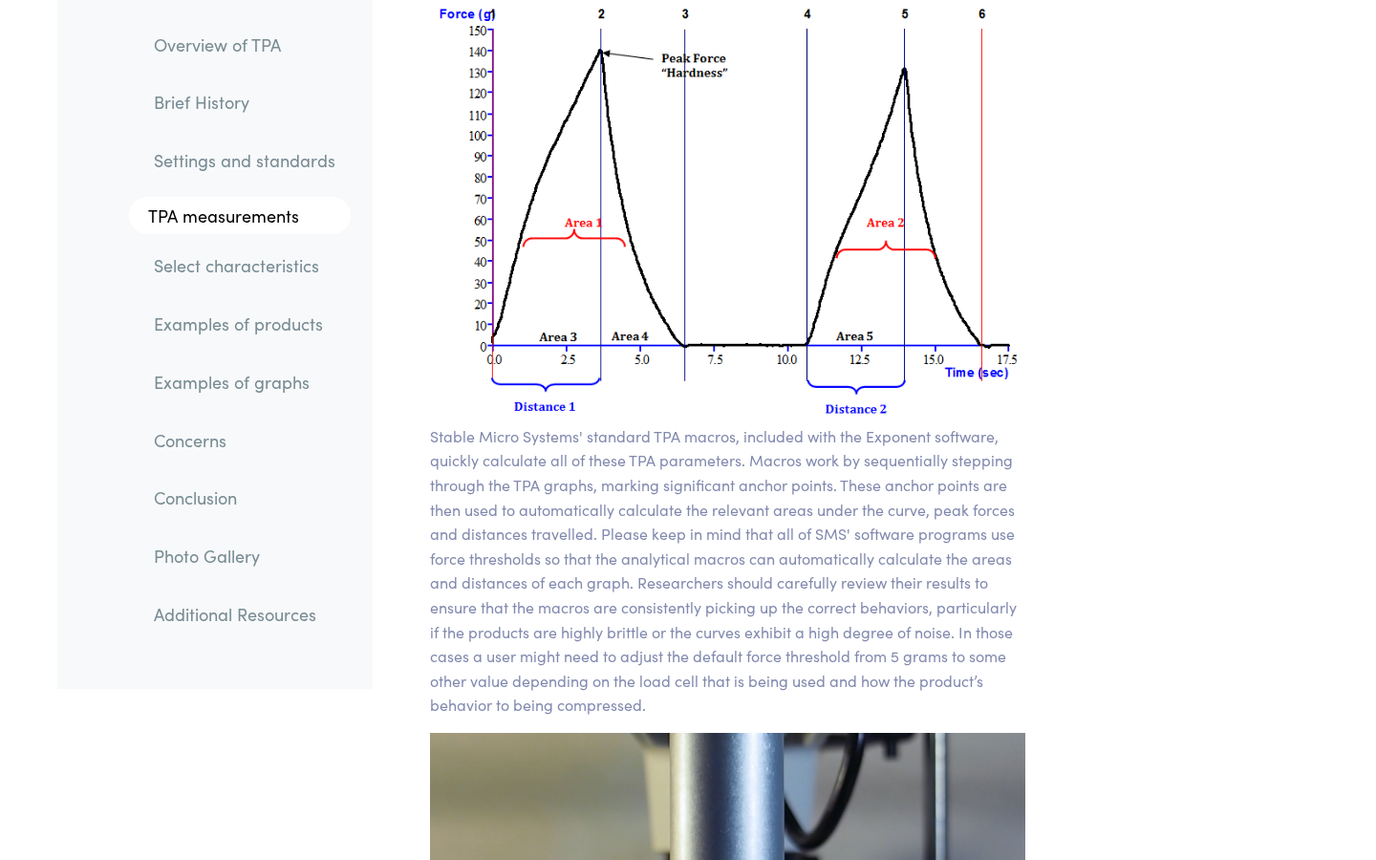
scroll to position [13826, 0]
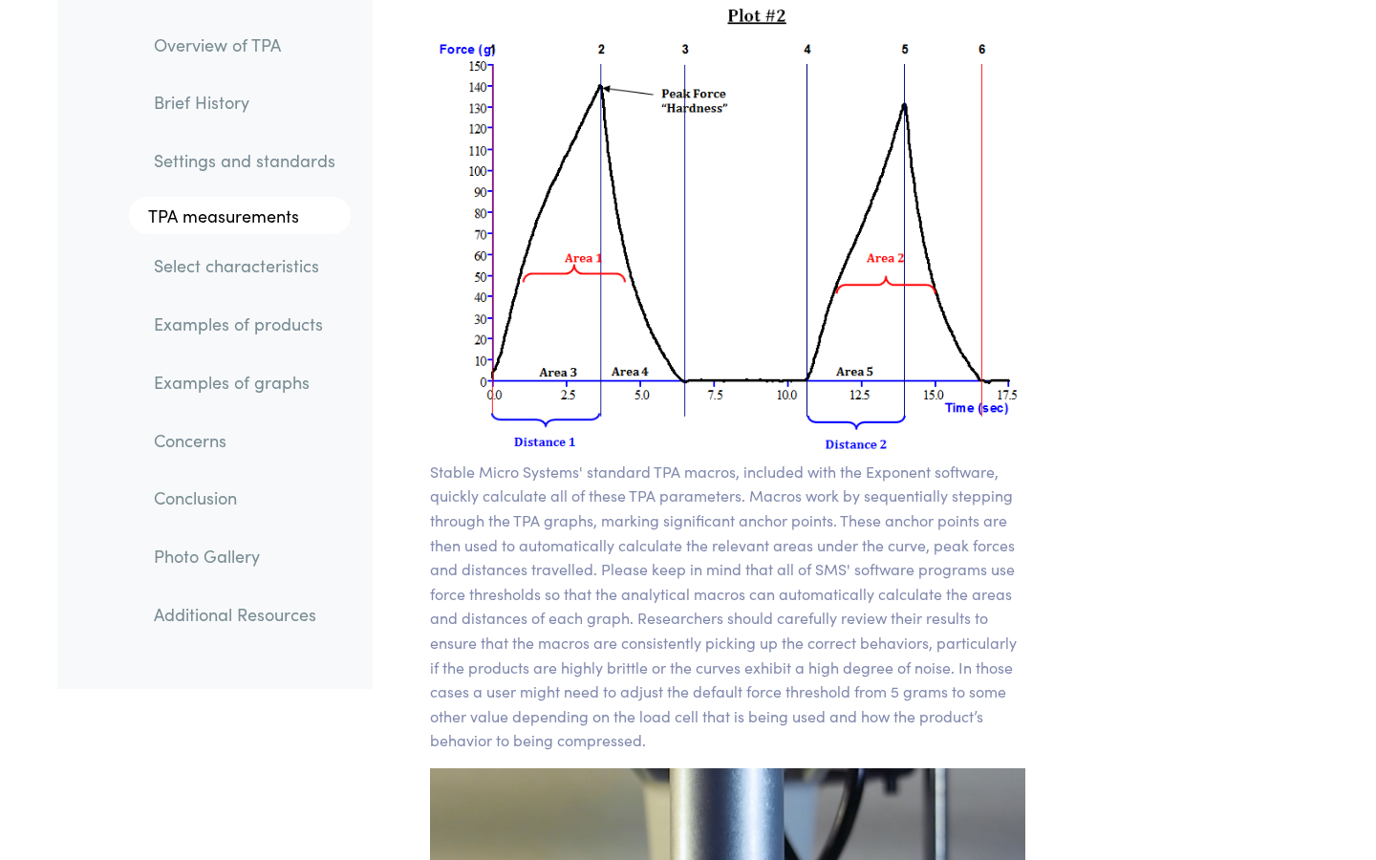
click at [806, 620] on p "Stable Micro Systems' standard TPA macros, included with the Exponent software,…" at bounding box center [727, 606] width 595 height 293
click at [804, 620] on p "Stable Micro Systems' standard TPA macros, included with the Exponent software,…" at bounding box center [727, 606] width 595 height 293
click at [805, 620] on p "Stable Micro Systems' standard TPA macros, included with the Exponent software,…" at bounding box center [727, 606] width 595 height 293
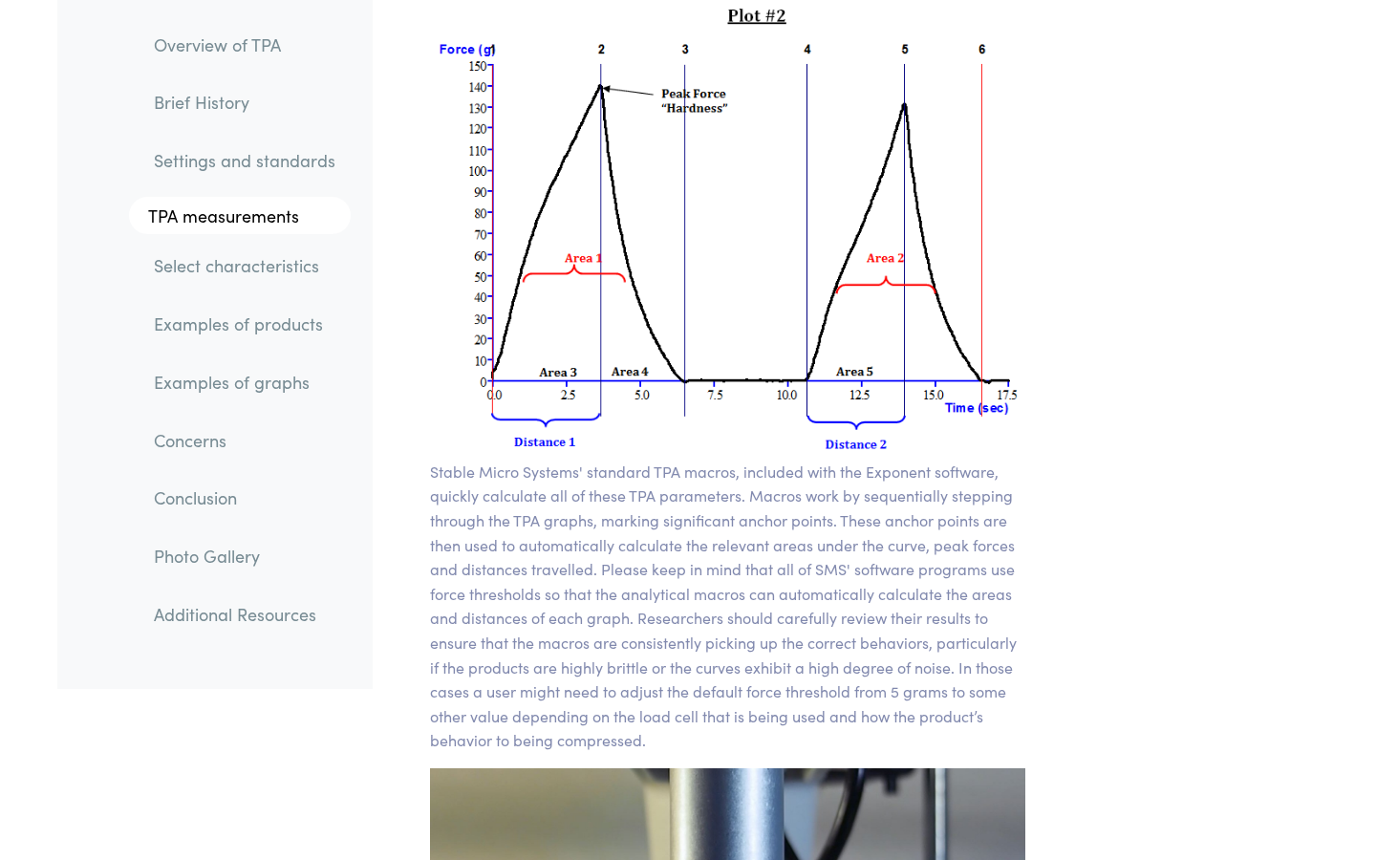
click at [805, 620] on p "Stable Micro Systems' standard TPA macros, included with the Exponent software,…" at bounding box center [727, 606] width 595 height 293
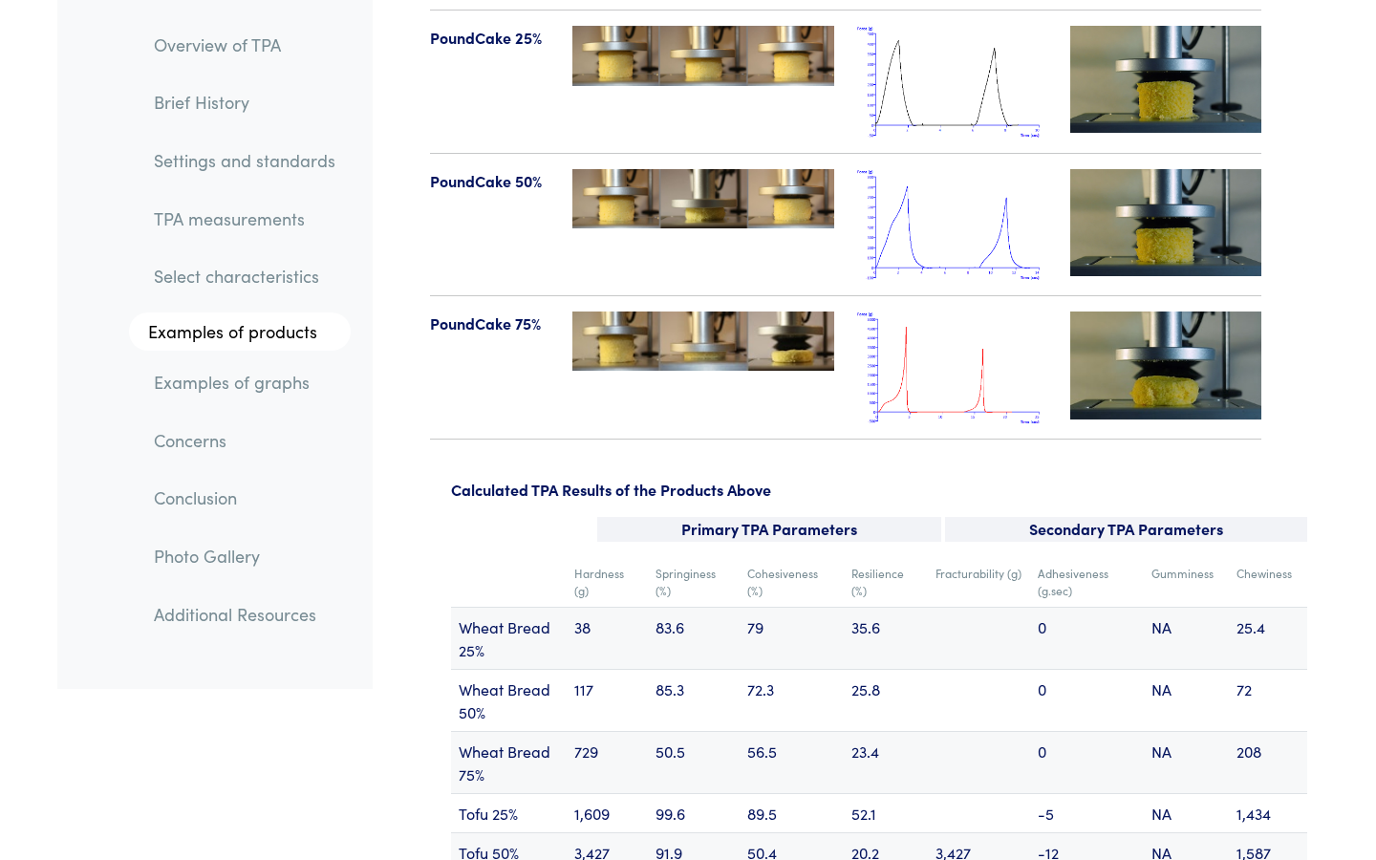
scroll to position [22406, 0]
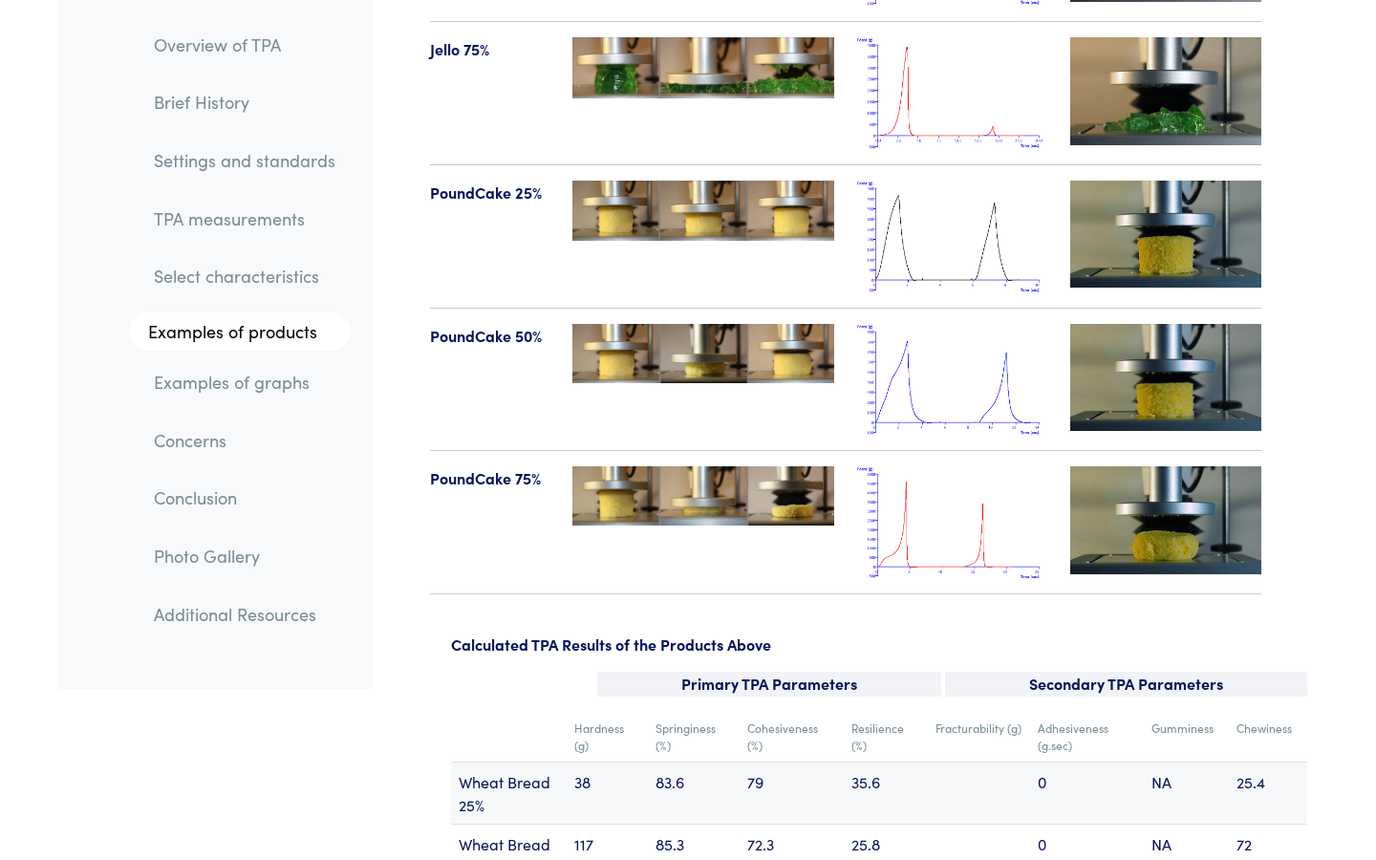
click at [241, 268] on link "Select characteristics" at bounding box center [245, 277] width 212 height 44
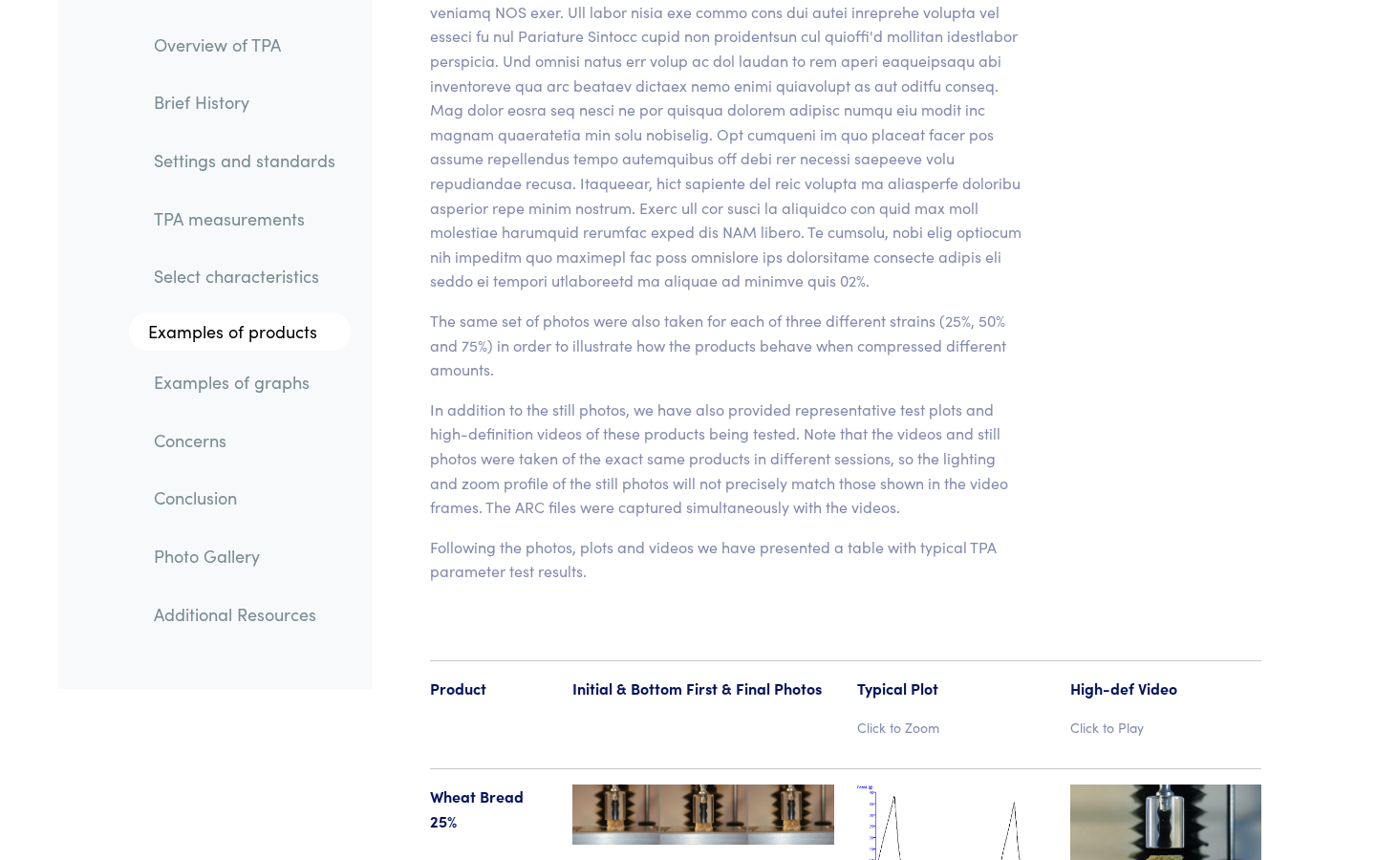
click at [253, 229] on link "TPA measurements" at bounding box center [245, 219] width 212 height 44
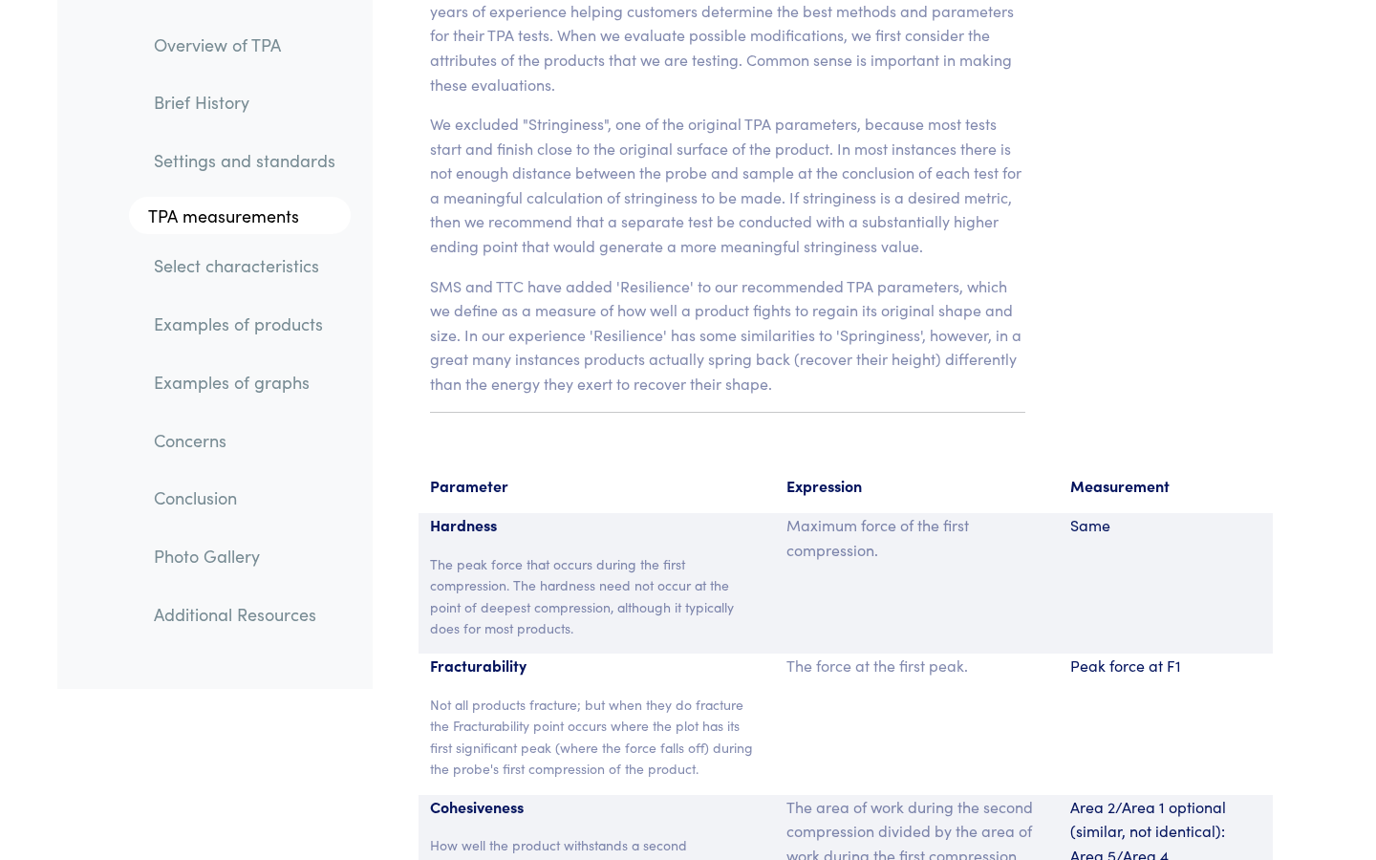
scroll to position [12173, 0]
click at [263, 159] on link "Settings and standards" at bounding box center [245, 161] width 212 height 44
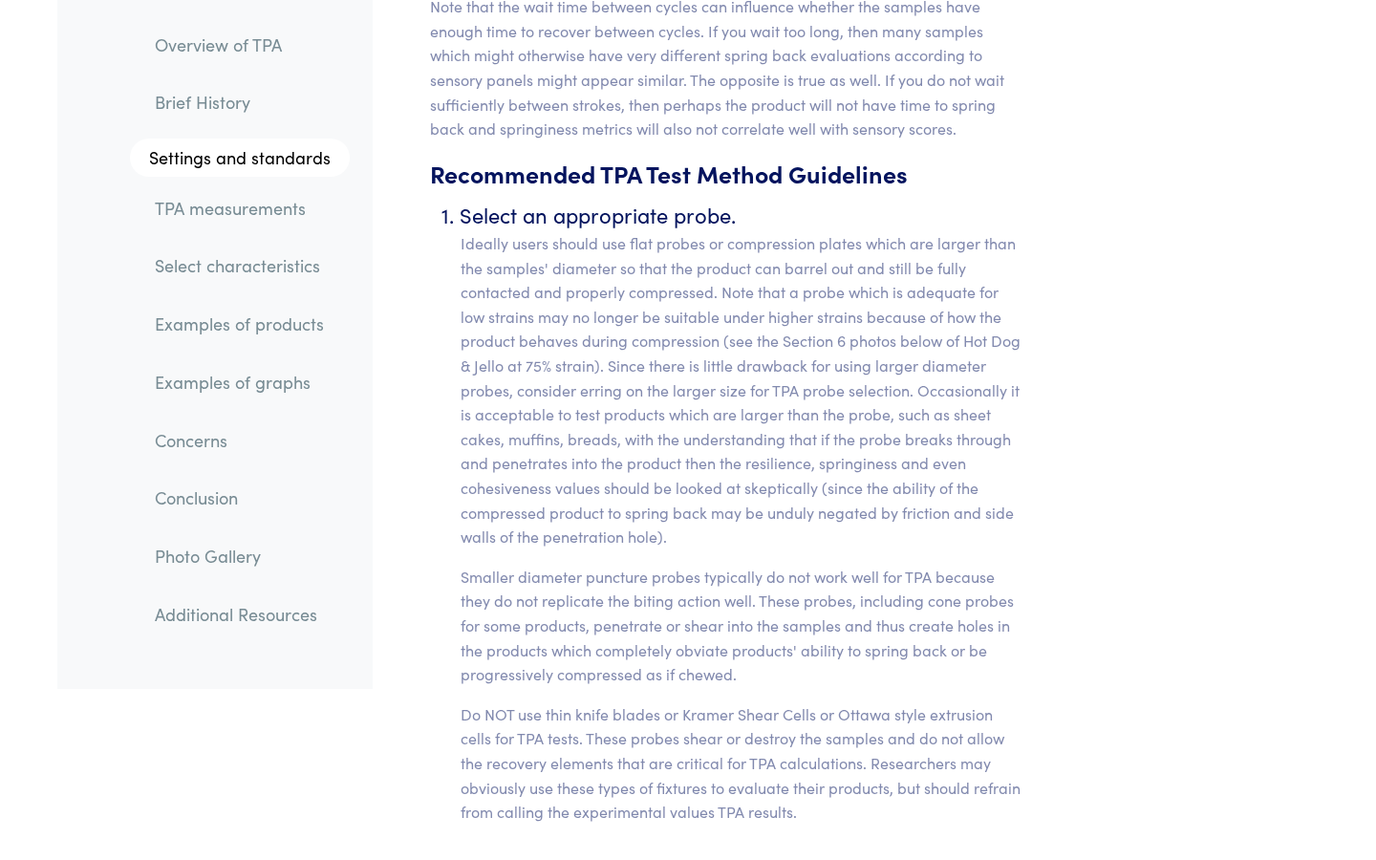
scroll to position [7866, 0]
click at [867, 242] on p "Ideally users should use flat probes or compression plates which are larger tha…" at bounding box center [743, 388] width 565 height 318
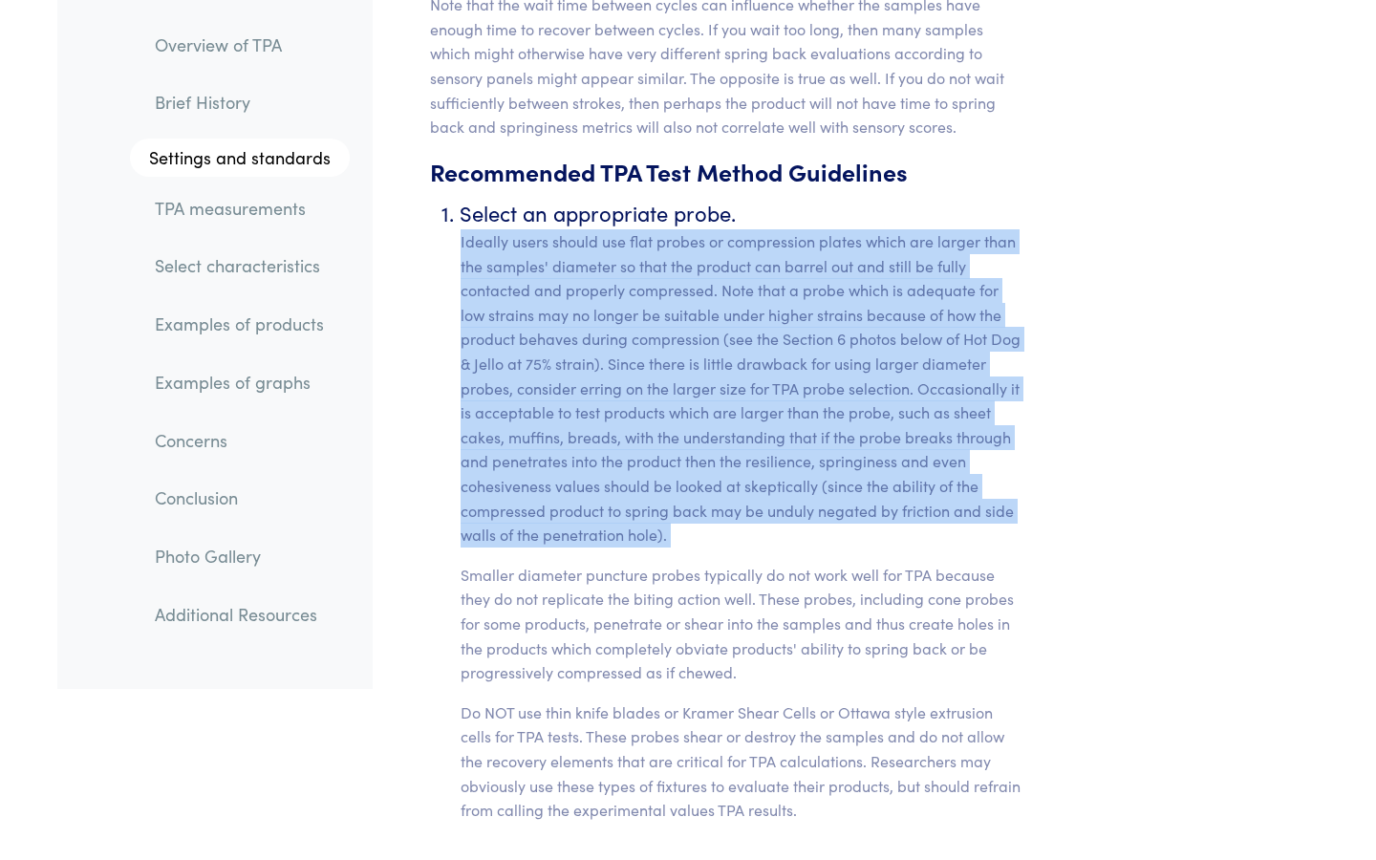
click at [633, 578] on p "Smaller diameter puncture probes typically do not work well for TPA because the…" at bounding box center [743, 624] width 565 height 122
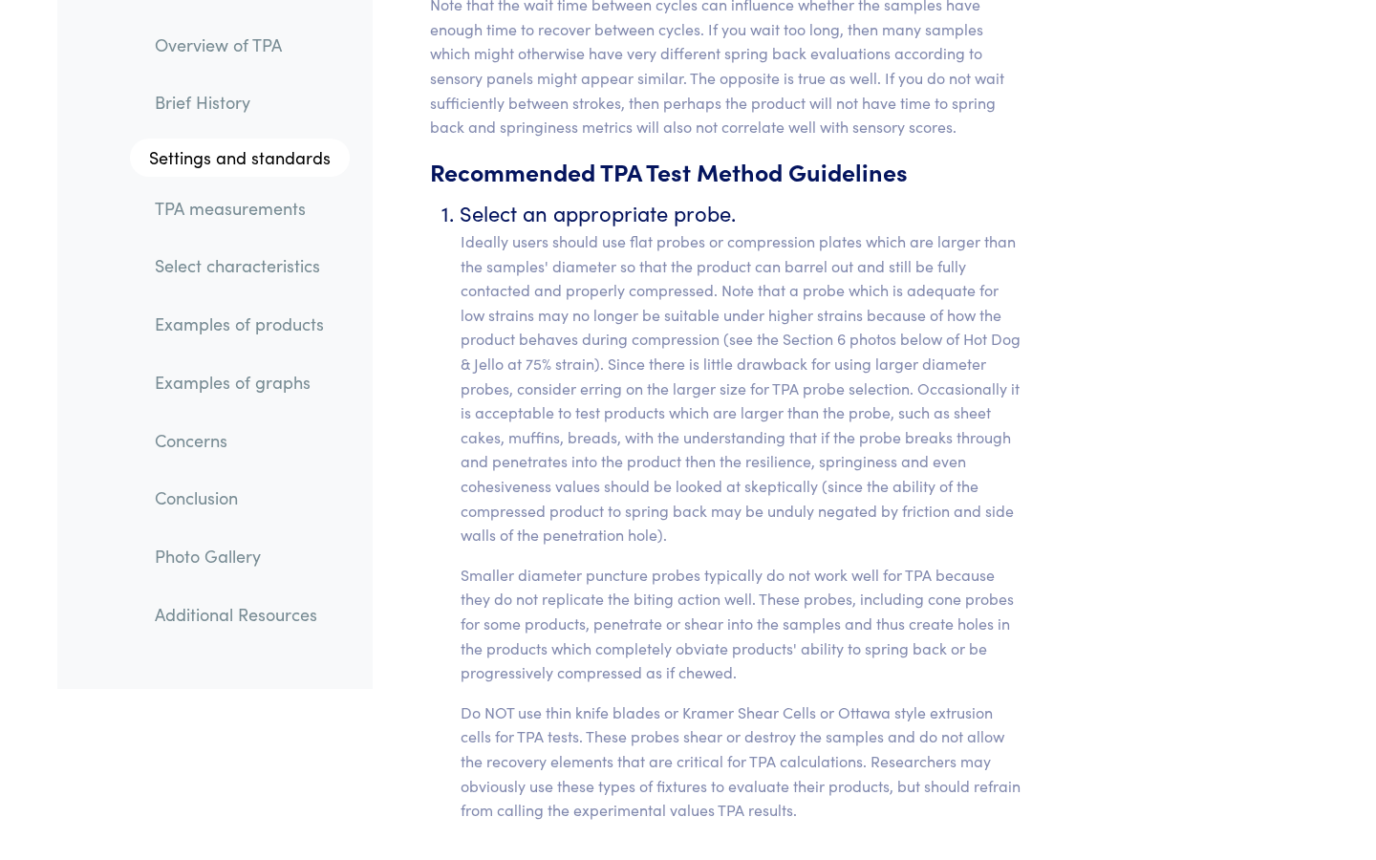
click at [633, 578] on p "Smaller diameter puncture probes typically do not work well for TPA because the…" at bounding box center [743, 624] width 565 height 122
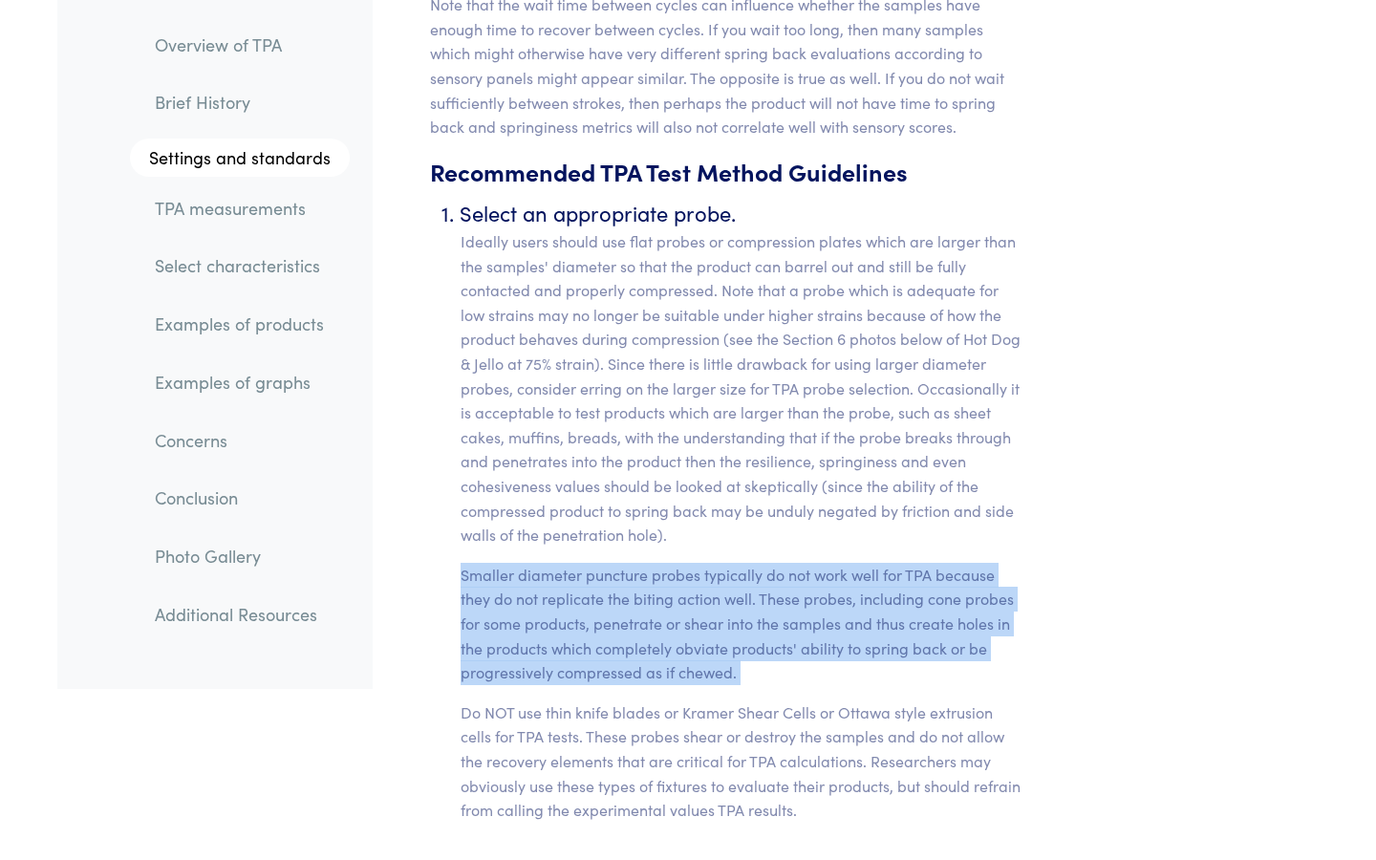
click at [572, 620] on p "Do NOT use thin knife blades or Kramer Shear Cells or Ottawa style extrusion ce…" at bounding box center [743, 761] width 565 height 122
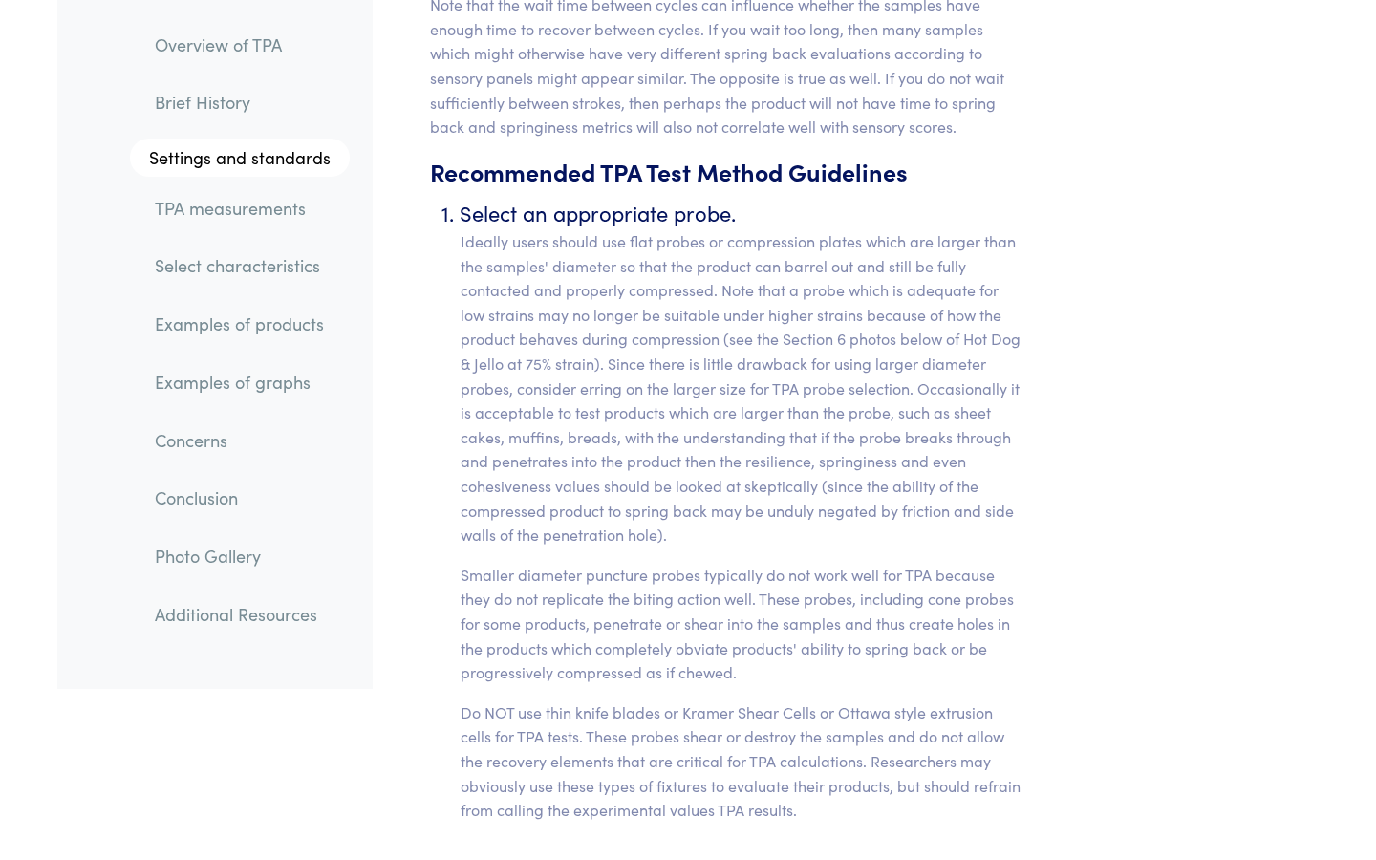
click at [572, 620] on p "Do NOT use thin knife blades or Kramer Shear Cells or Ottawa style extrusion ce…" at bounding box center [743, 761] width 565 height 122
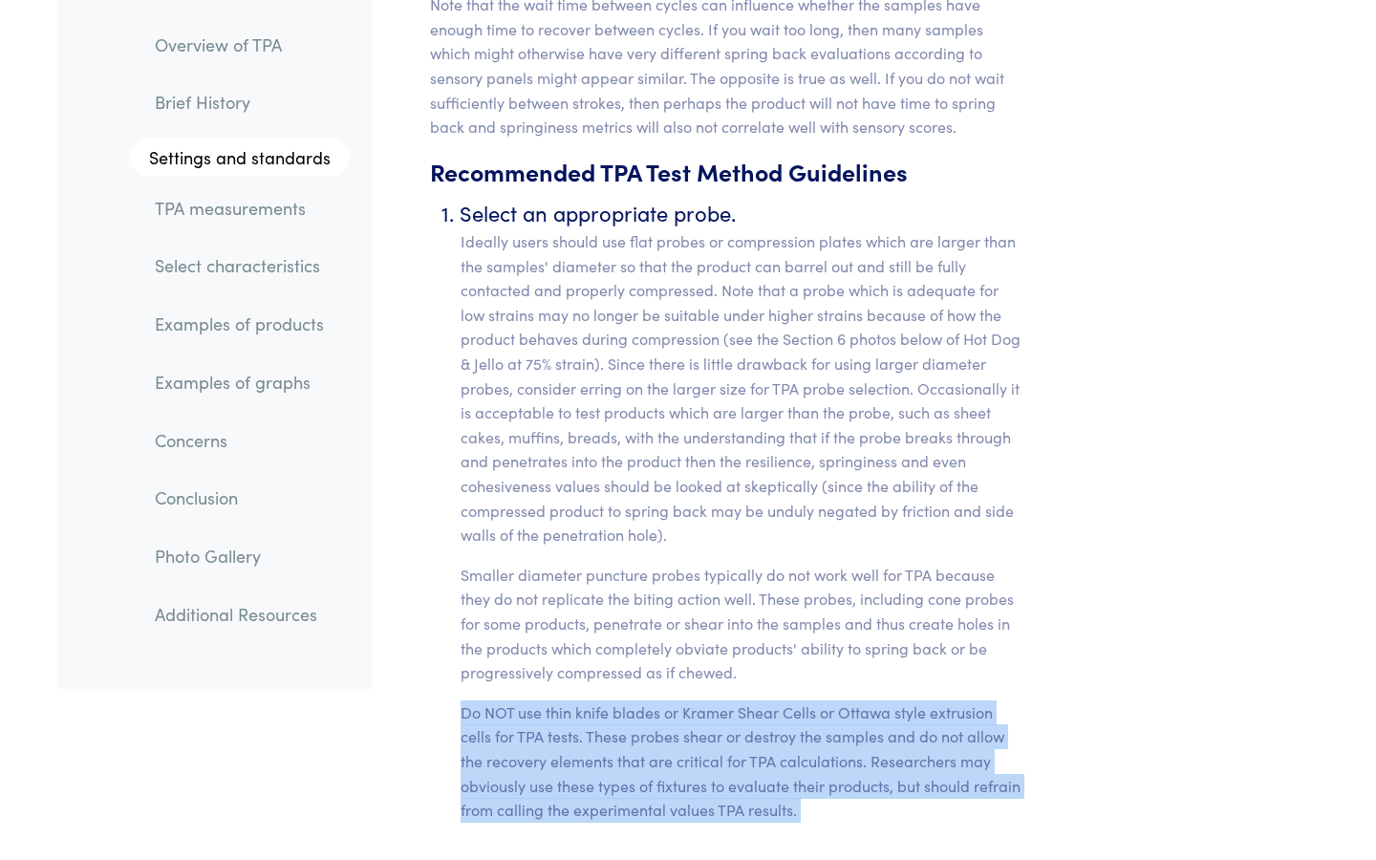
click at [574, 620] on p "Do NOT use thin knife blades or Kramer Shear Cells or Ottawa style extrusion ce…" at bounding box center [743, 761] width 565 height 122
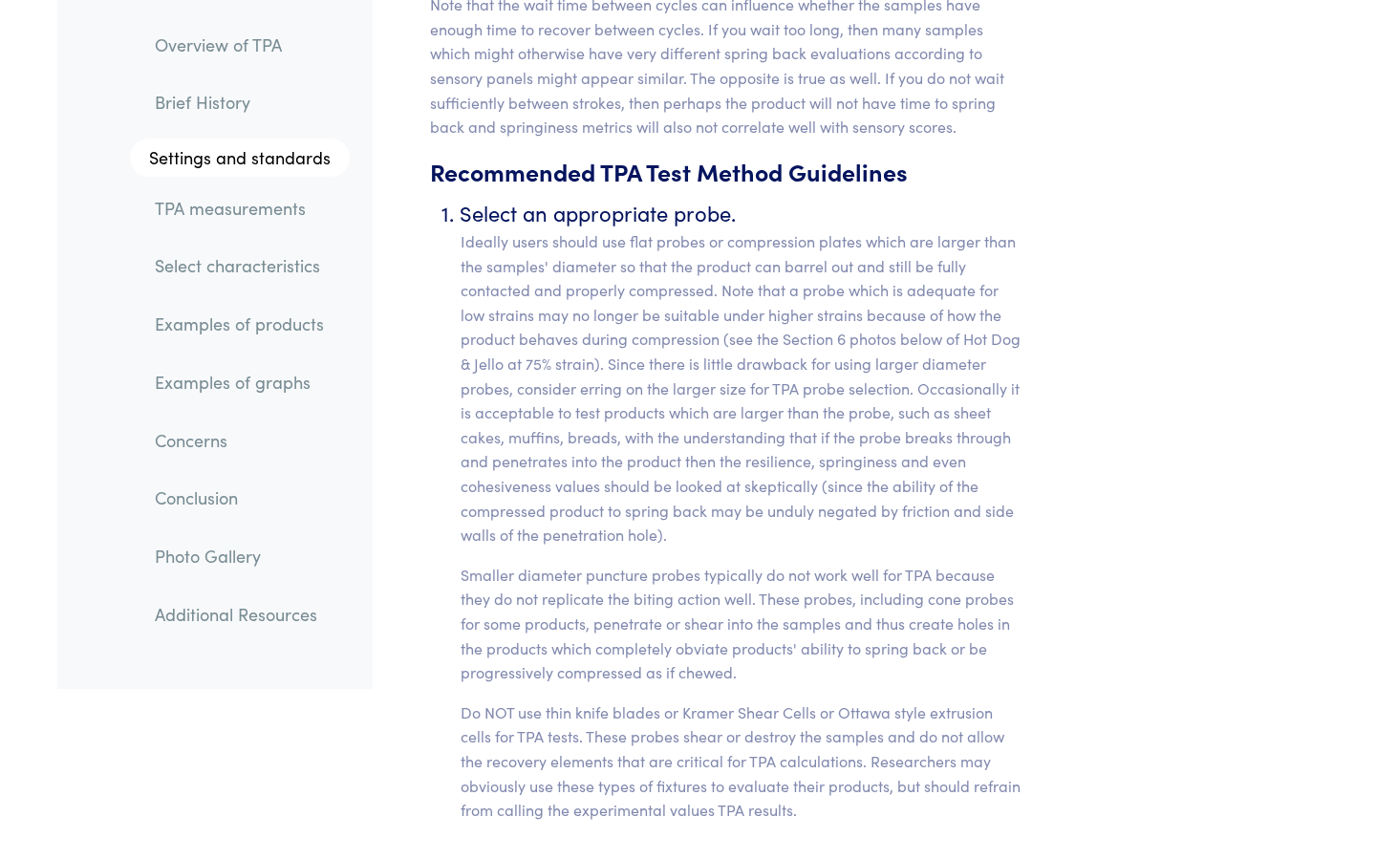
click at [574, 620] on p "Do NOT use thin knife blades or Kramer Shear Cells or Ottawa style extrusion ce…" at bounding box center [743, 761] width 565 height 122
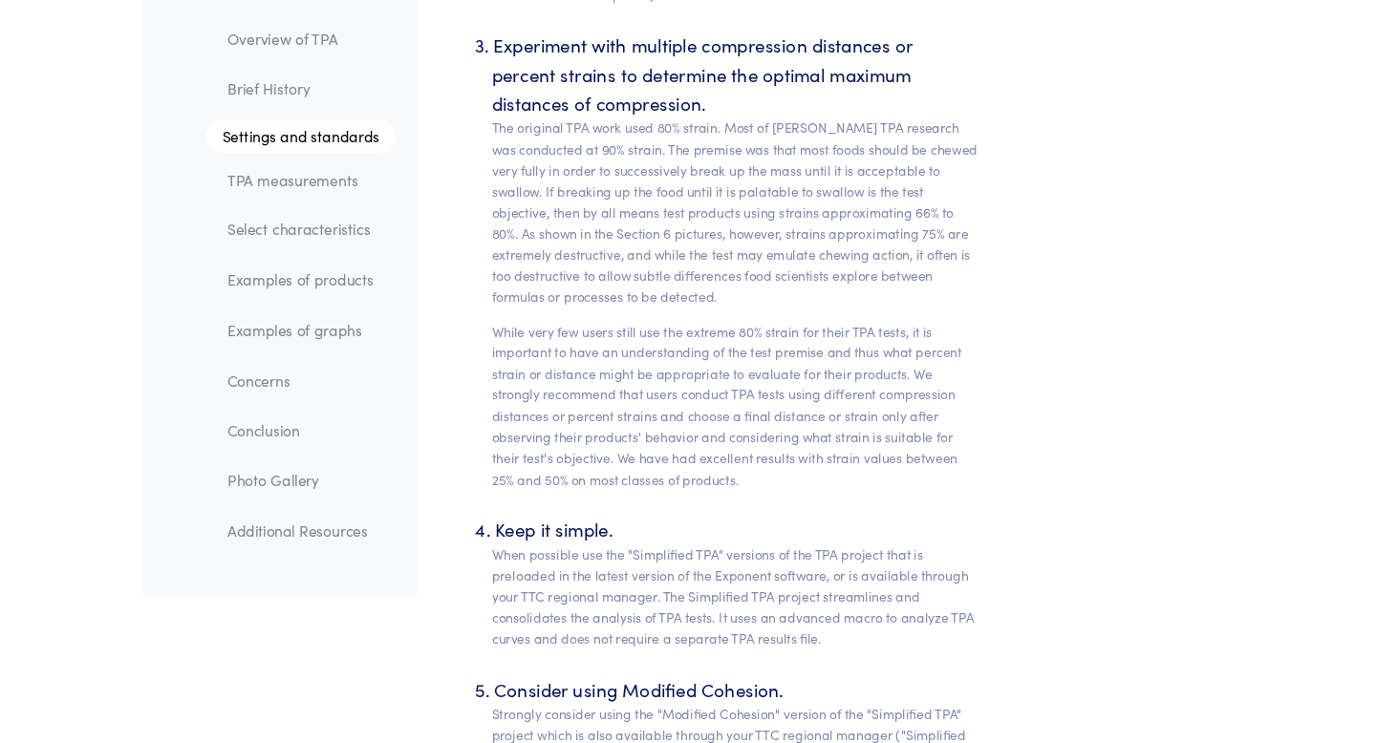
scroll to position [8815, 0]
